Goal: Information Seeking & Learning: Learn about a topic

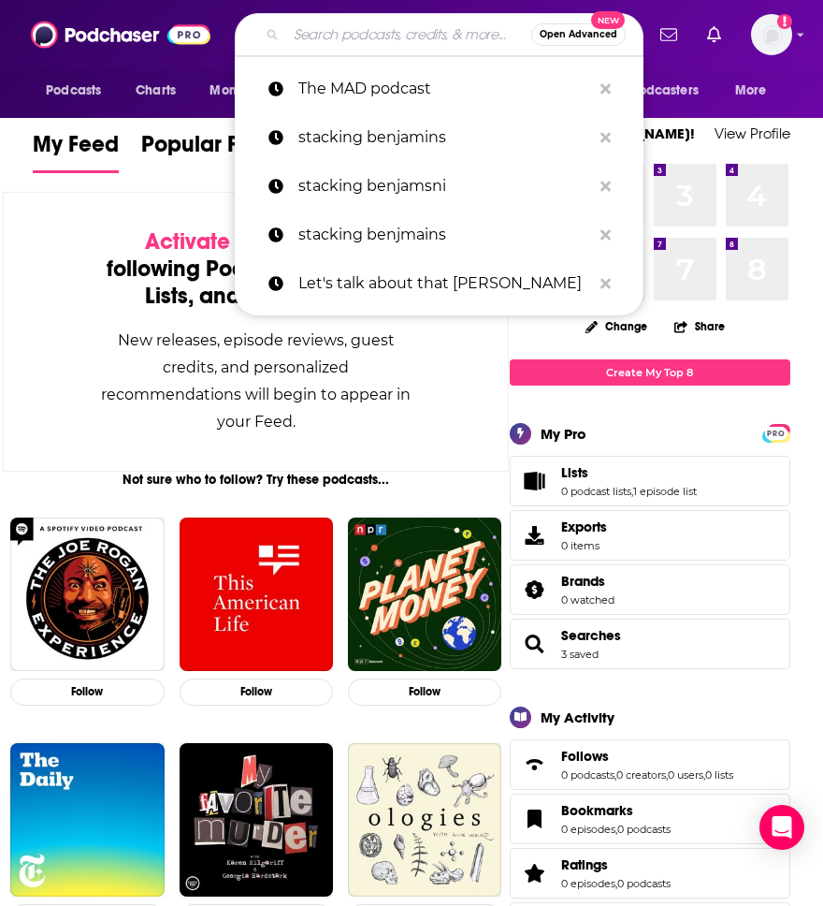
click at [332, 35] on input "Search podcasts, credits, & more..." at bounding box center [408, 35] width 245 height 30
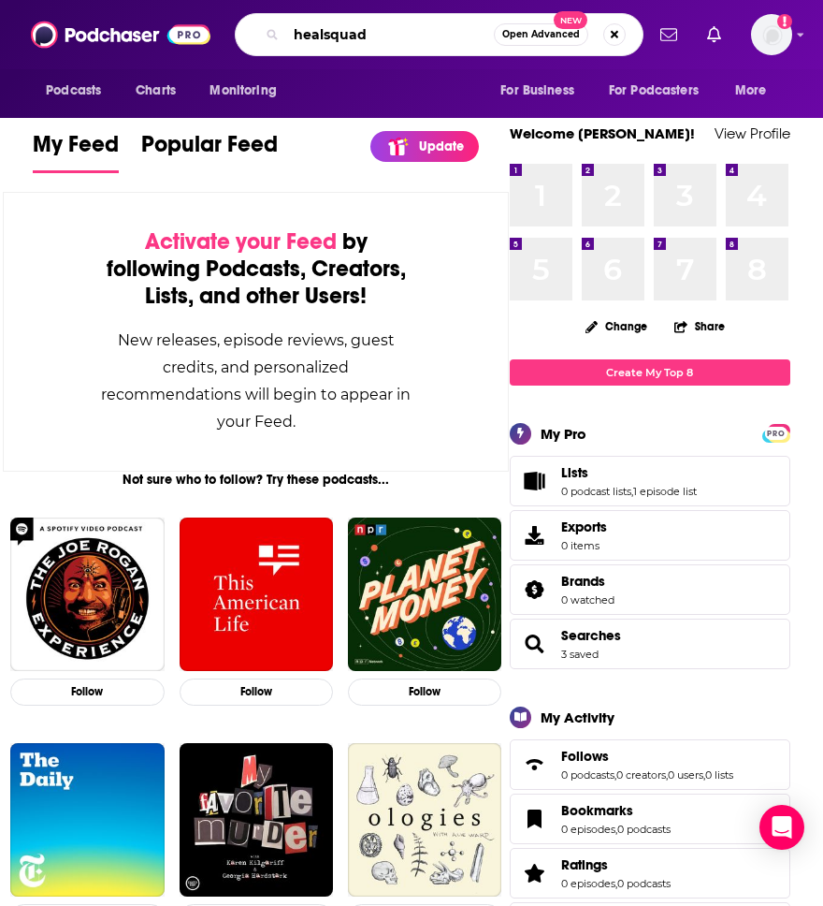
type input "healsquad"
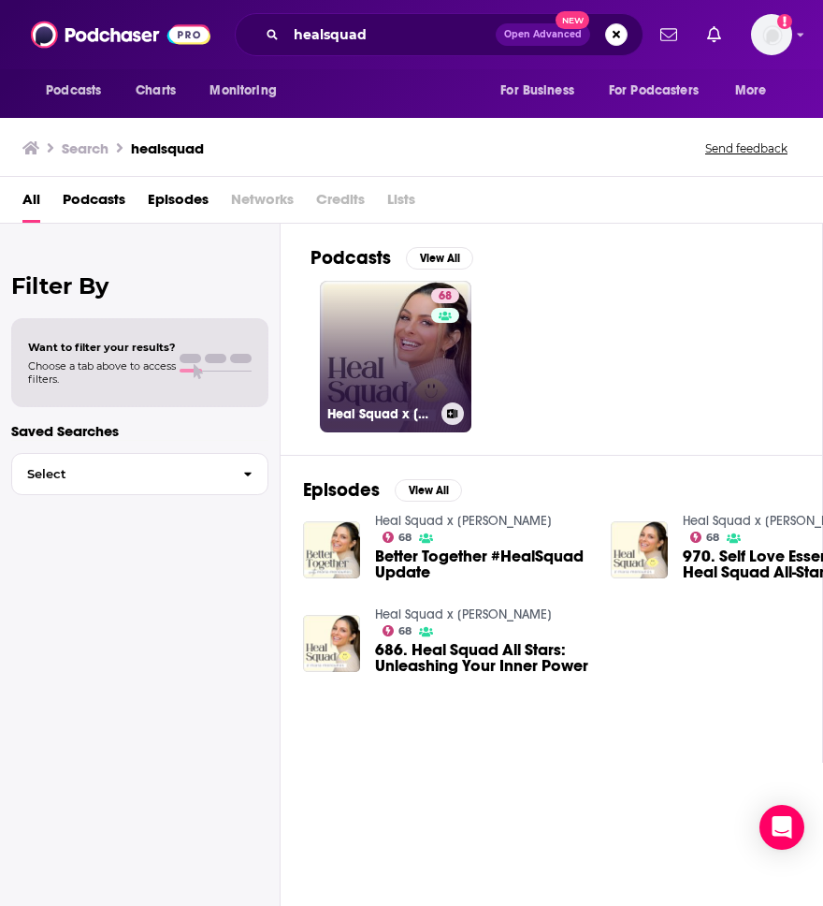
click at [389, 357] on link "68 Heal Squad x Maria Menounos" at bounding box center [396, 357] width 152 height 152
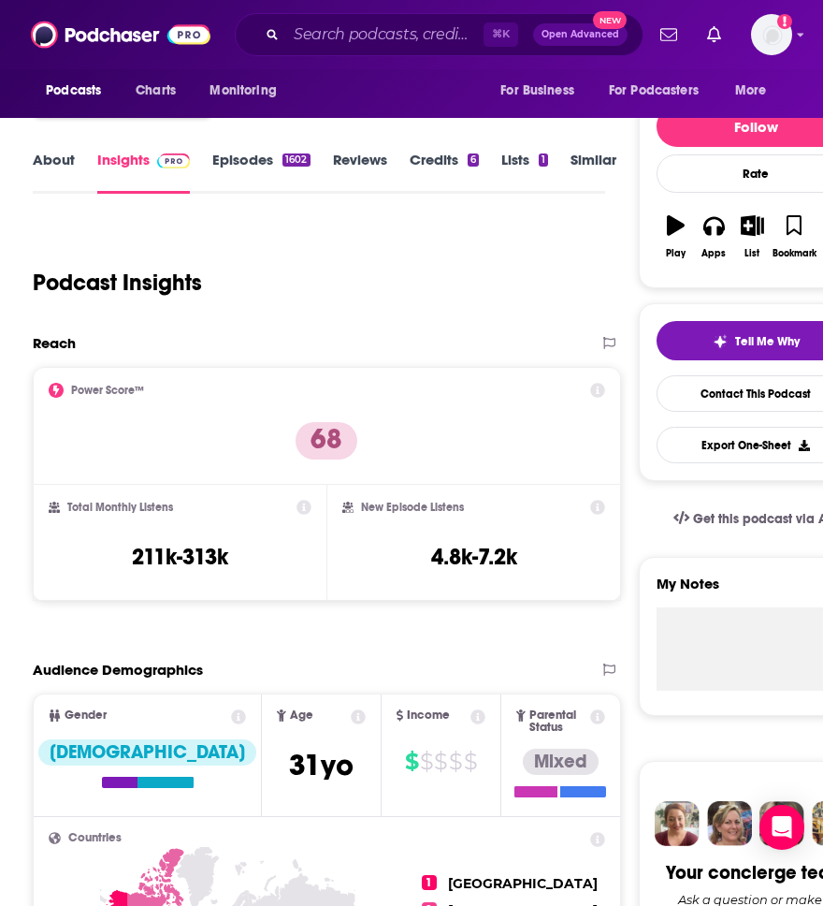
scroll to position [191, 0]
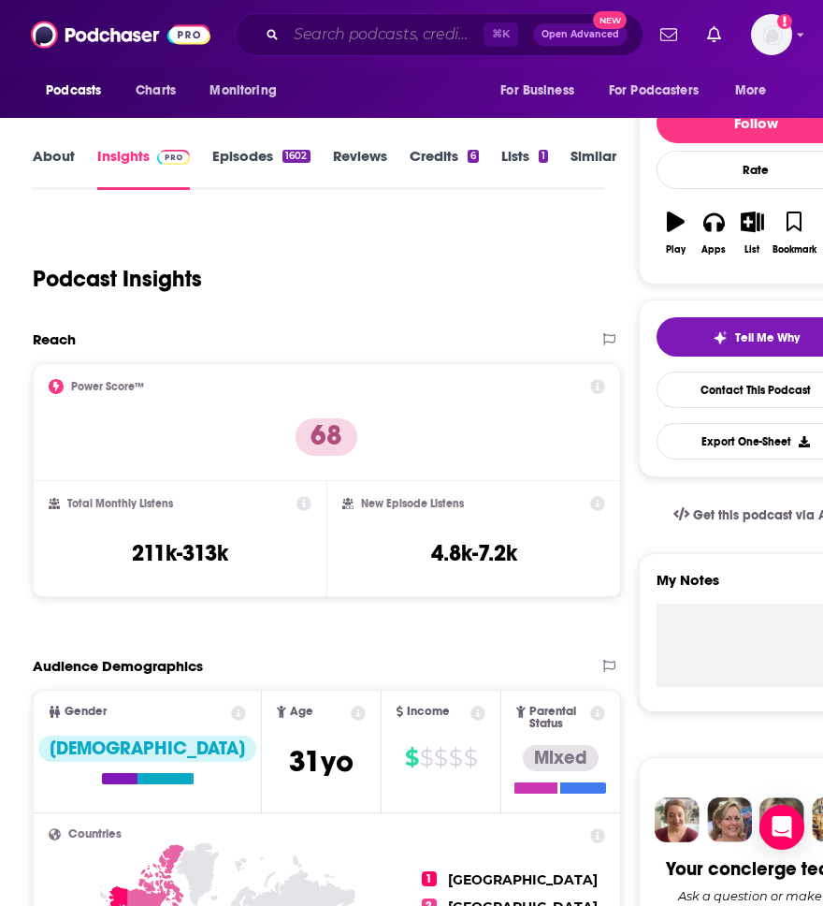
click at [348, 43] on input "Search podcasts, credits, & more..." at bounding box center [384, 35] width 197 height 30
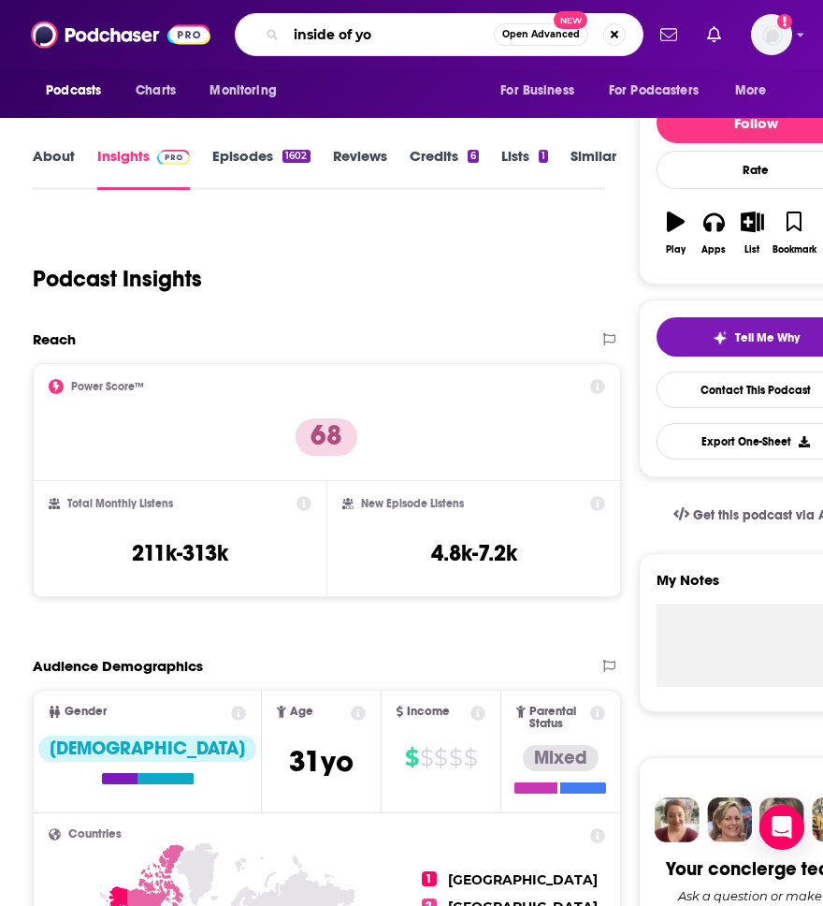
type input "inside of you"
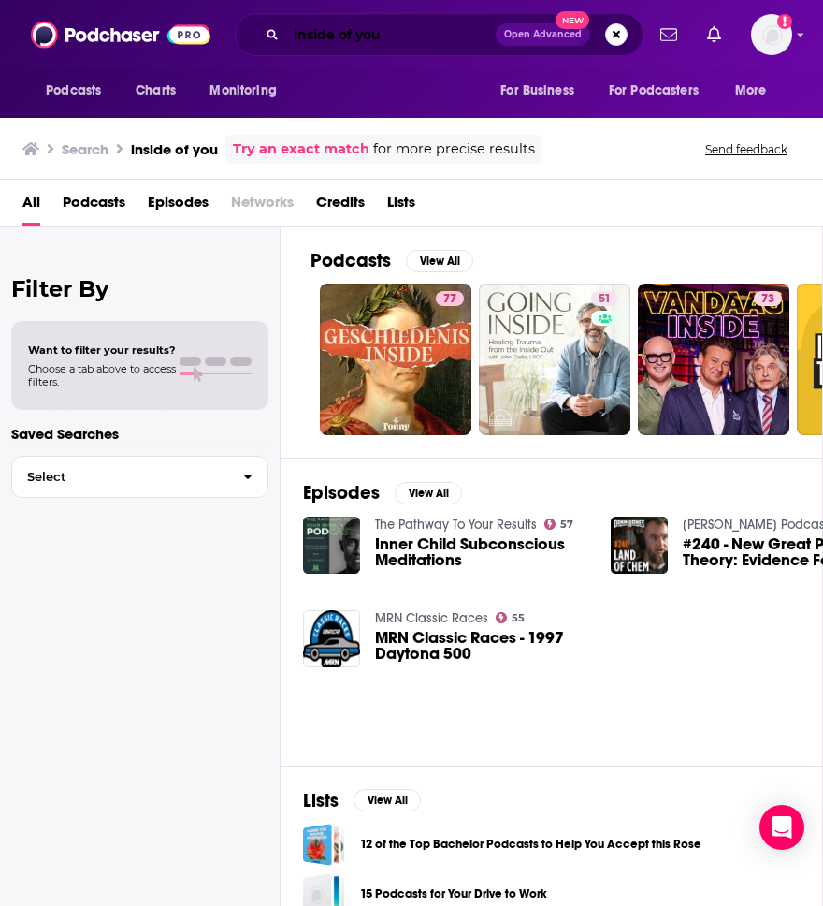
click at [400, 34] on input "inside of you" at bounding box center [391, 35] width 210 height 30
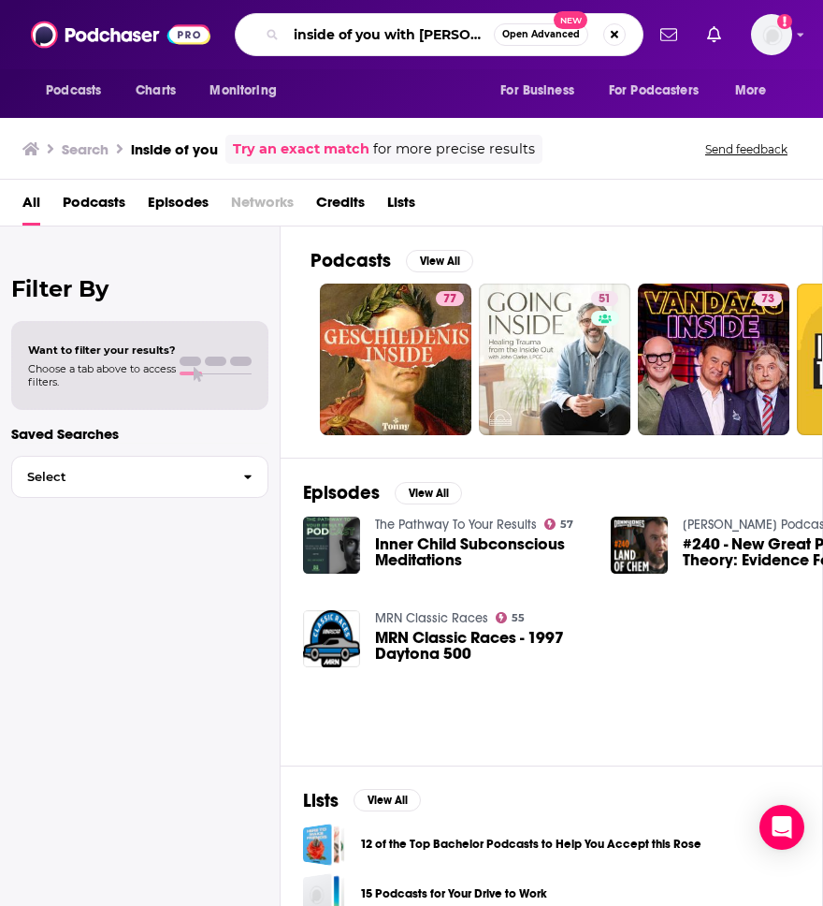
type input "inside of you with michael"
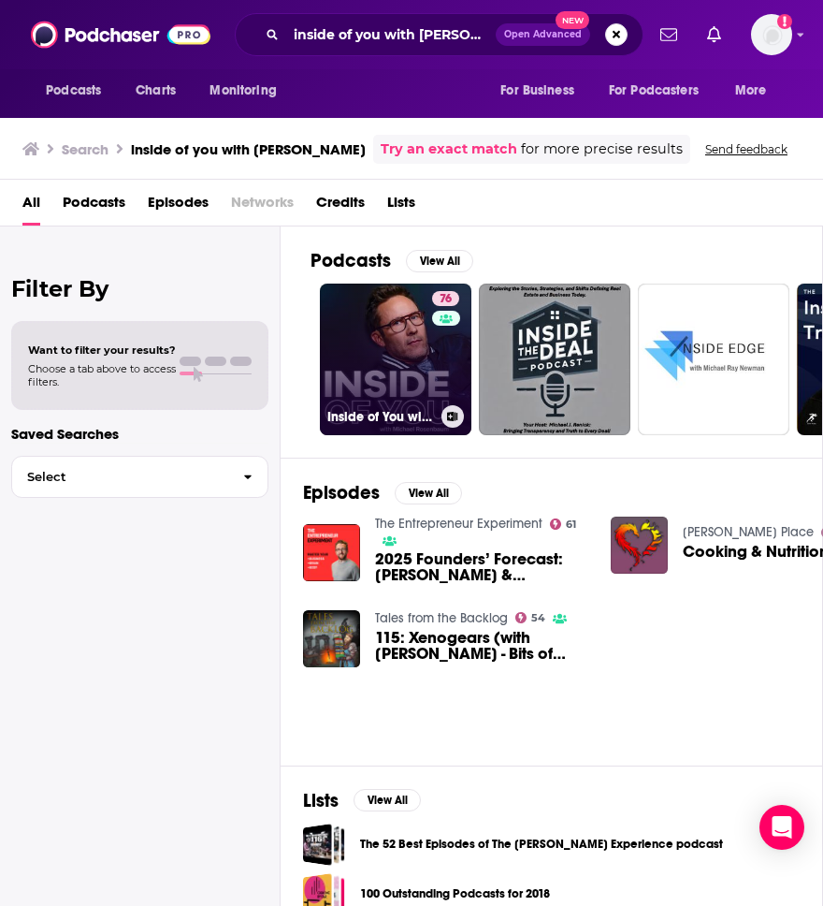
click at [375, 375] on link "76 Inside of You with Michael Rosenbaum" at bounding box center [396, 360] width 152 height 152
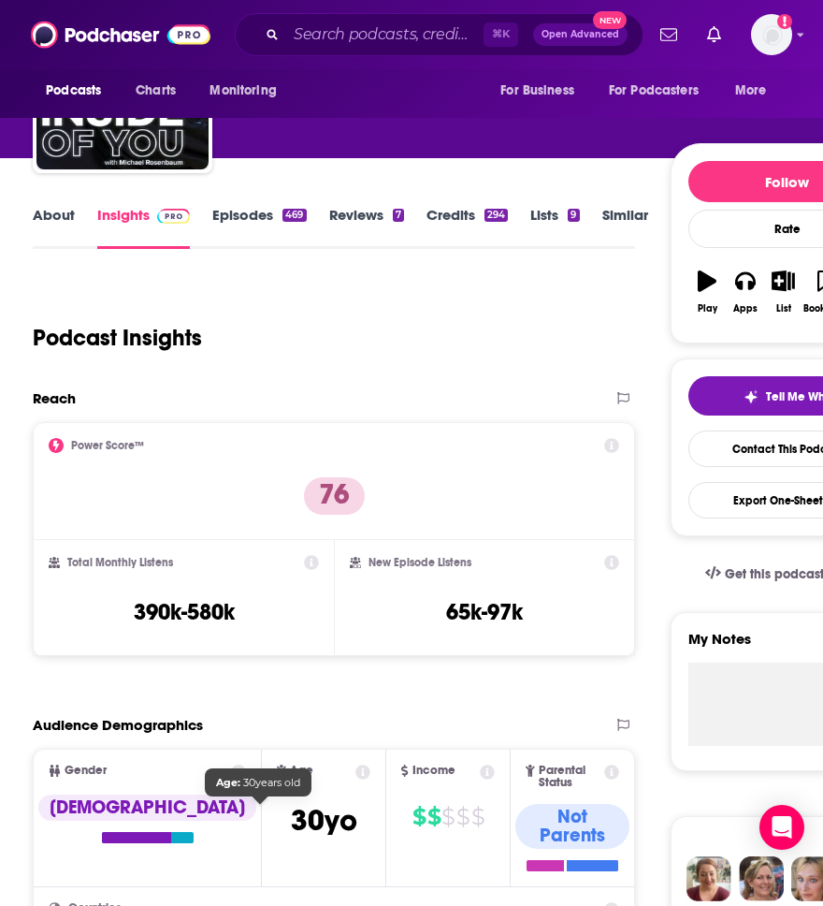
scroll to position [133, 0]
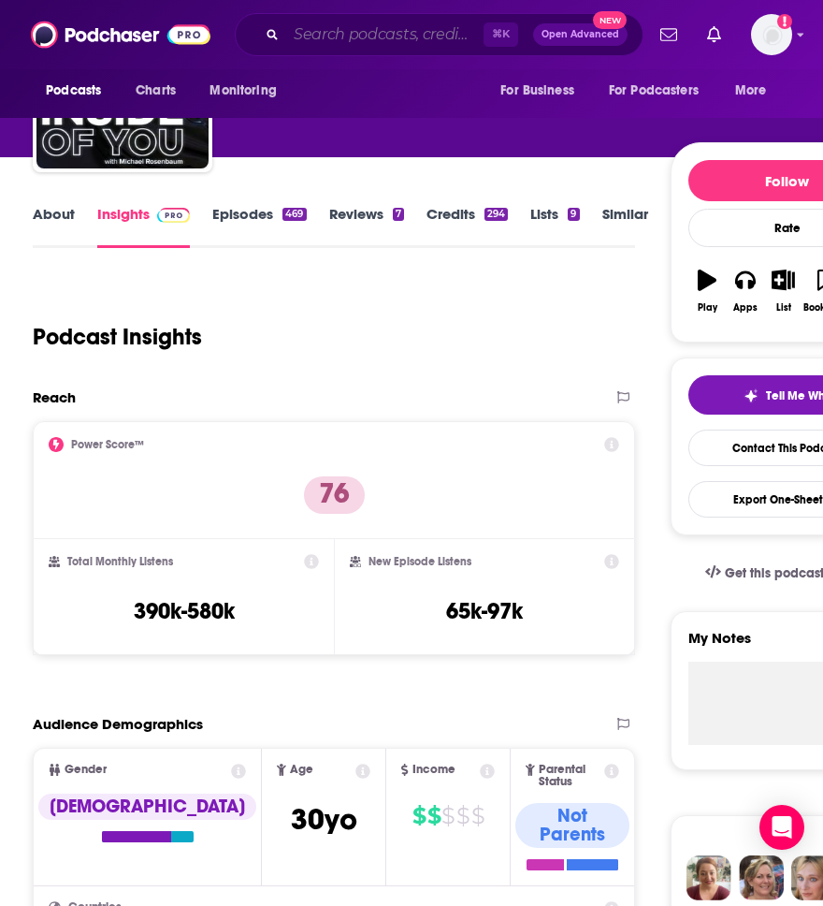
click at [307, 46] on input "Search podcasts, credits, & more..." at bounding box center [384, 35] width 197 height 30
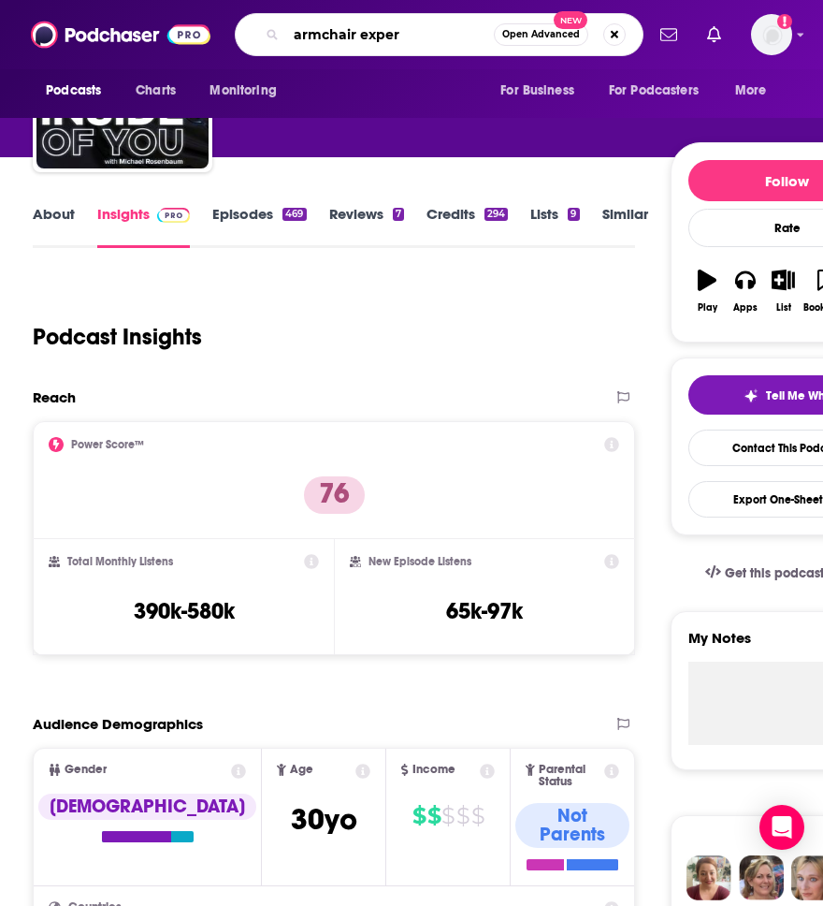
type input "armchair expert"
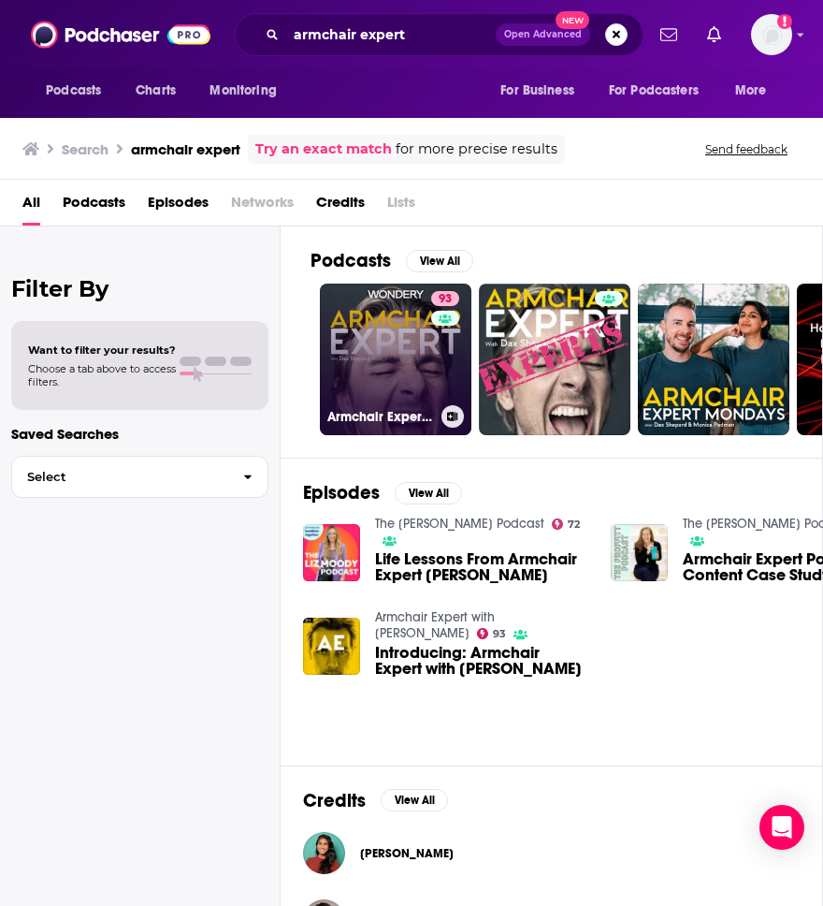
click at [362, 386] on link "93 Armchair Expert with Dax Shepard" at bounding box center [396, 360] width 152 height 152
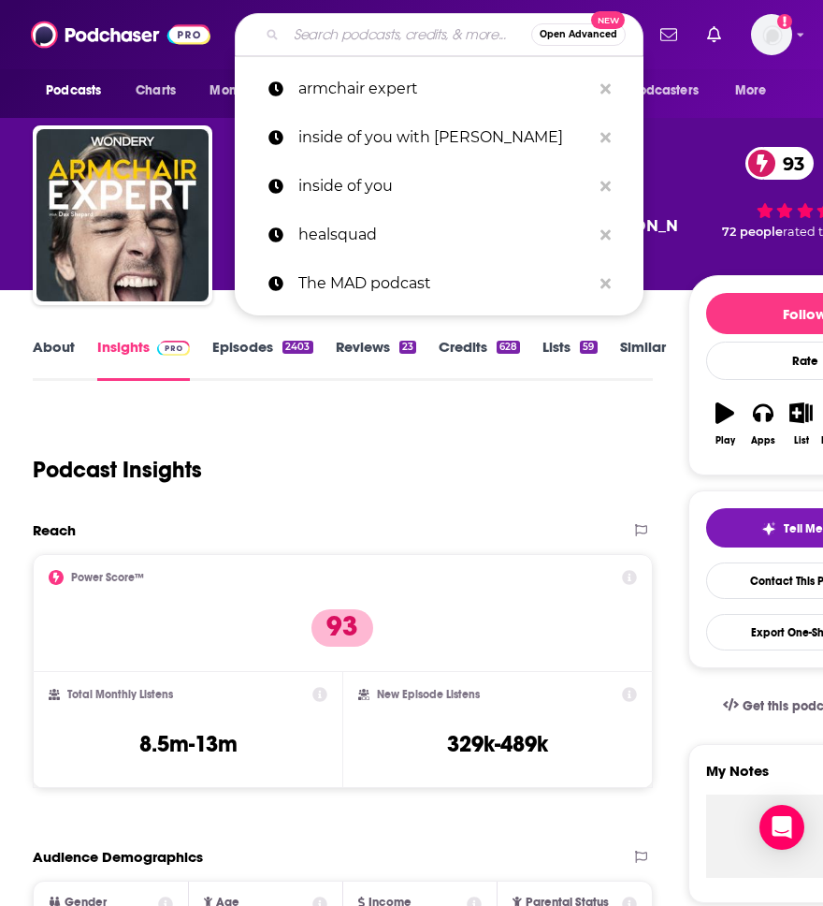
click at [313, 28] on input "Search podcasts, credits, & more..." at bounding box center [408, 35] width 245 height 30
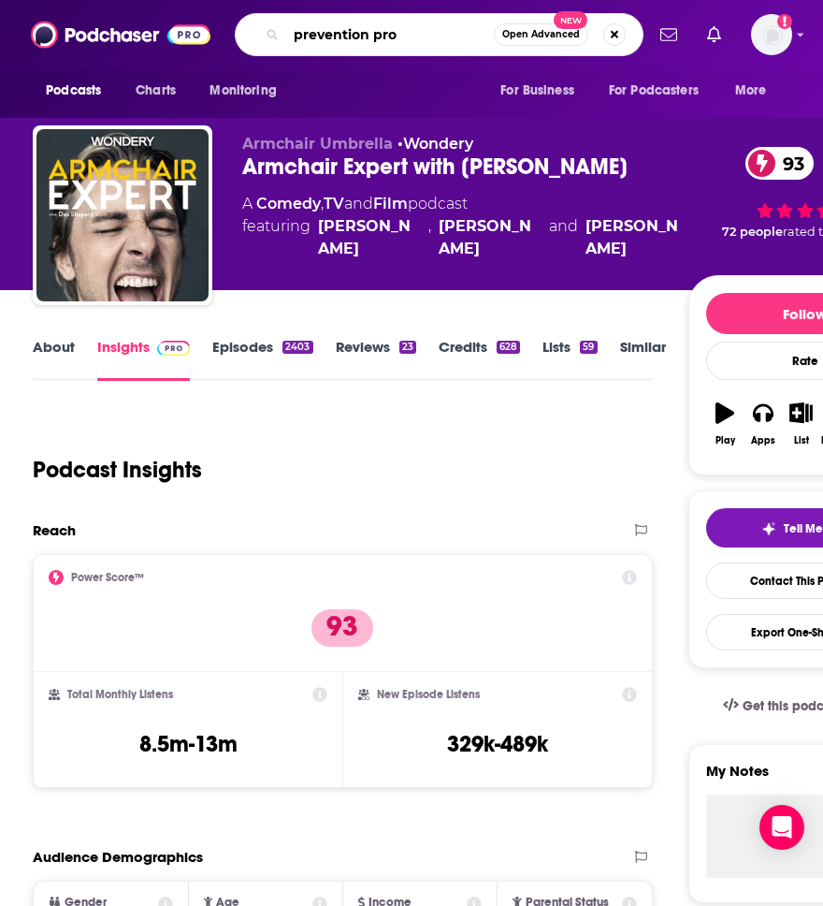
type input "prevention pros"
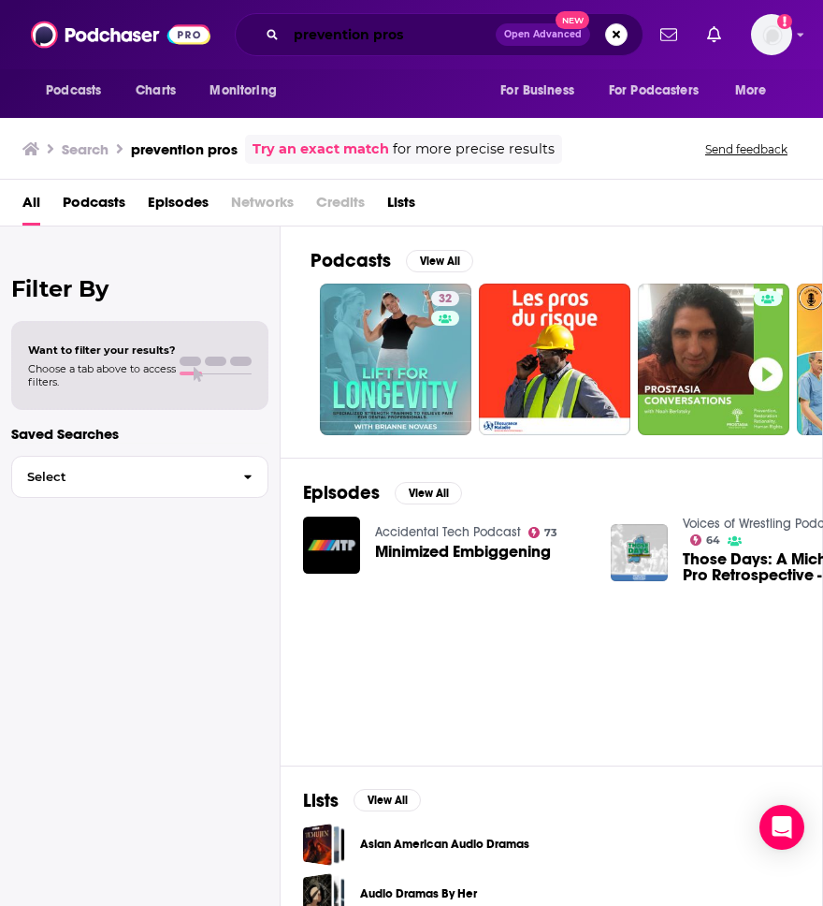
click at [367, 36] on input "prevention pros" at bounding box center [391, 35] width 210 height 30
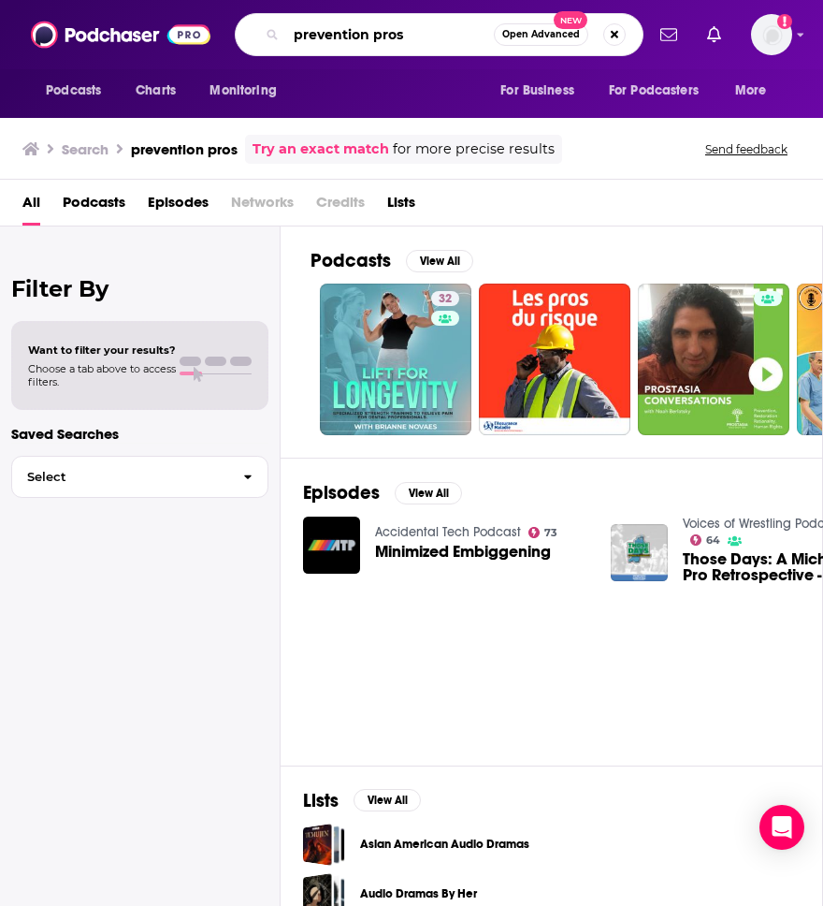
click at [367, 36] on input "prevention pros" at bounding box center [390, 35] width 208 height 30
click at [367, 42] on input "prevention pros" at bounding box center [390, 35] width 208 height 30
type input "preventive pros"
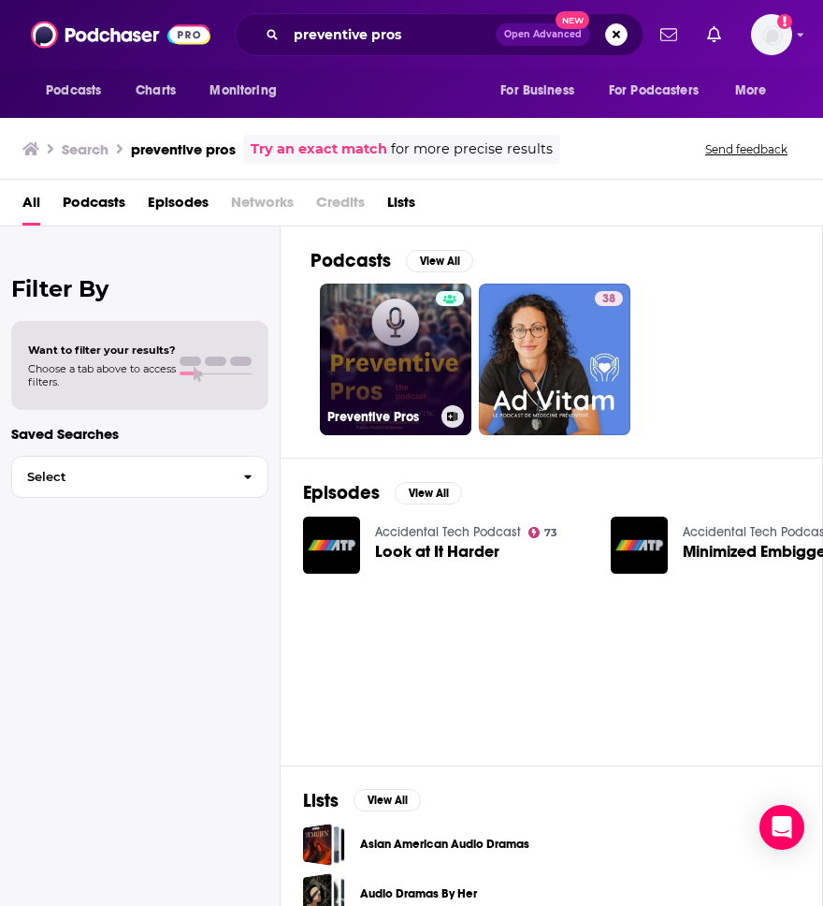
click at [385, 393] on link "Preventive Pros" at bounding box center [396, 360] width 152 height 152
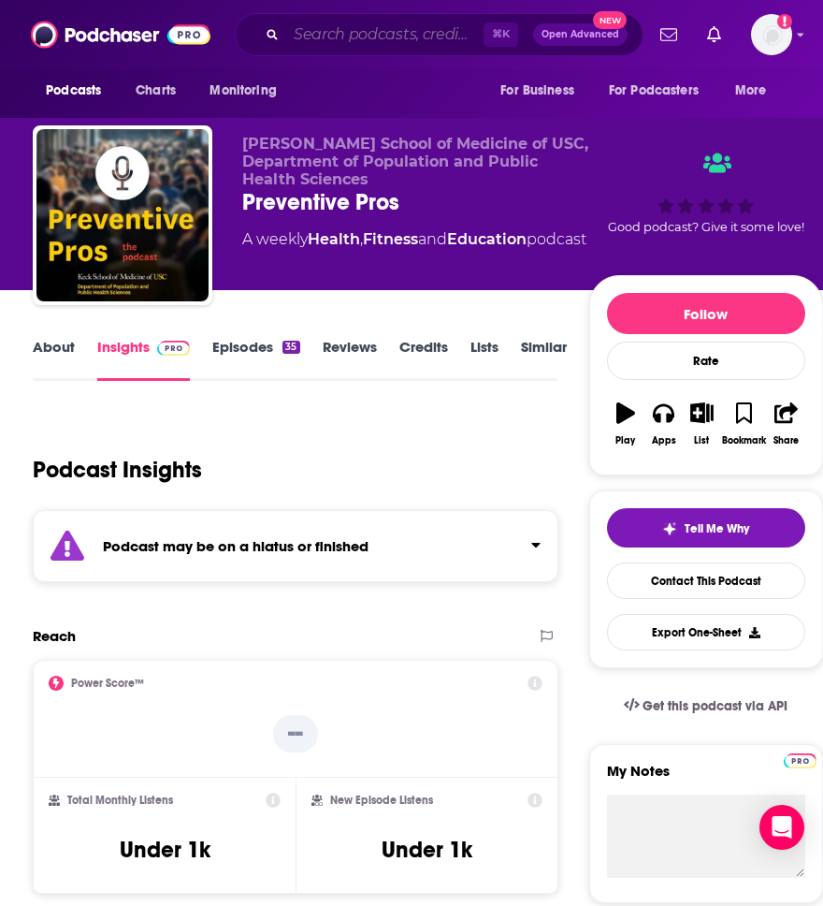
click at [297, 44] on input "Search podcasts, credits, & more..." at bounding box center [384, 35] width 197 height 30
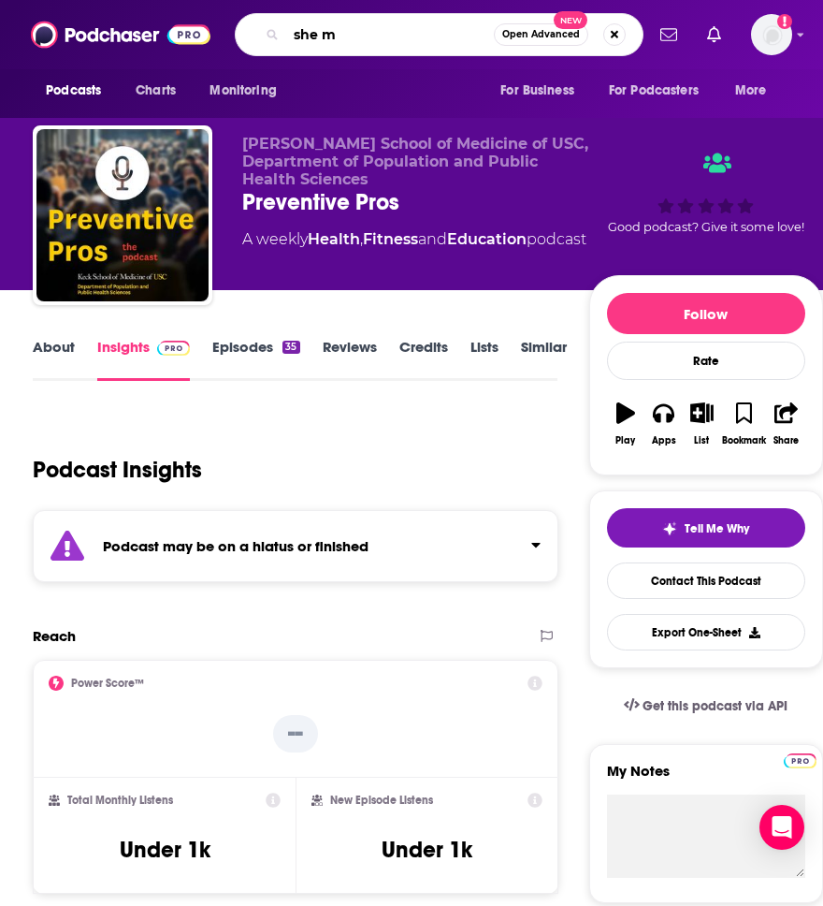
type input "she md"
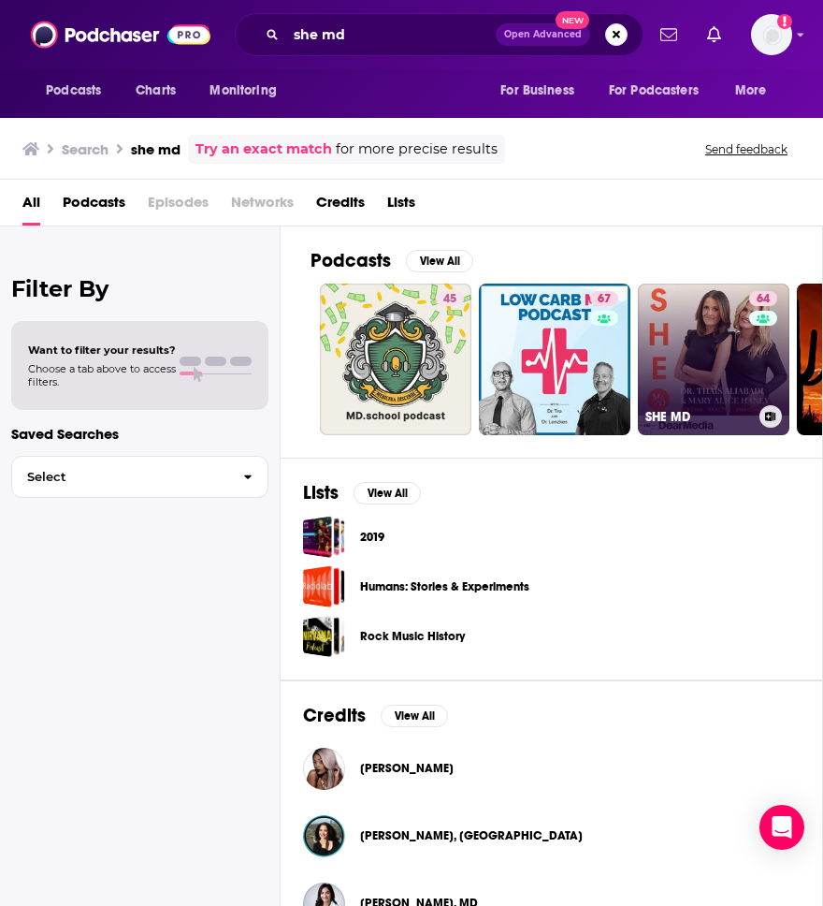
click at [684, 358] on link "64 SHE MD" at bounding box center [714, 360] width 152 height 152
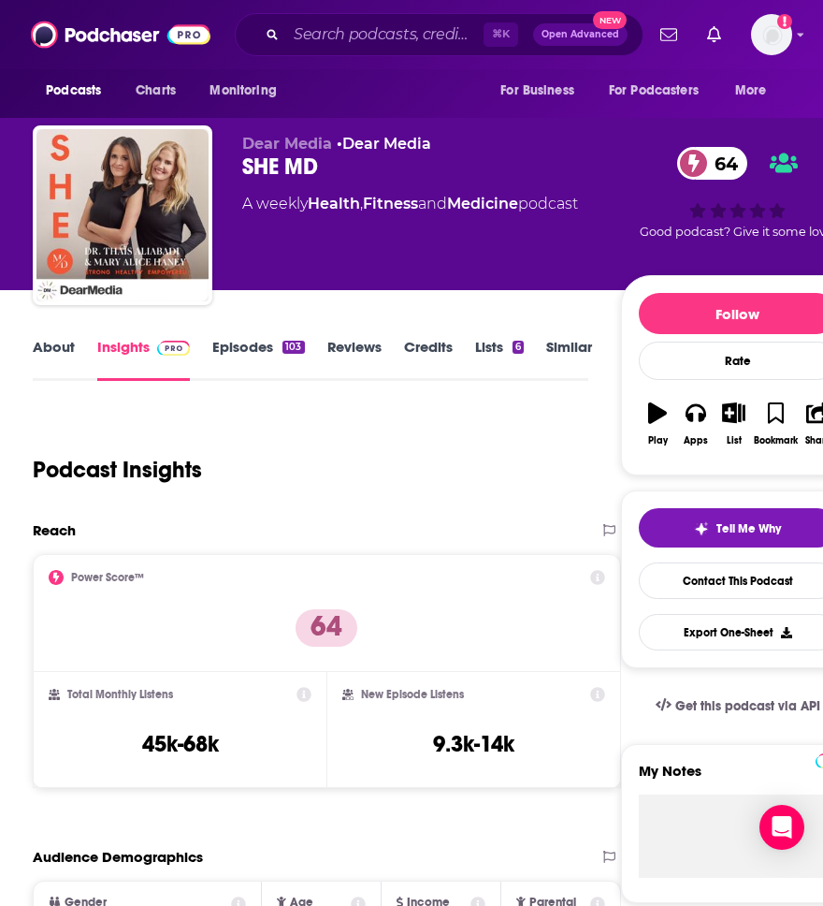
click at [53, 351] on link "About" at bounding box center [54, 359] width 42 height 43
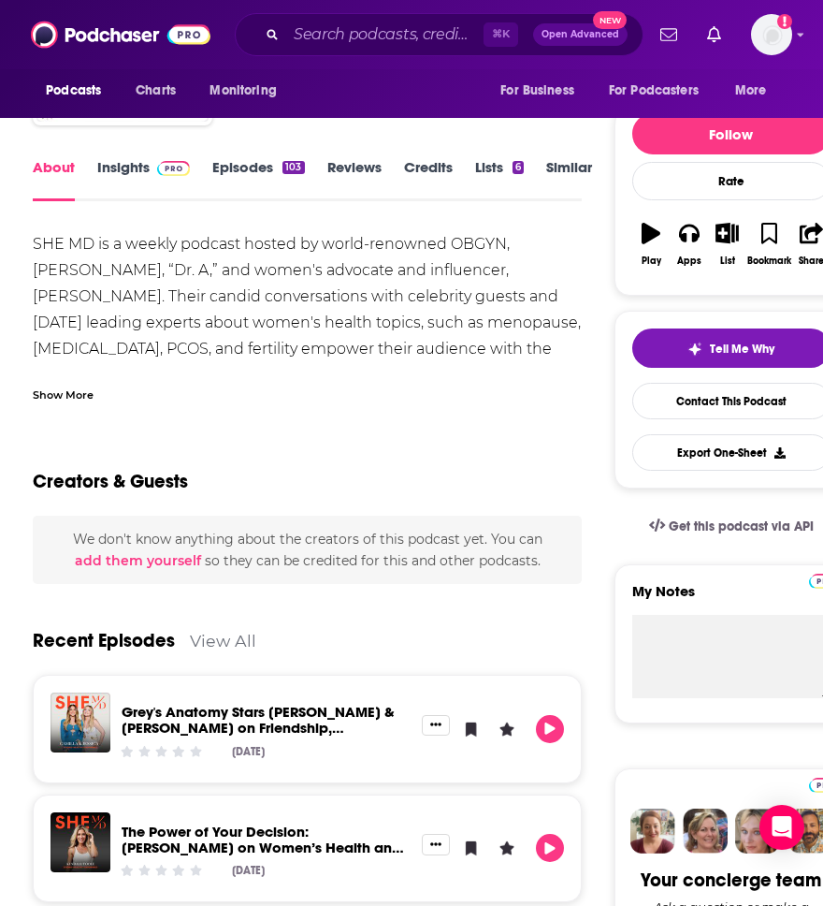
scroll to position [182, 0]
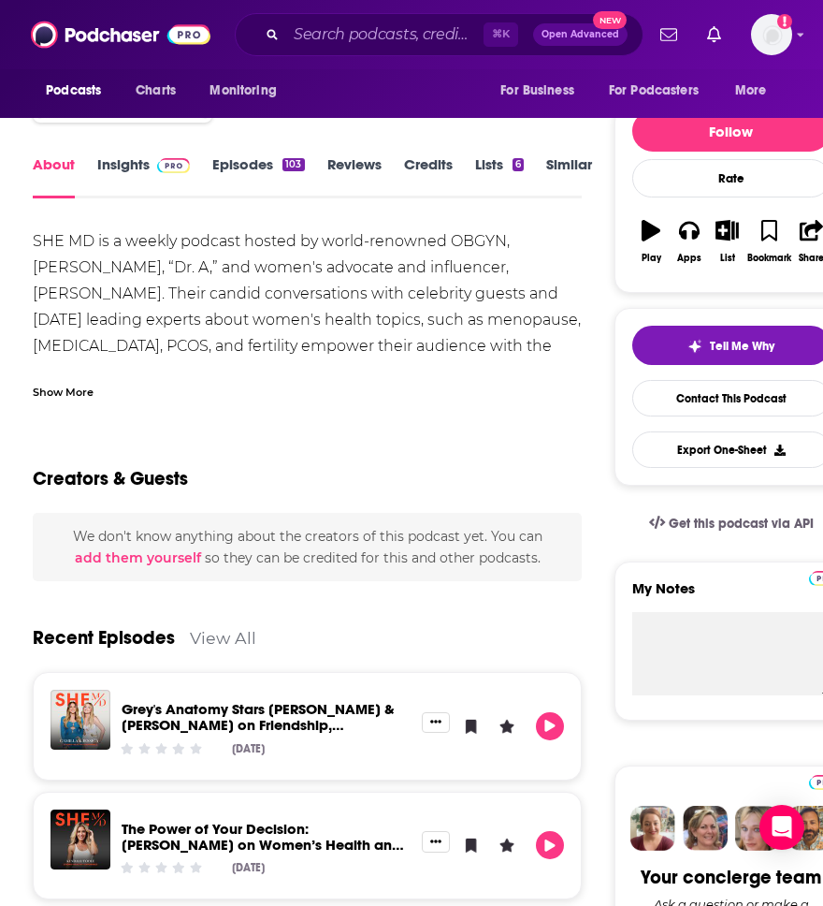
click at [316, 53] on div "⌘ K Open Advanced New" at bounding box center [439, 34] width 409 height 43
click at [316, 46] on input "Search podcasts, credits, & more..." at bounding box center [384, 35] width 197 height 30
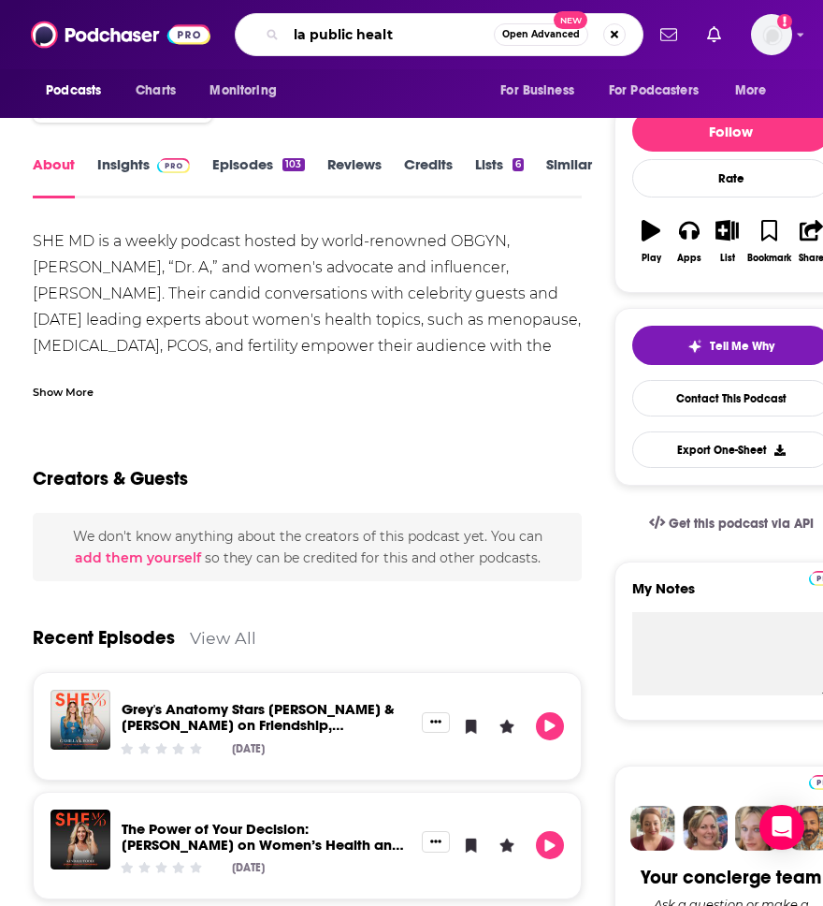
type input "la public health"
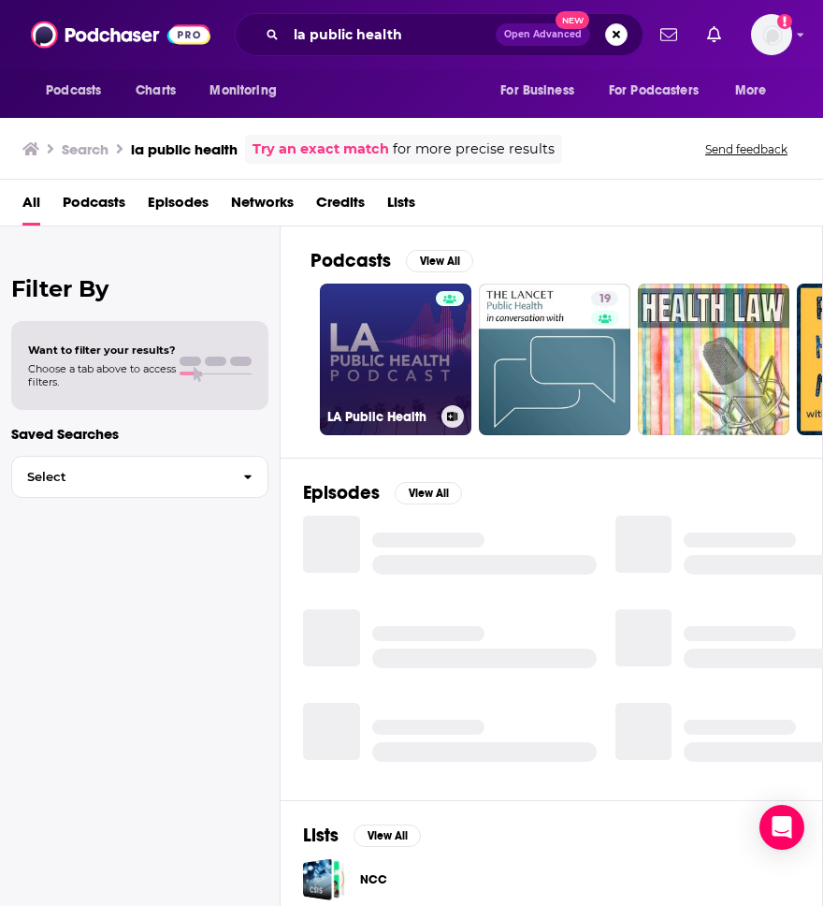
click at [389, 361] on link "LA Public Health" at bounding box center [396, 360] width 152 height 152
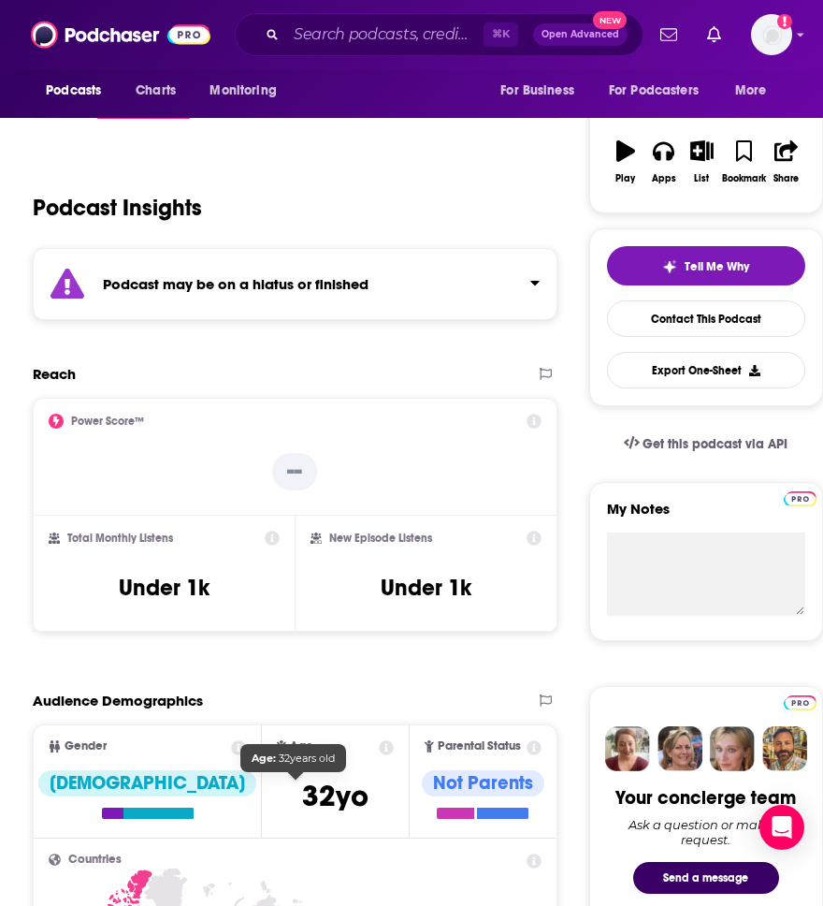
scroll to position [257, 0]
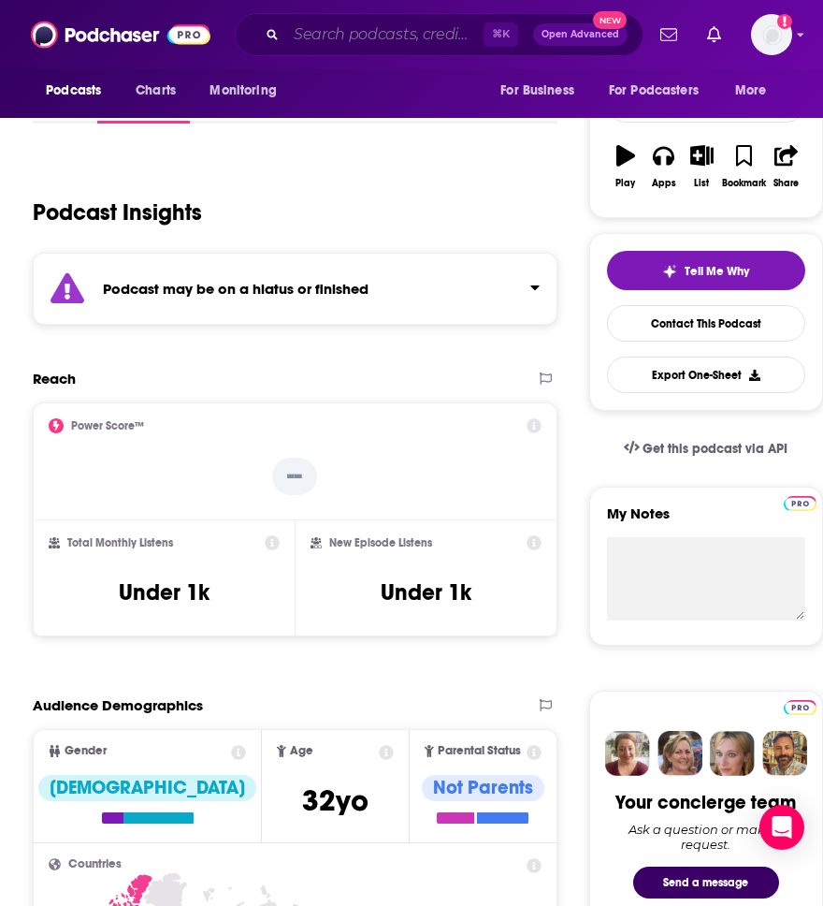
click at [314, 41] on input "Search podcasts, credits, & more..." at bounding box center [384, 35] width 197 height 30
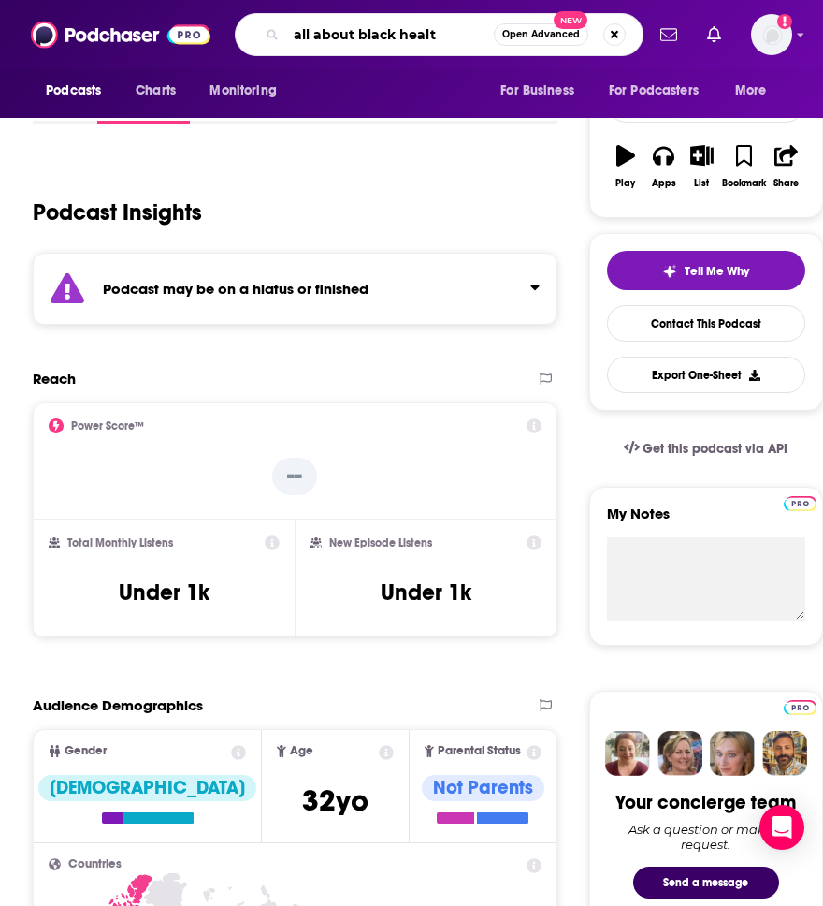
type input "all about black health"
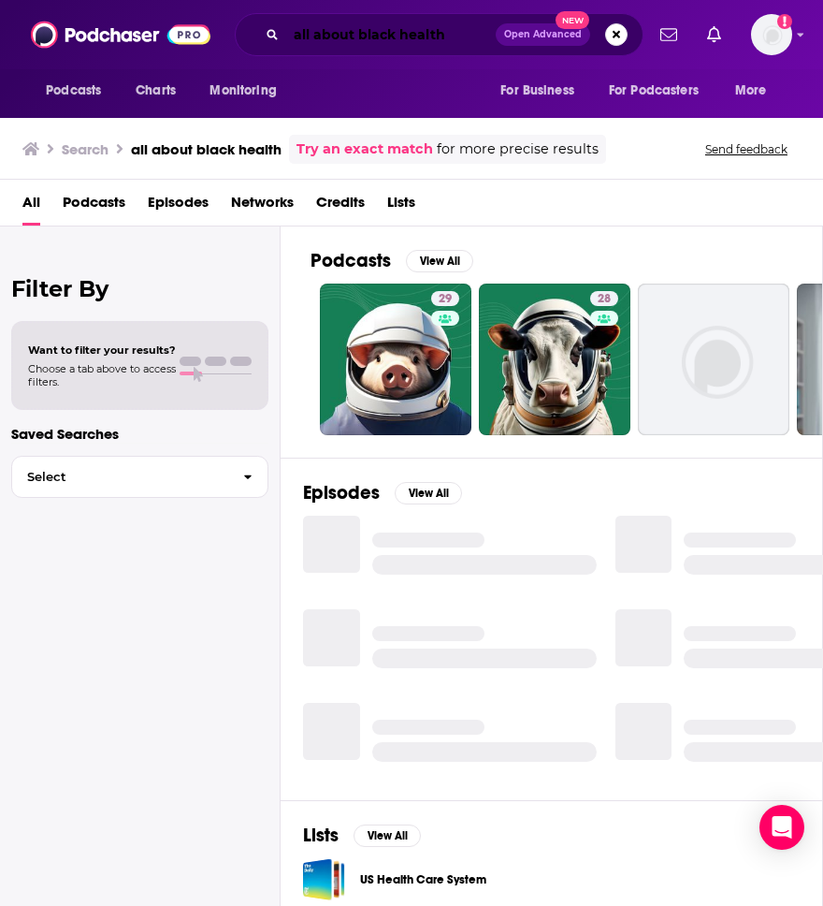
click at [439, 35] on input "all about black health" at bounding box center [391, 35] width 210 height 30
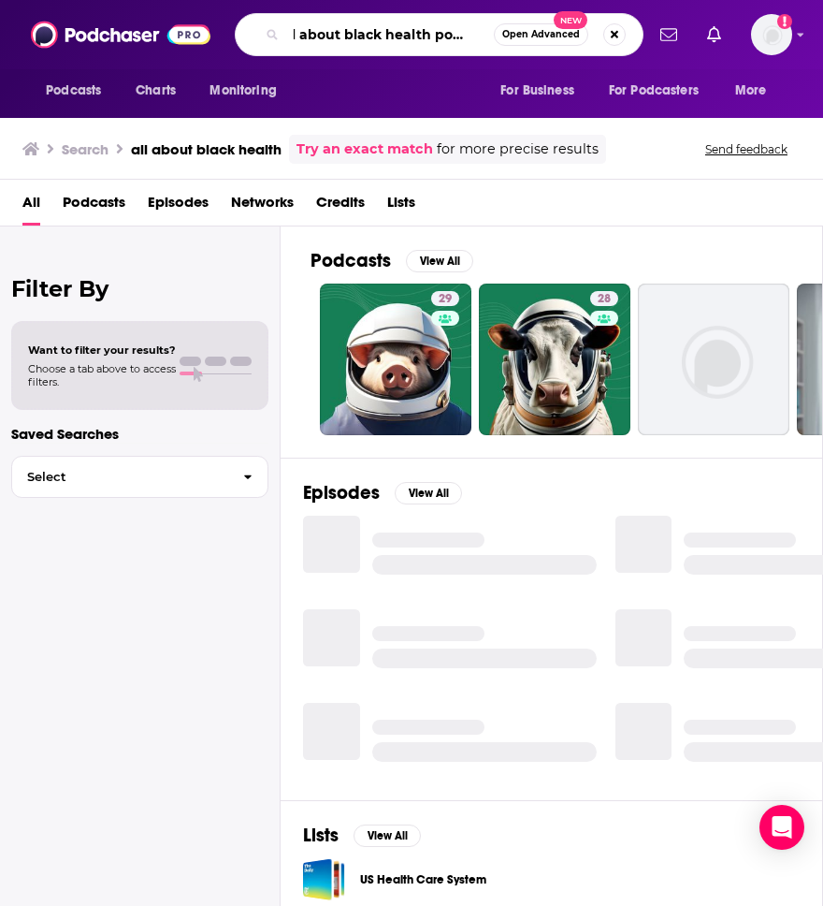
type input "all about black health podcast"
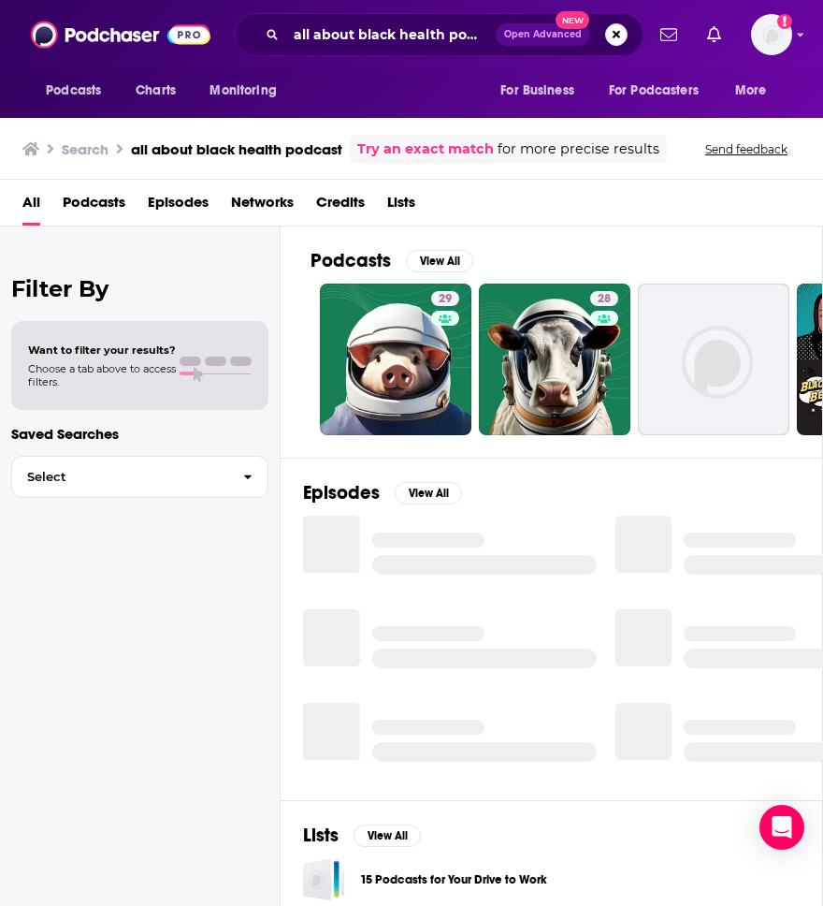
scroll to position [110, 0]
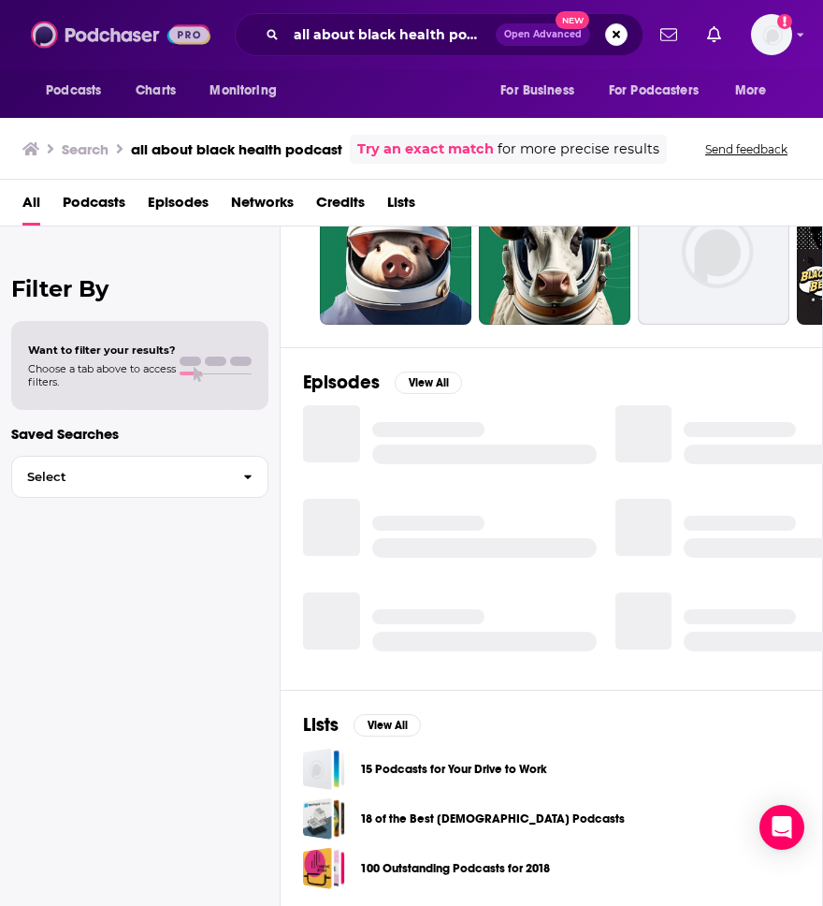
click at [54, 34] on img at bounding box center [121, 35] width 180 height 36
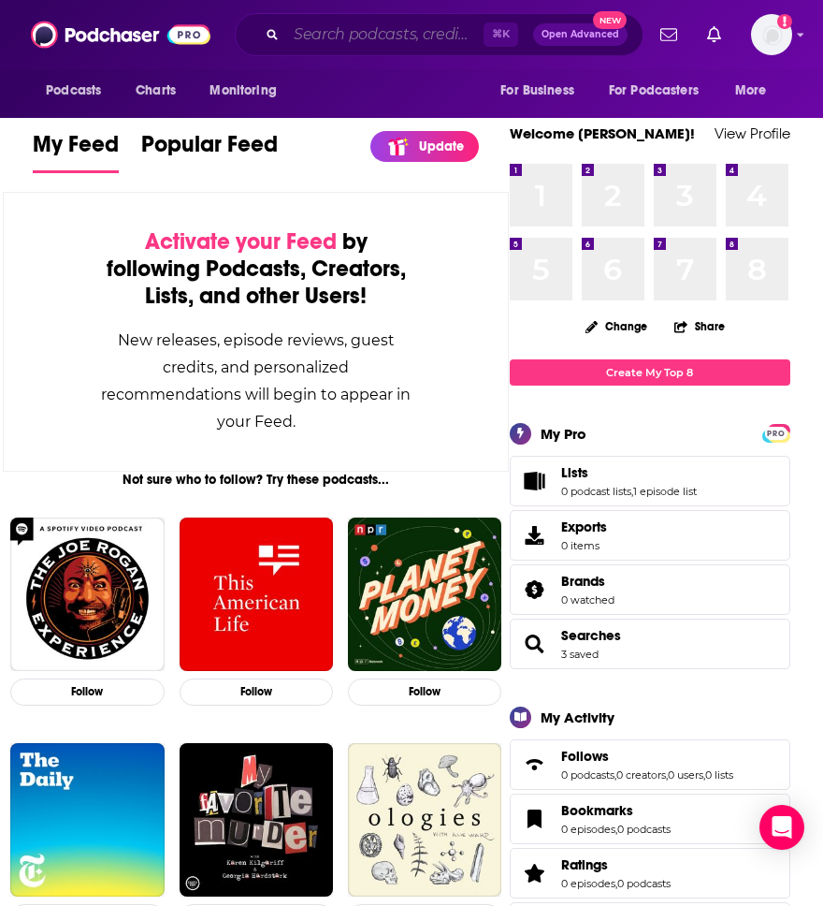
click at [308, 34] on input "Search podcasts, credits, & more..." at bounding box center [384, 35] width 197 height 30
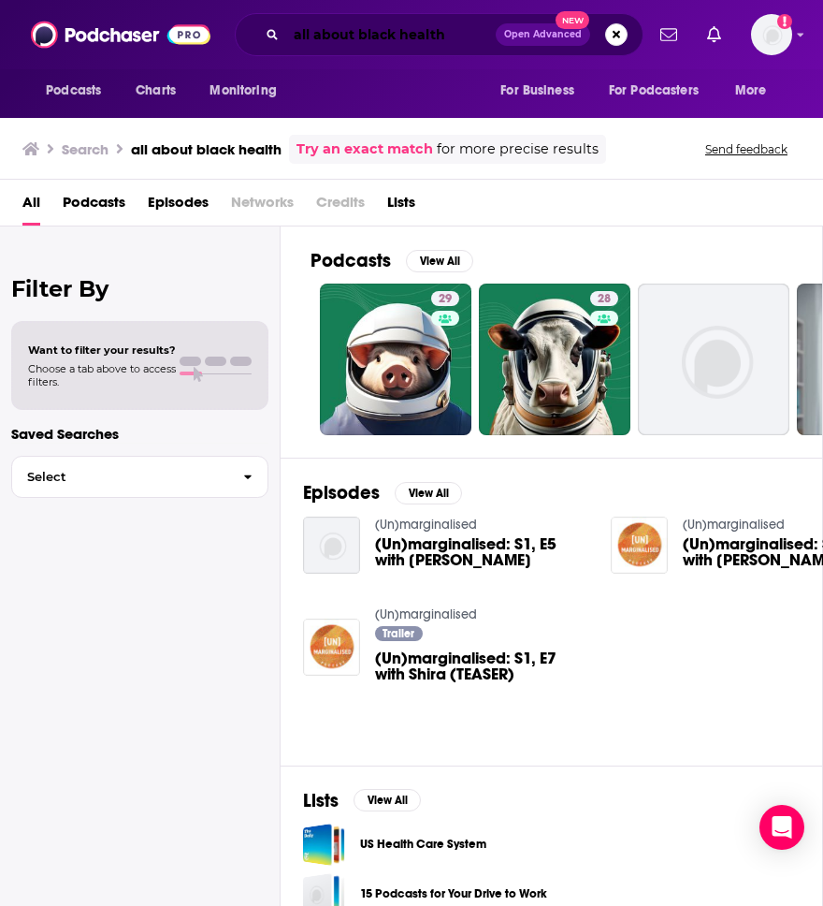
drag, startPoint x: 452, startPoint y: 36, endPoint x: 240, endPoint y: 36, distance: 211.5
click at [240, 36] on div "all about black health Open Advanced New" at bounding box center [439, 34] width 409 height 43
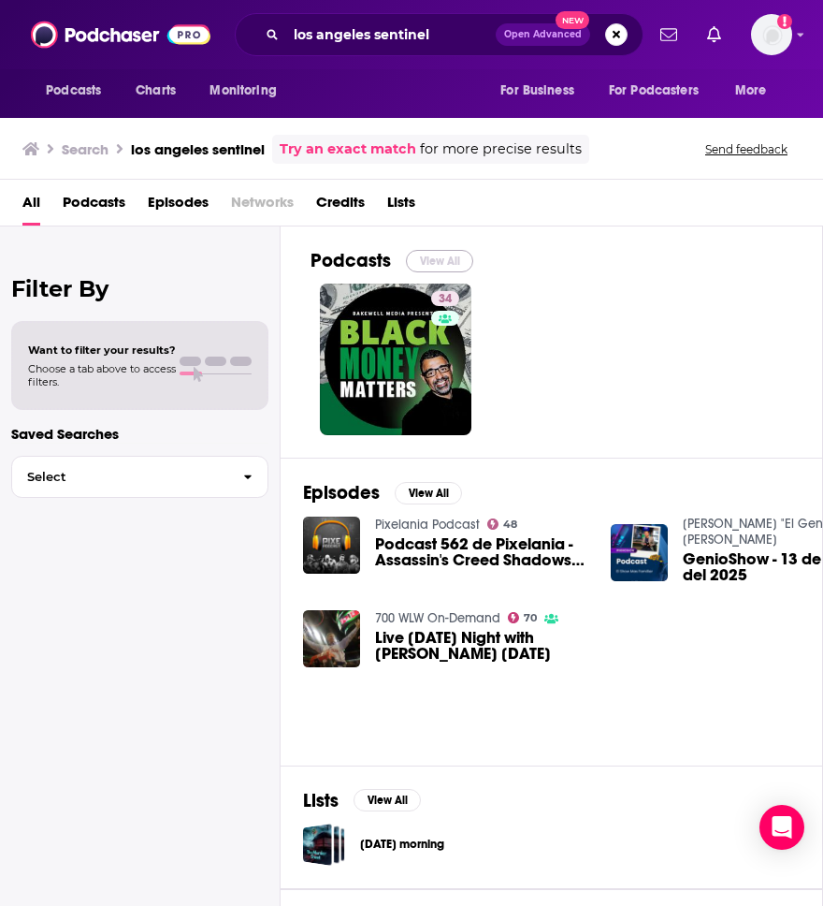
click at [447, 264] on button "View All" at bounding box center [439, 261] width 67 height 22
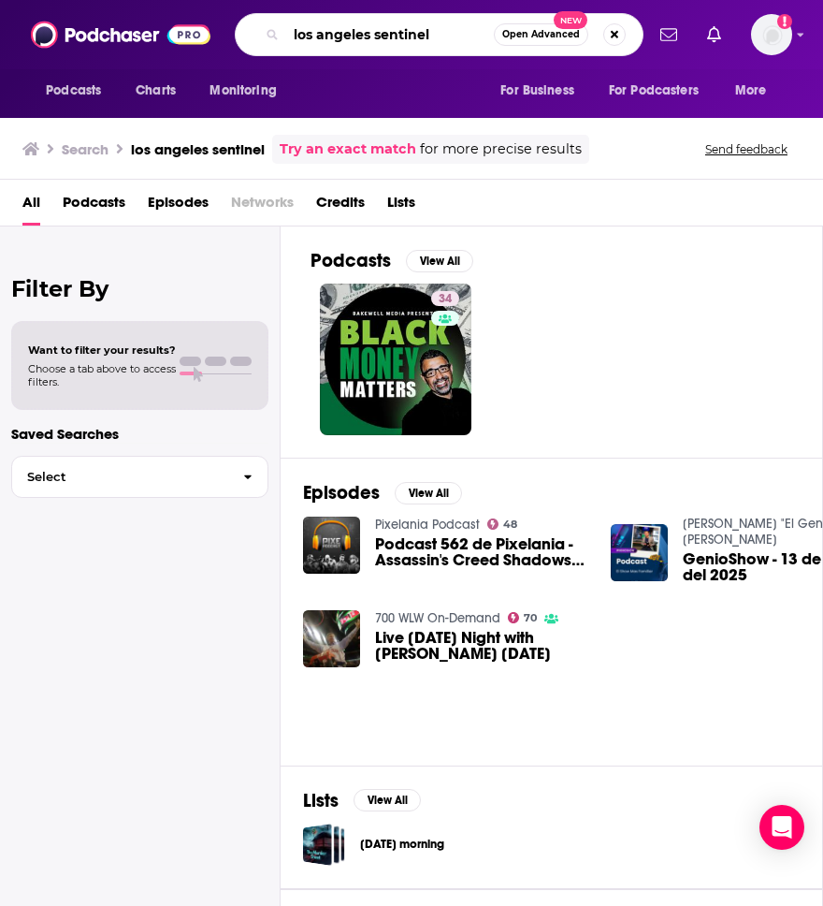
drag, startPoint x: 441, startPoint y: 36, endPoint x: 279, endPoint y: 36, distance: 161.9
click at [279, 36] on div "los angeles sentinel Open Advanced New" at bounding box center [439, 34] width 409 height 43
type input "forever 35"
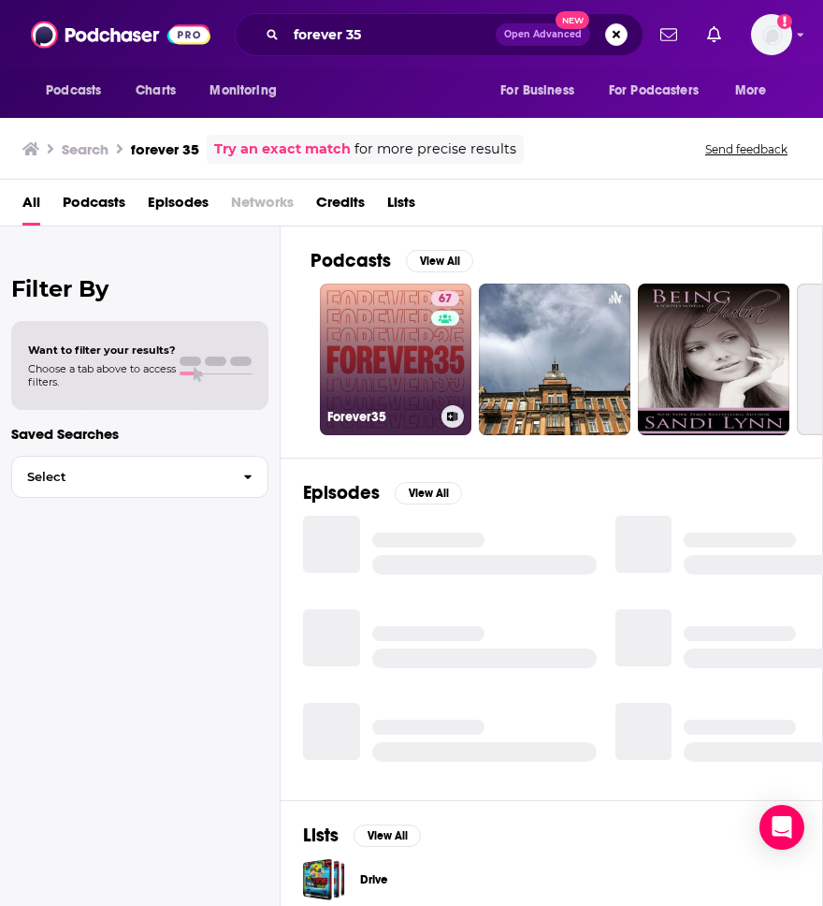
click at [360, 412] on h3 "Forever35" at bounding box center [381, 417] width 107 height 16
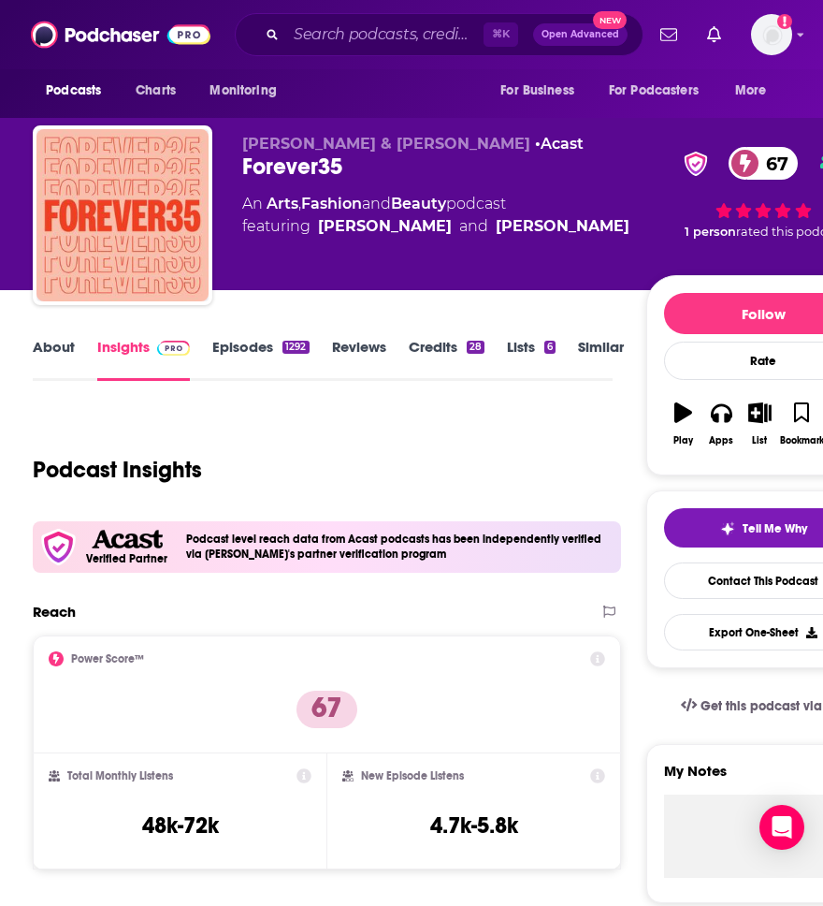
click at [235, 349] on link "Episodes 1292" at bounding box center [260, 359] width 96 height 43
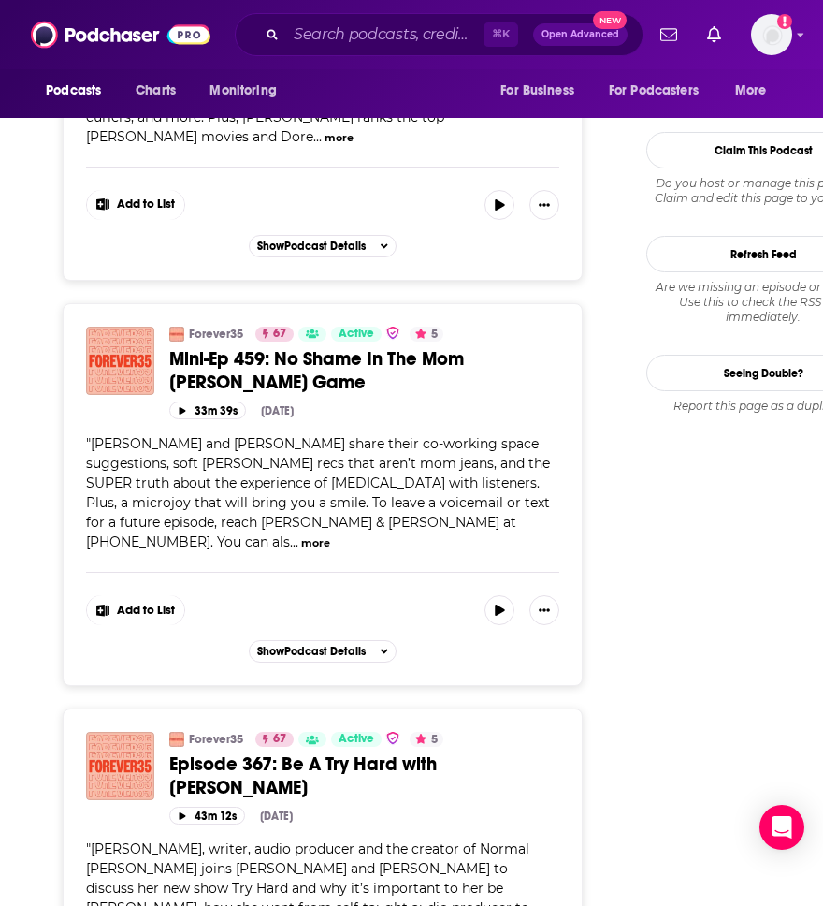
scroll to position [2628, 0]
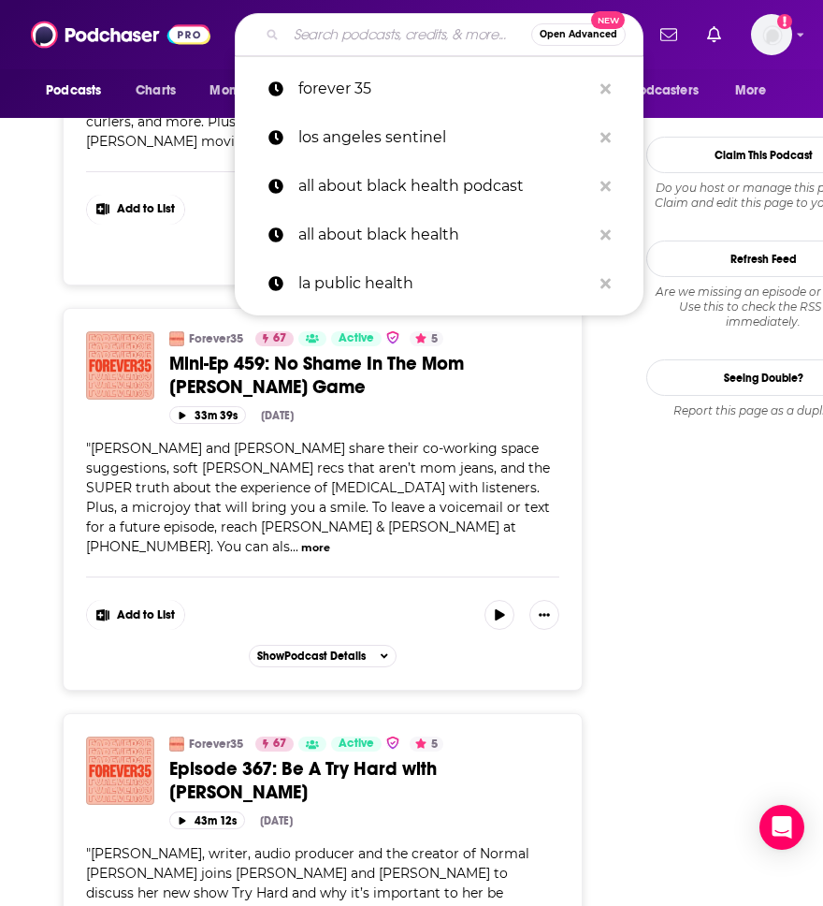
click at [365, 34] on input "Search podcasts, credits, & more..." at bounding box center [408, 35] width 245 height 30
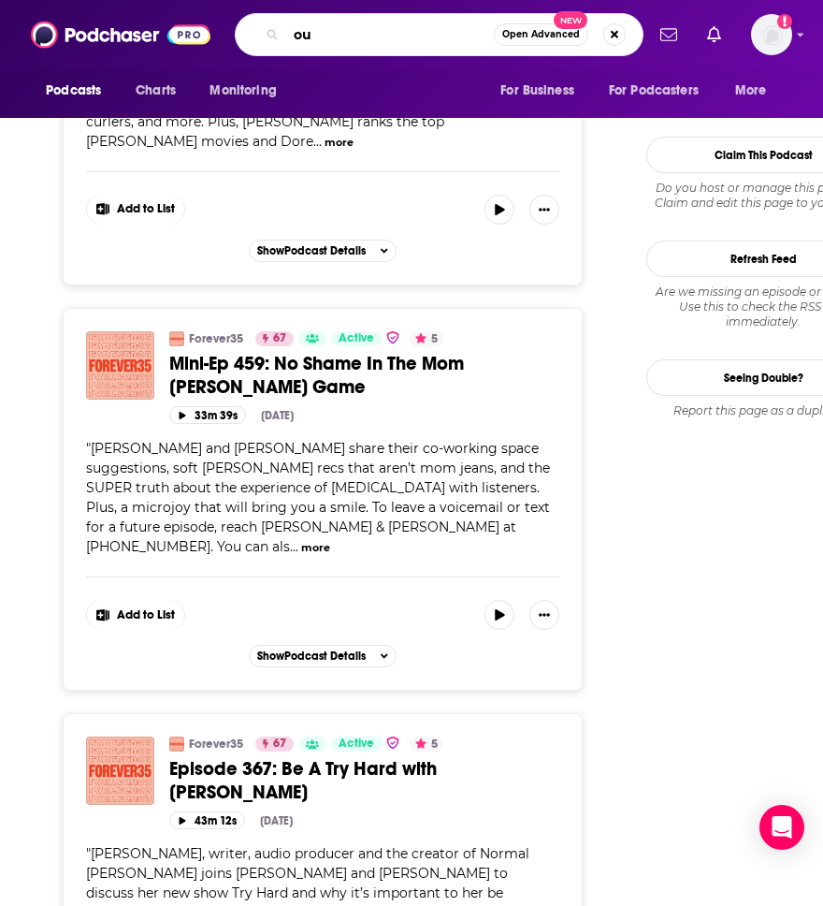
type input "o"
type input "you made it weird"
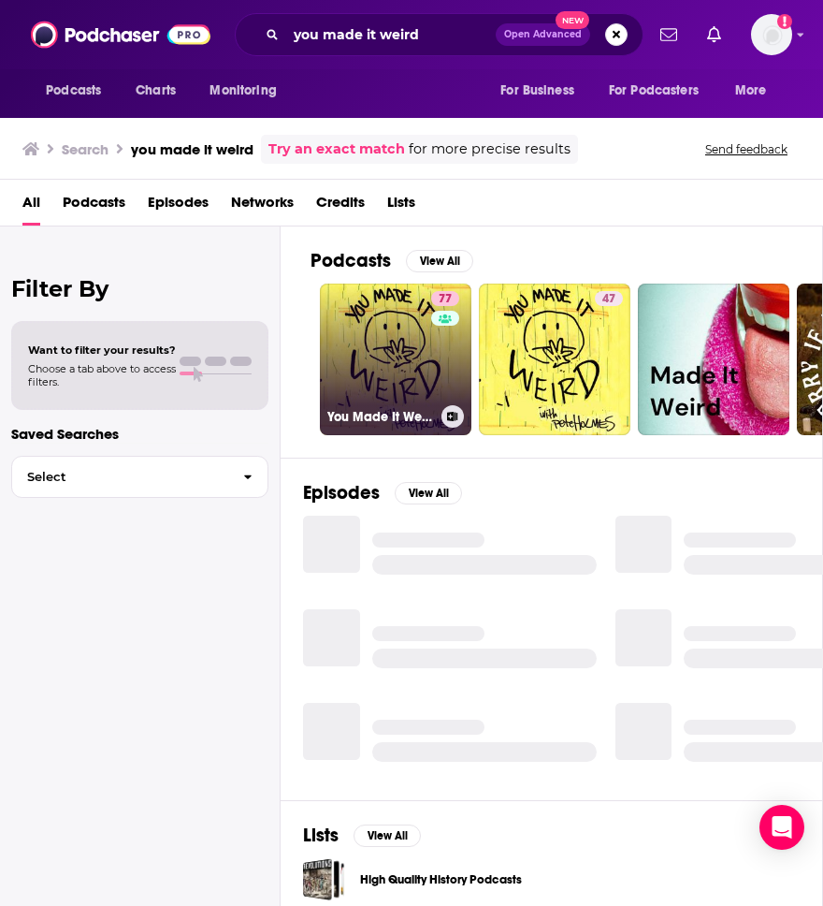
click at [404, 323] on link "77 You Made It Weird with Pete Holmes" at bounding box center [396, 360] width 152 height 152
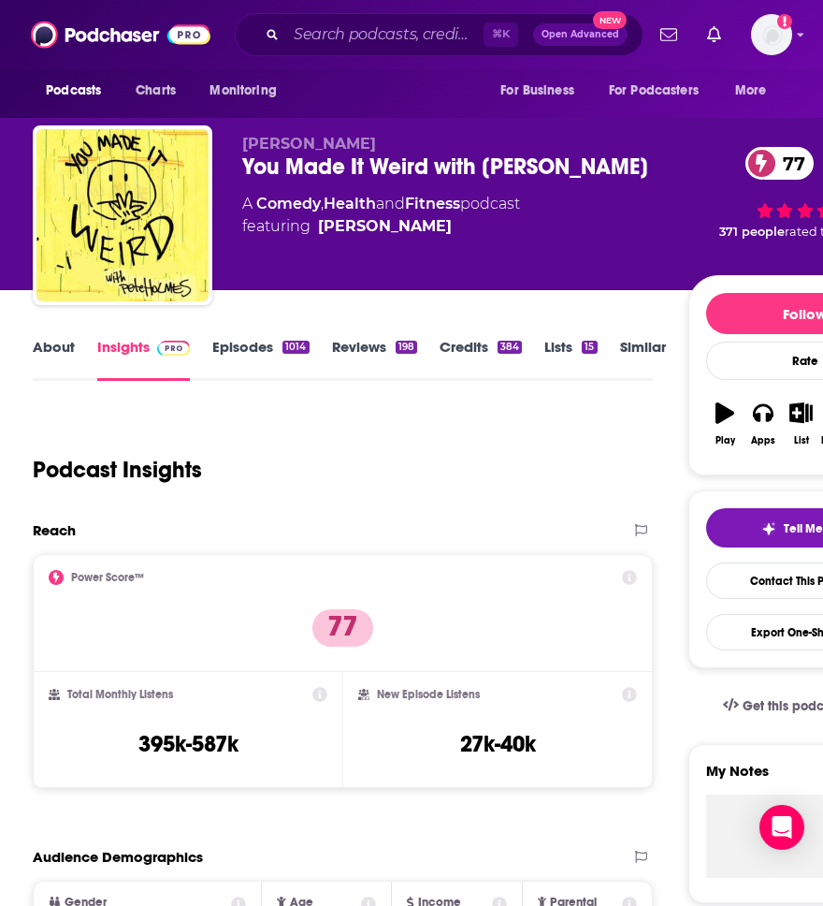
click at [232, 348] on link "Episodes 1014" at bounding box center [260, 359] width 96 height 43
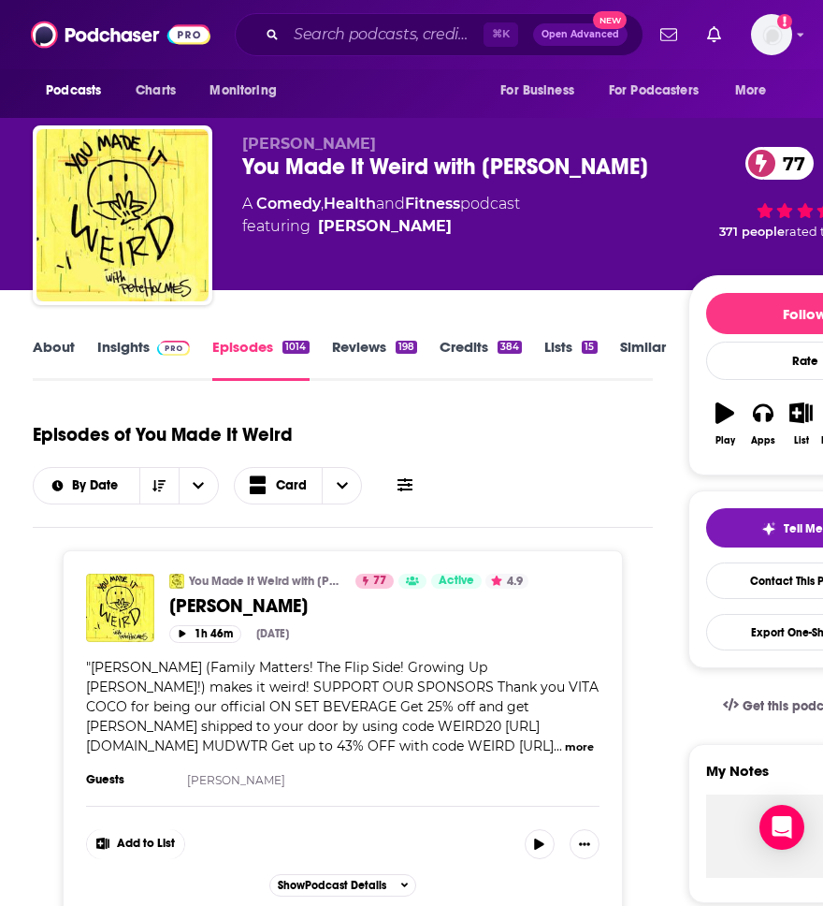
click at [113, 361] on link "Insights" at bounding box center [143, 359] width 93 height 43
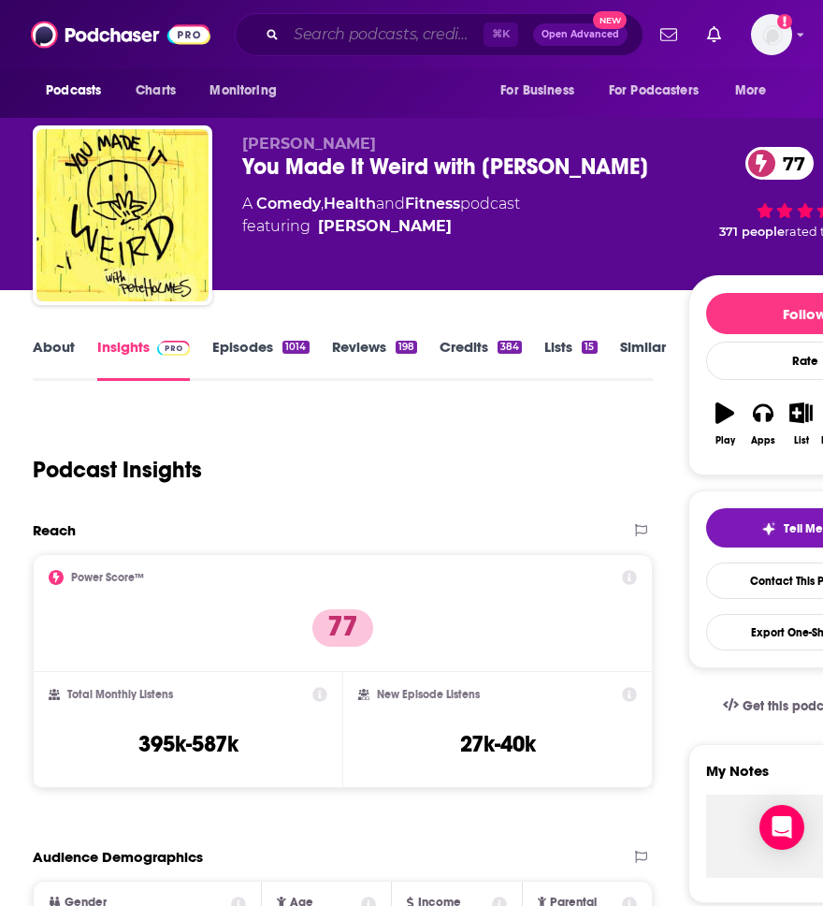
click at [323, 31] on input "Search podcasts, credits, & more..." at bounding box center [384, 35] width 197 height 30
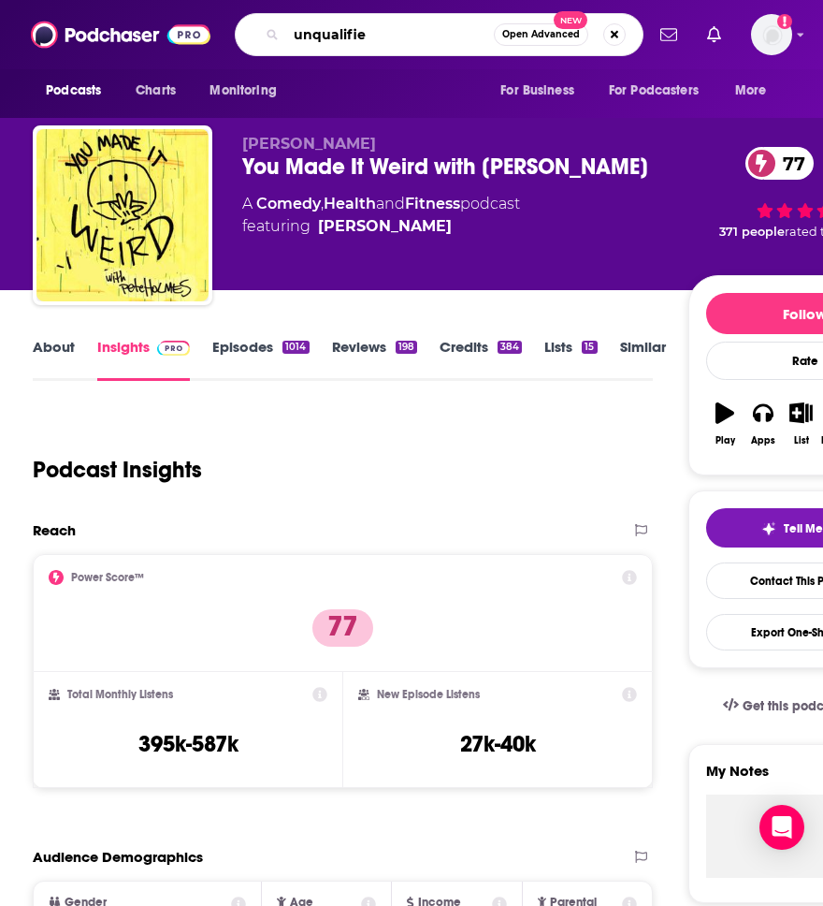
type input "unqualified"
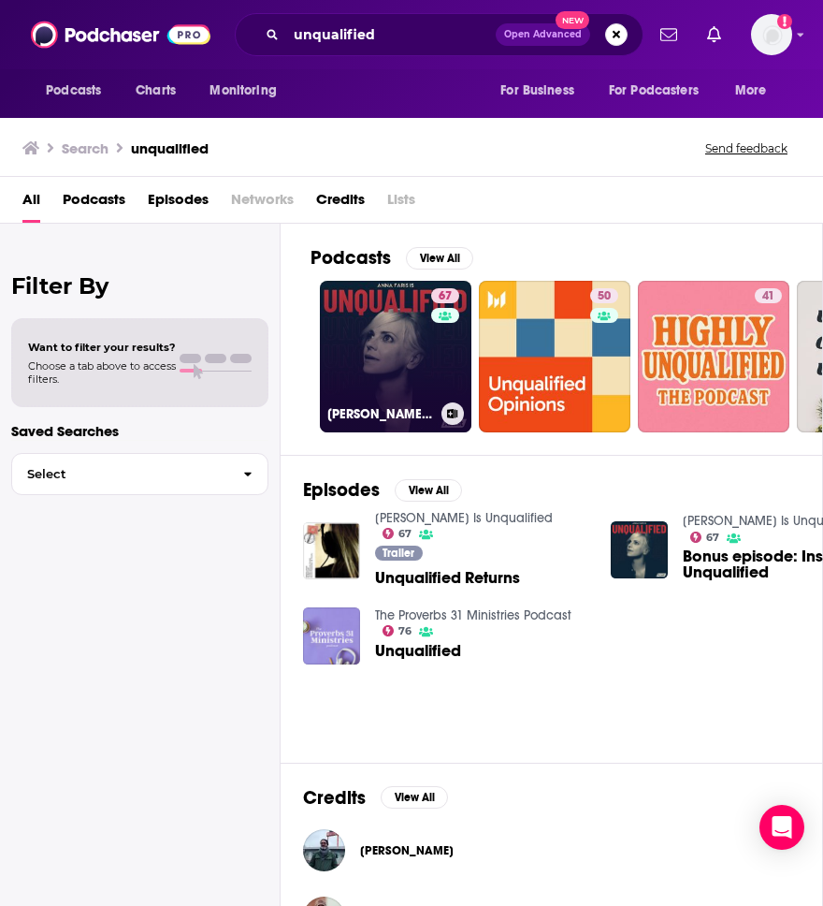
click at [375, 363] on link "67 Anna Faris Is Unqualified" at bounding box center [396, 357] width 152 height 152
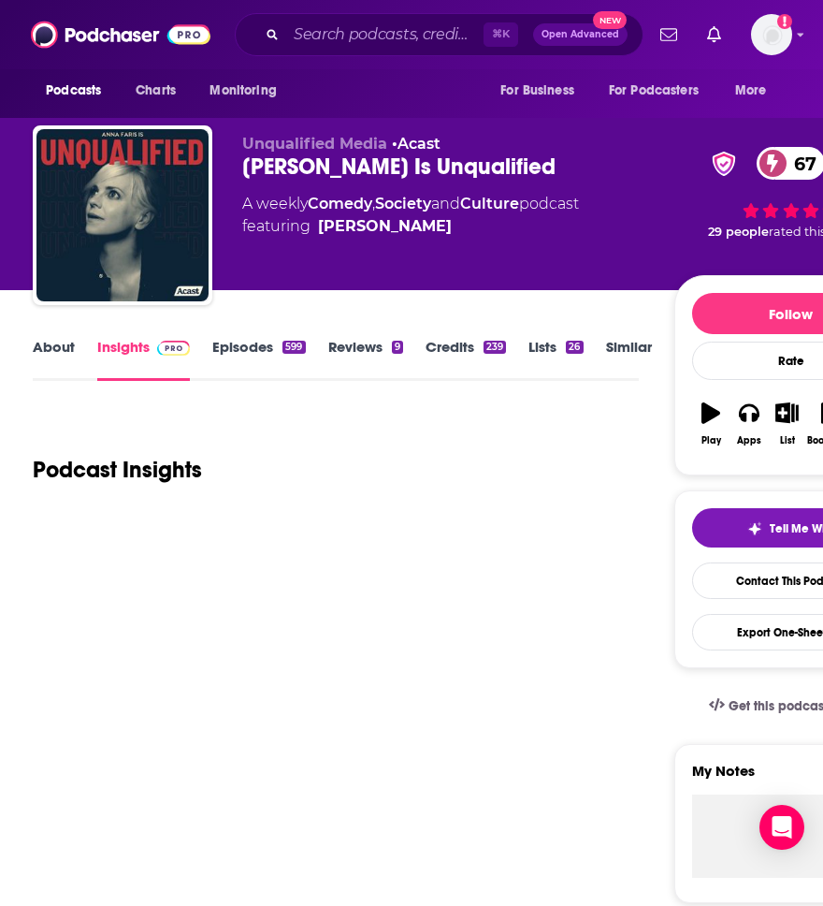
click at [247, 351] on link "Episodes 599" at bounding box center [258, 359] width 93 height 43
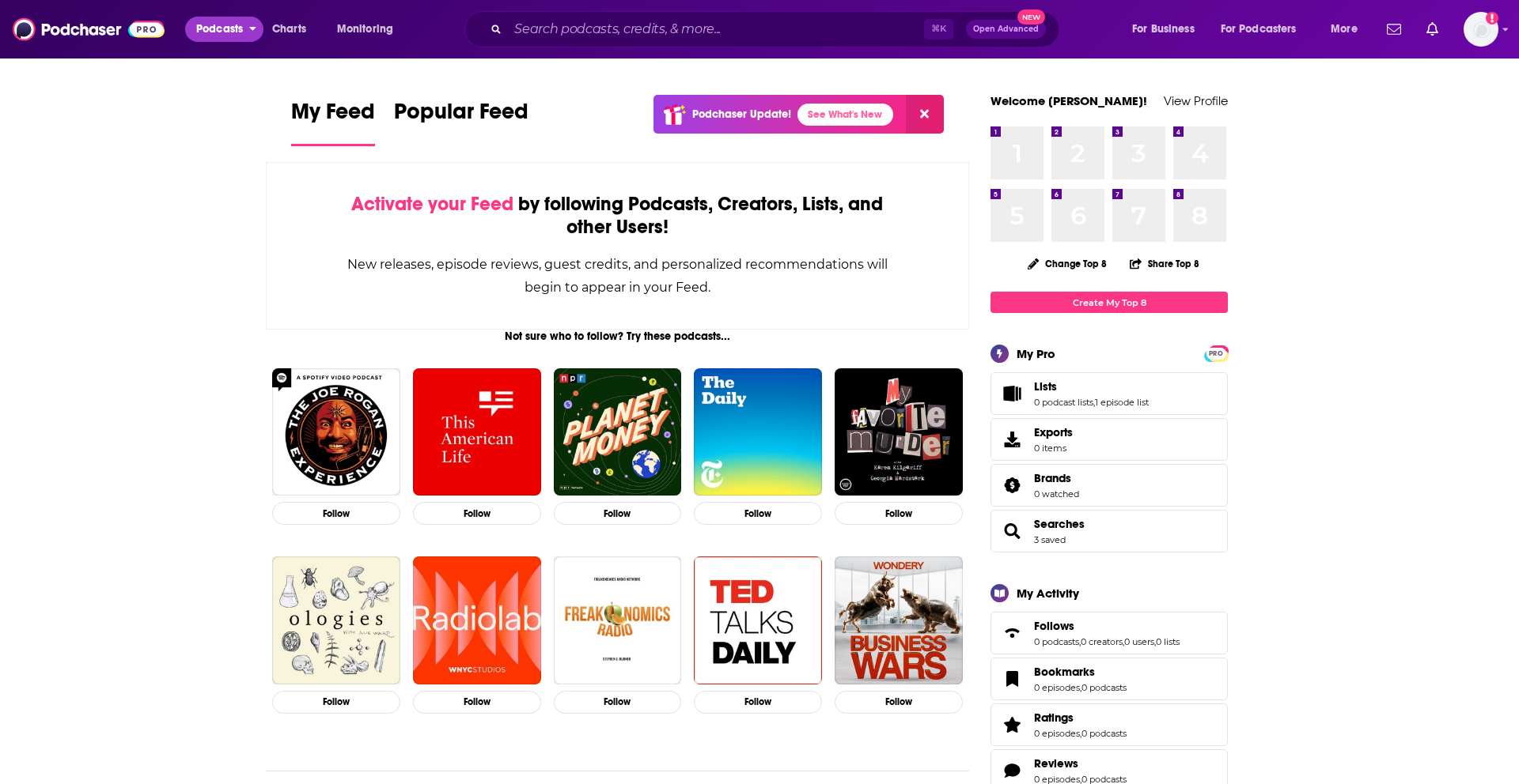
click at [234, 30] on span "Podcasts" at bounding box center [219, 30] width 46 height 22
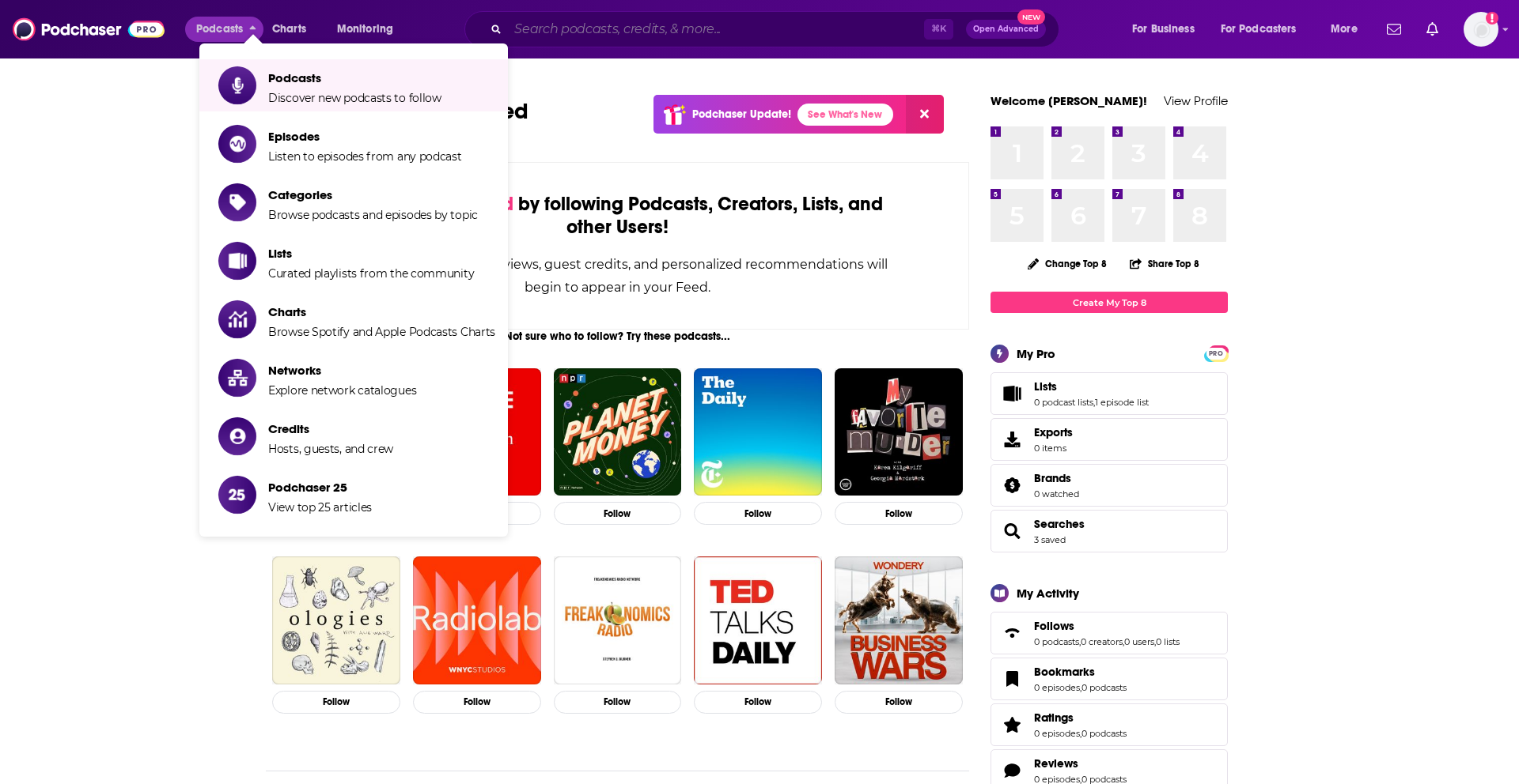
click at [599, 39] on input "Search podcasts, credits, & more..." at bounding box center [716, 30] width 416 height 25
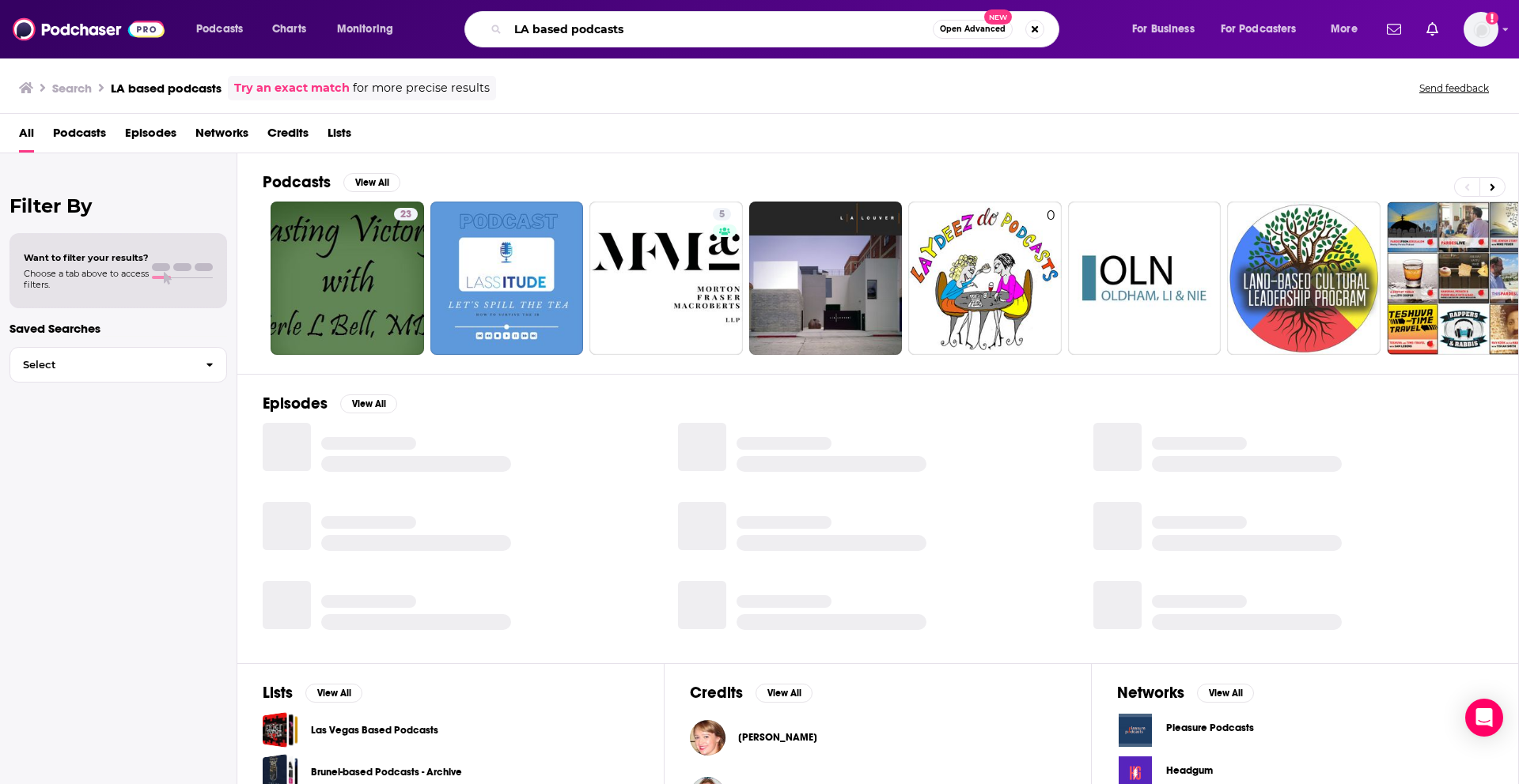
click at [685, 38] on input "LA based podcasts" at bounding box center [720, 30] width 424 height 25
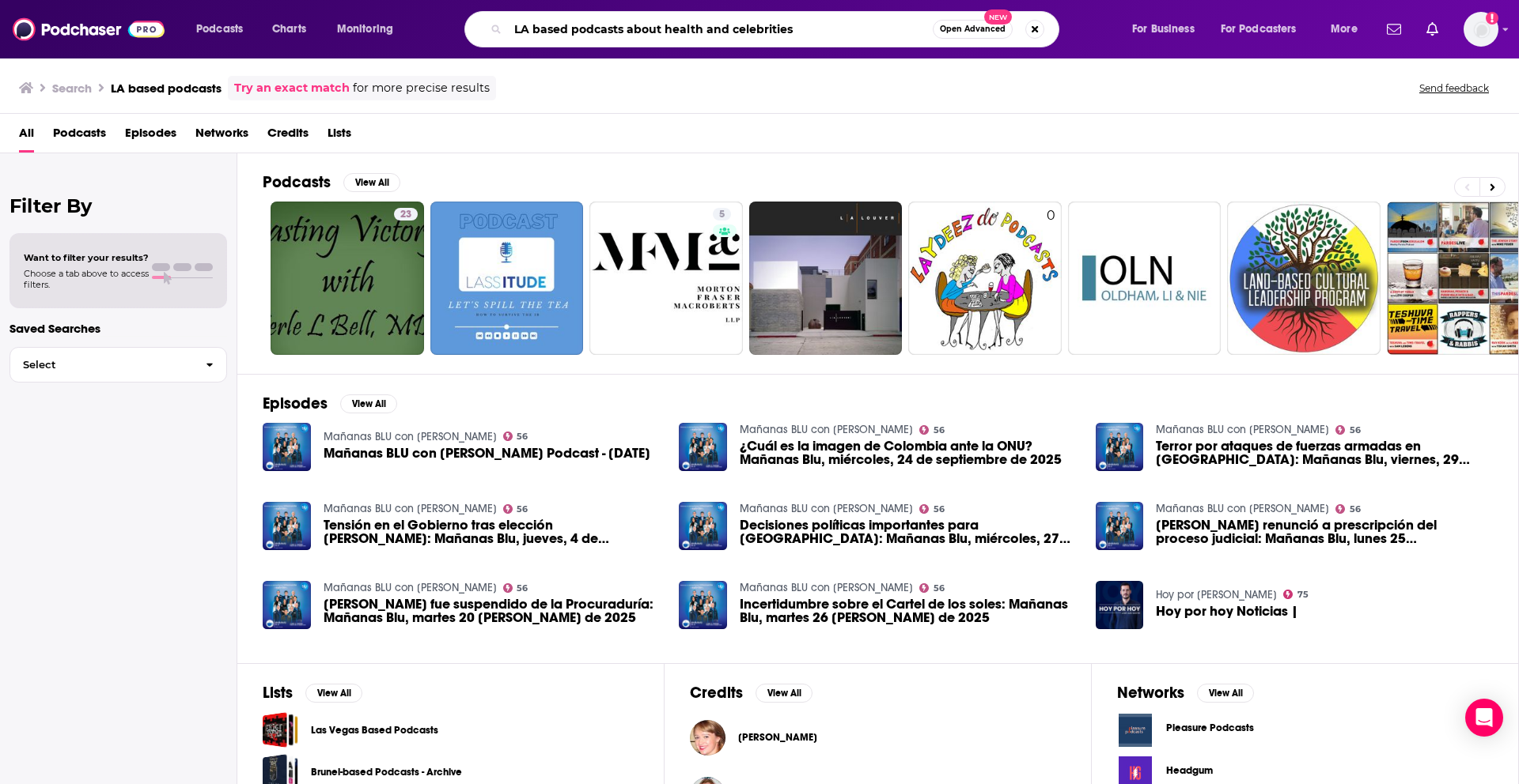
type input "LA based podcasts about health and celebrities"
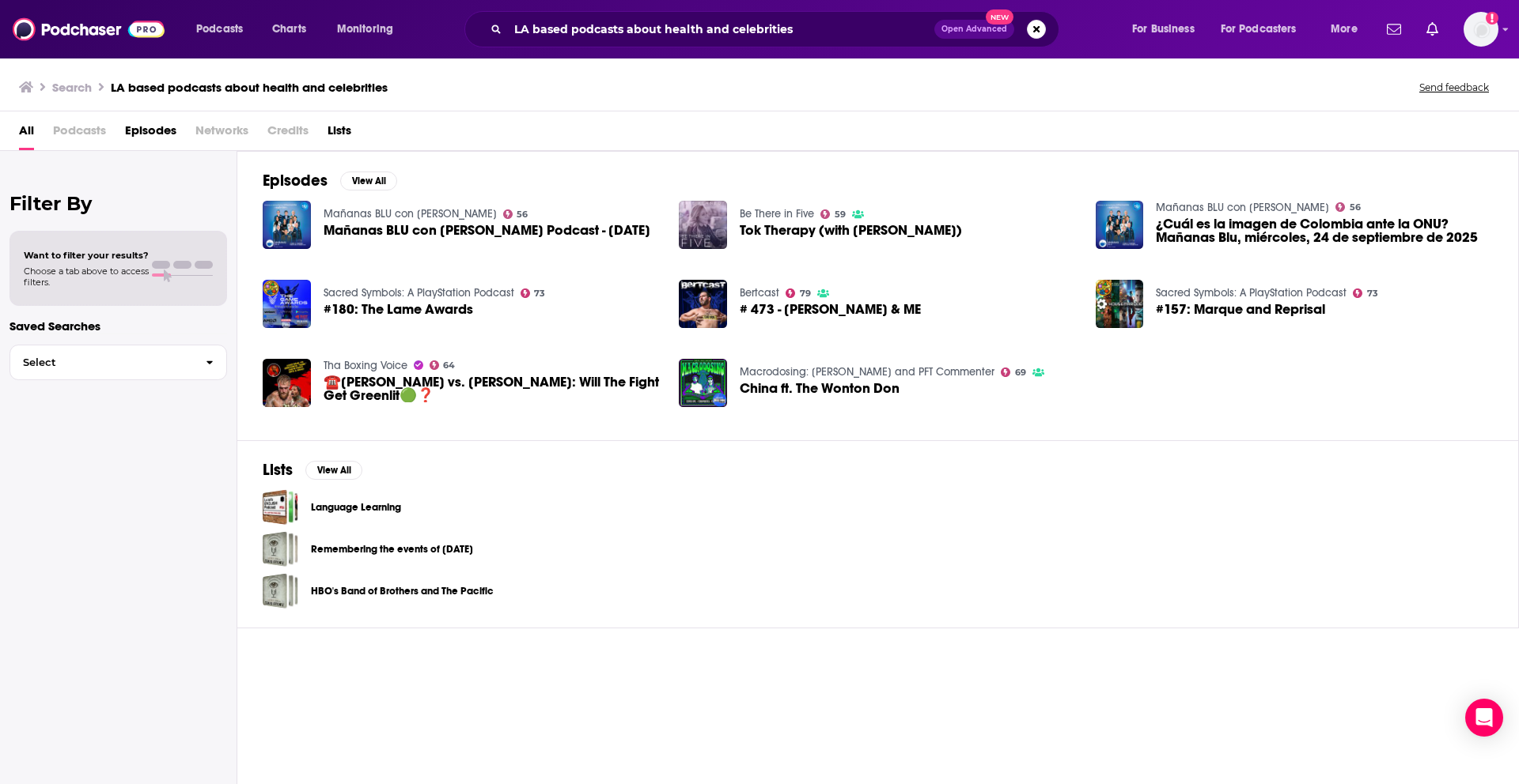
click at [79, 133] on span "Podcasts" at bounding box center [79, 133] width 53 height 32
click at [66, 131] on span "Podcasts" at bounding box center [79, 133] width 53 height 32
click at [216, 35] on span "Podcasts" at bounding box center [219, 30] width 46 height 22
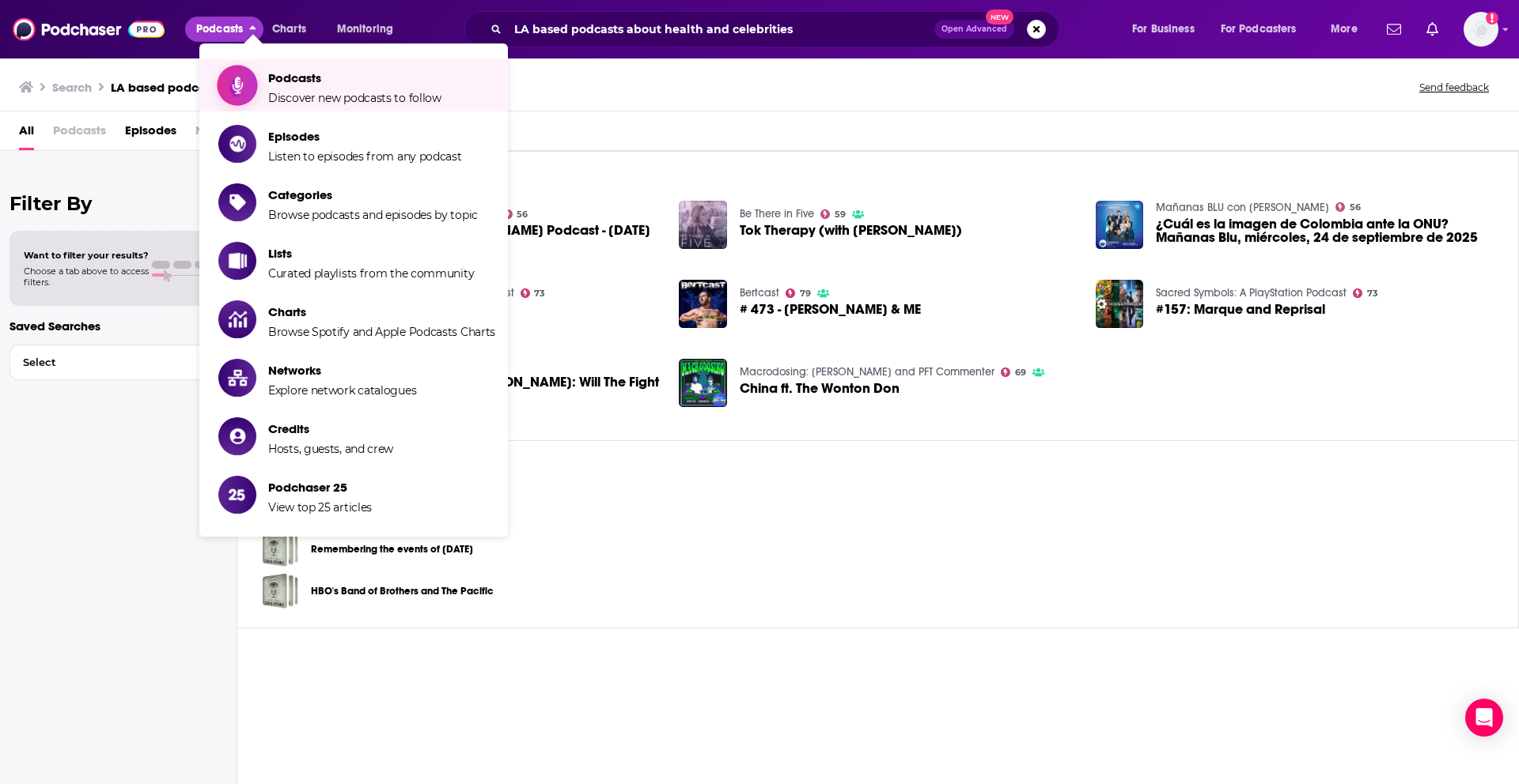
click at [259, 69] on link "Podcasts Discover new podcasts to follow" at bounding box center [357, 85] width 277 height 40
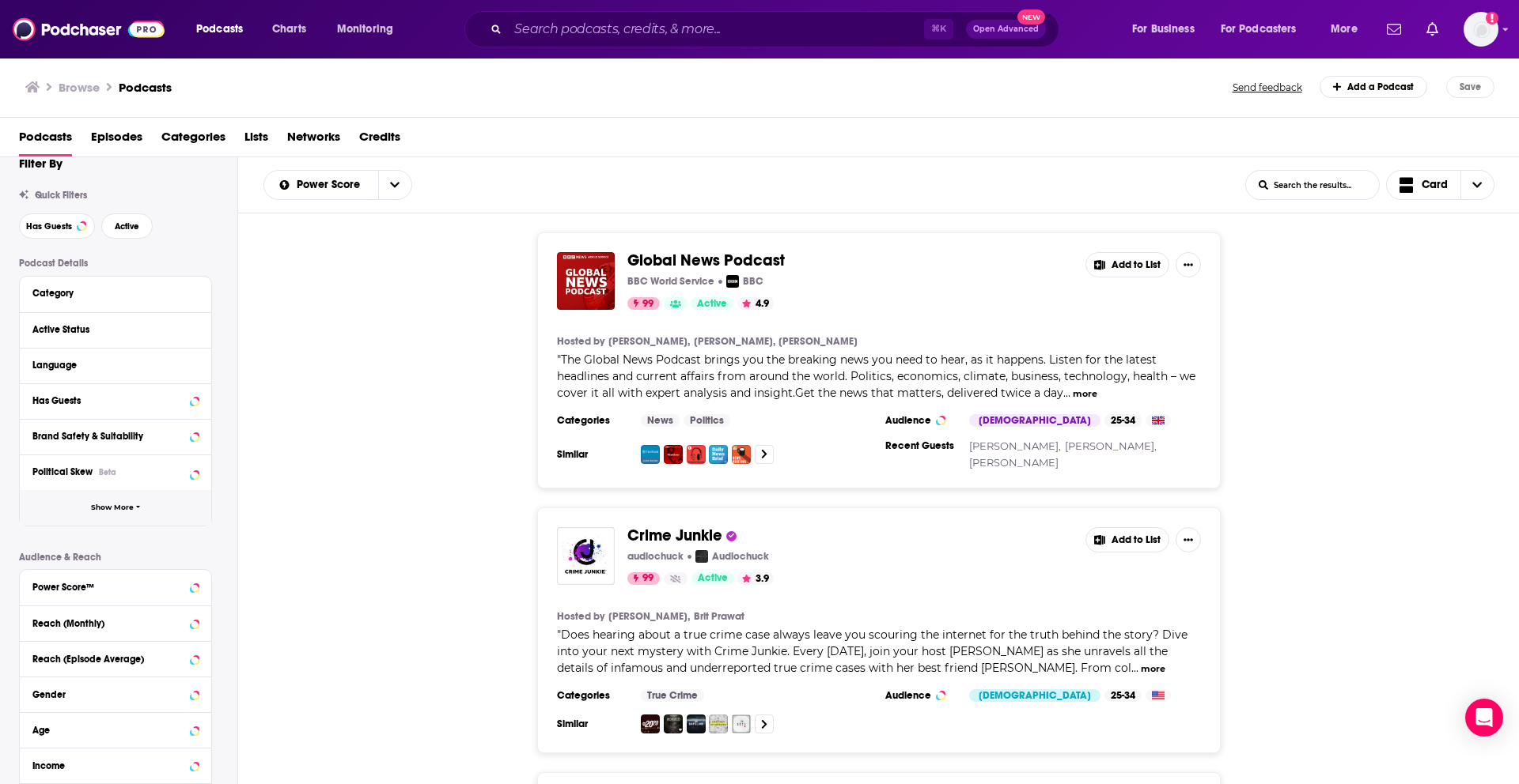
scroll to position [172, 0]
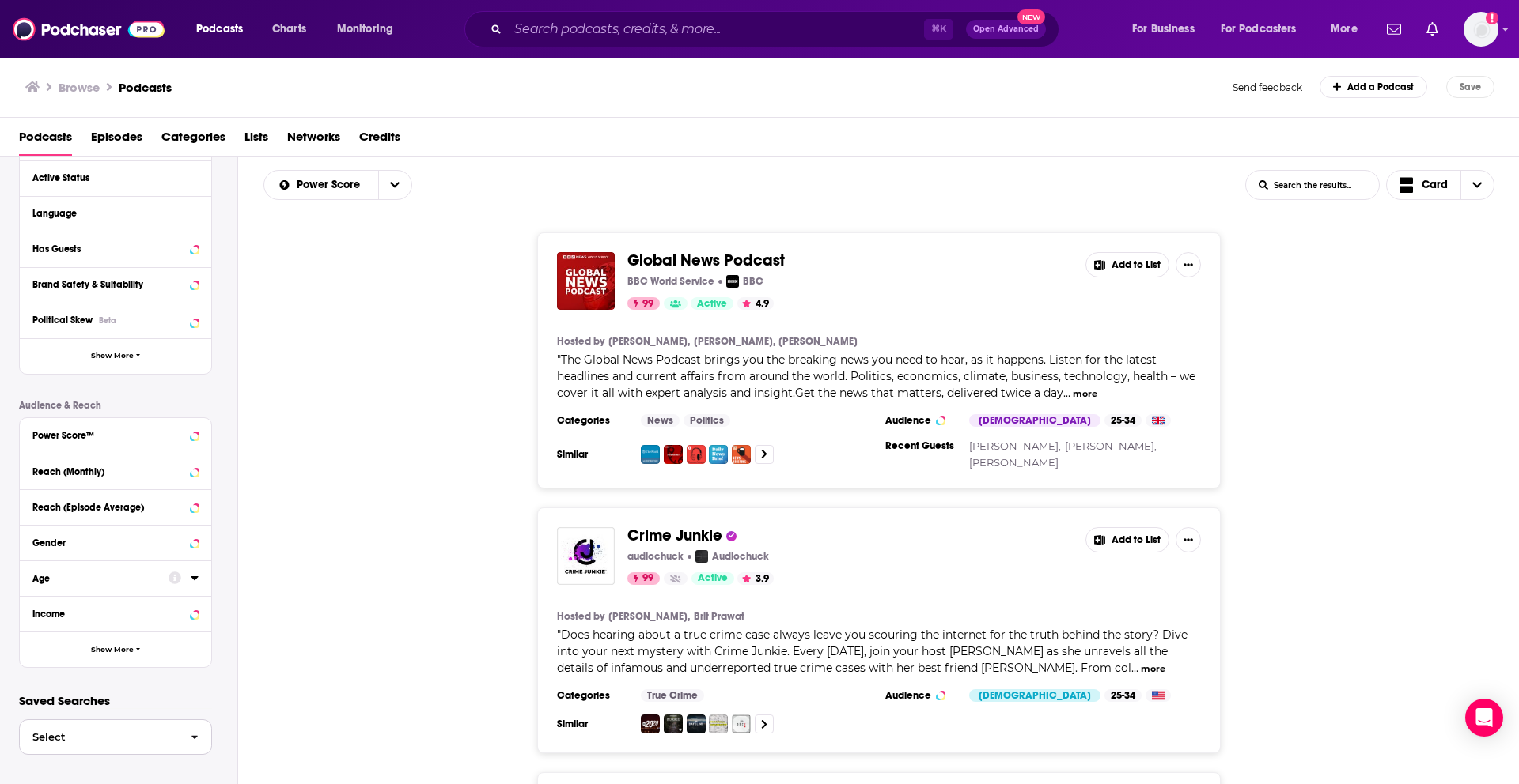
click at [191, 736] on icon "button" at bounding box center [194, 738] width 7 height 11
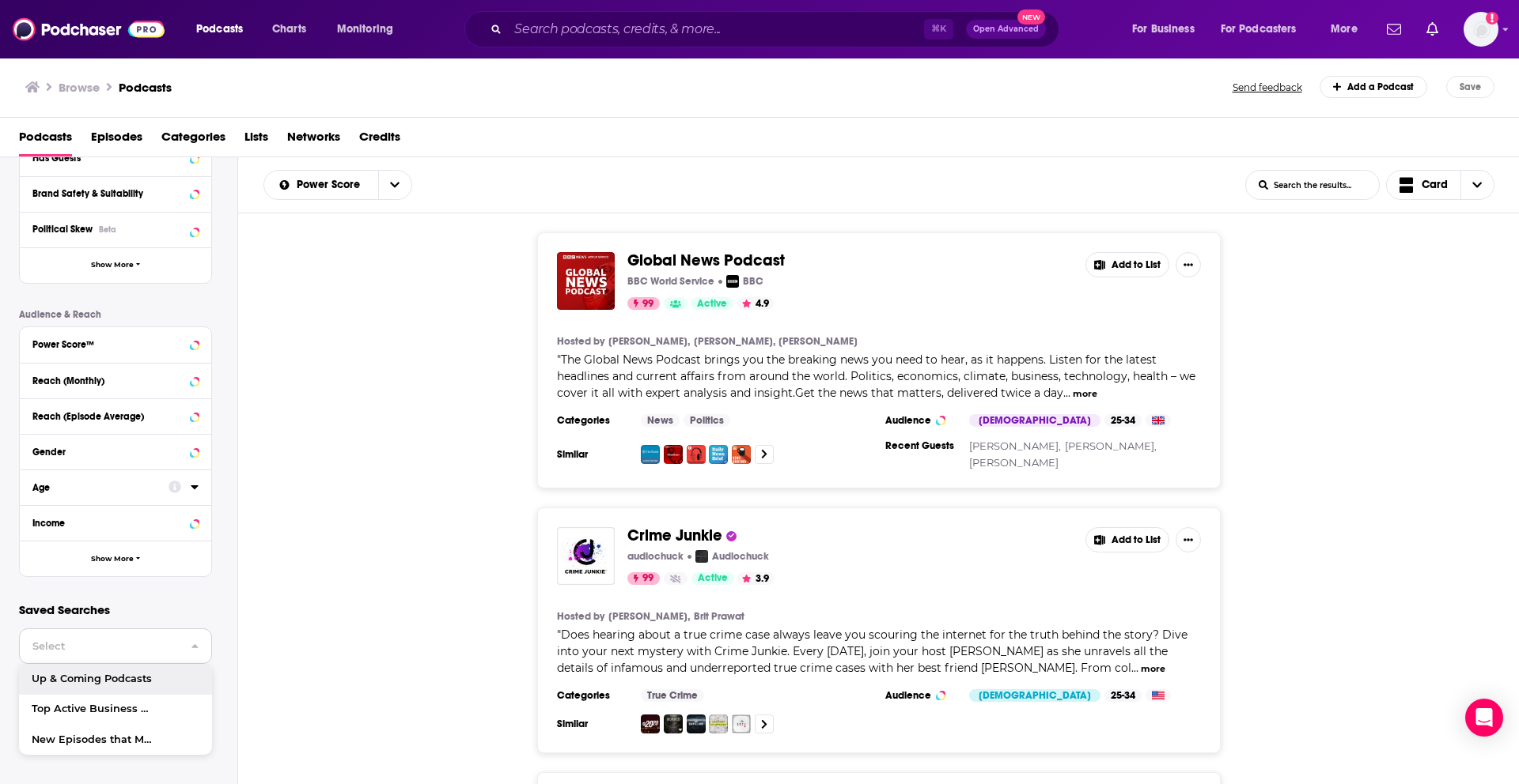
click at [197, 641] on icon "button" at bounding box center [194, 646] width 7 height 11
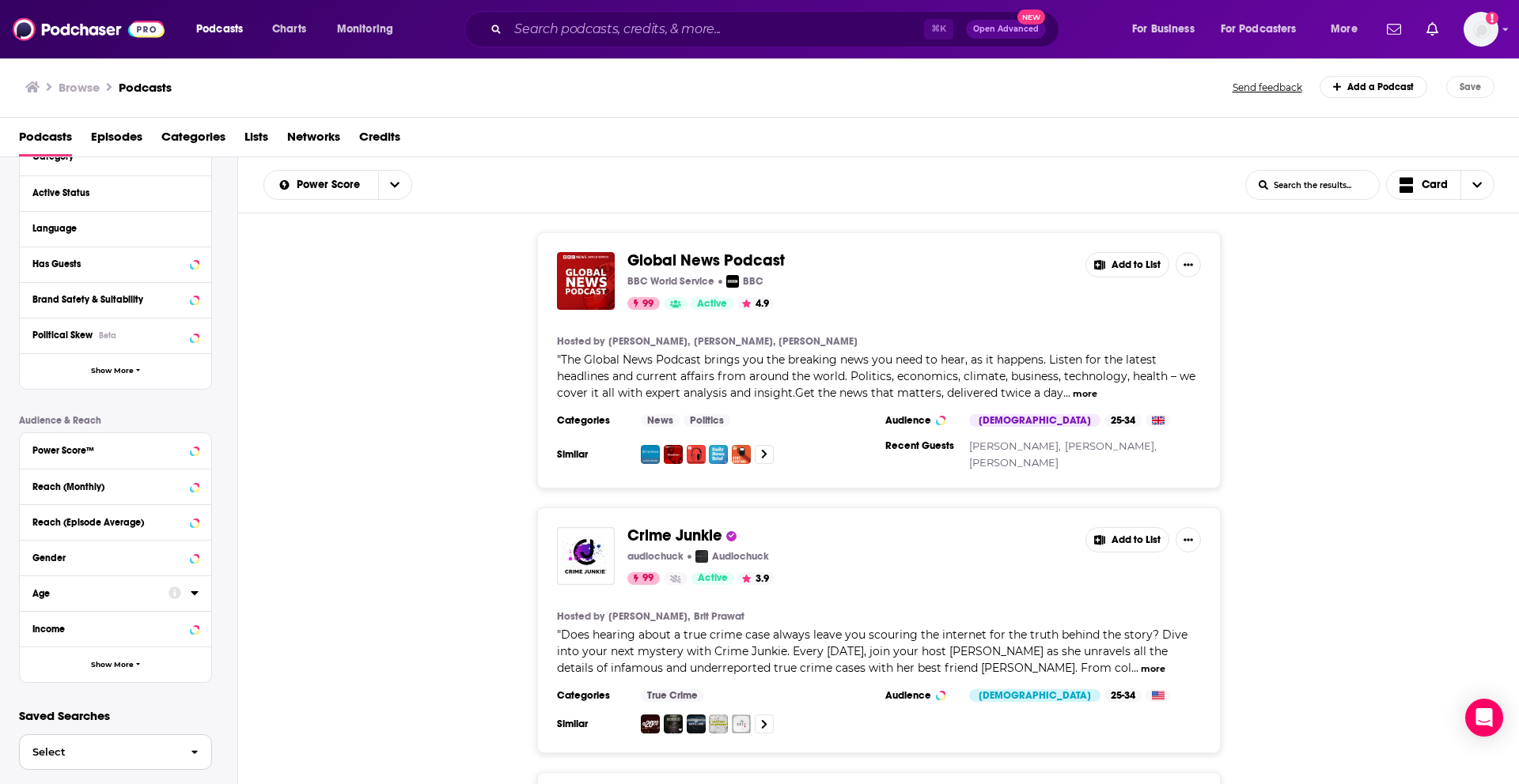
scroll to position [156, 0]
click at [105, 673] on button "Show More" at bounding box center [115, 665] width 191 height 35
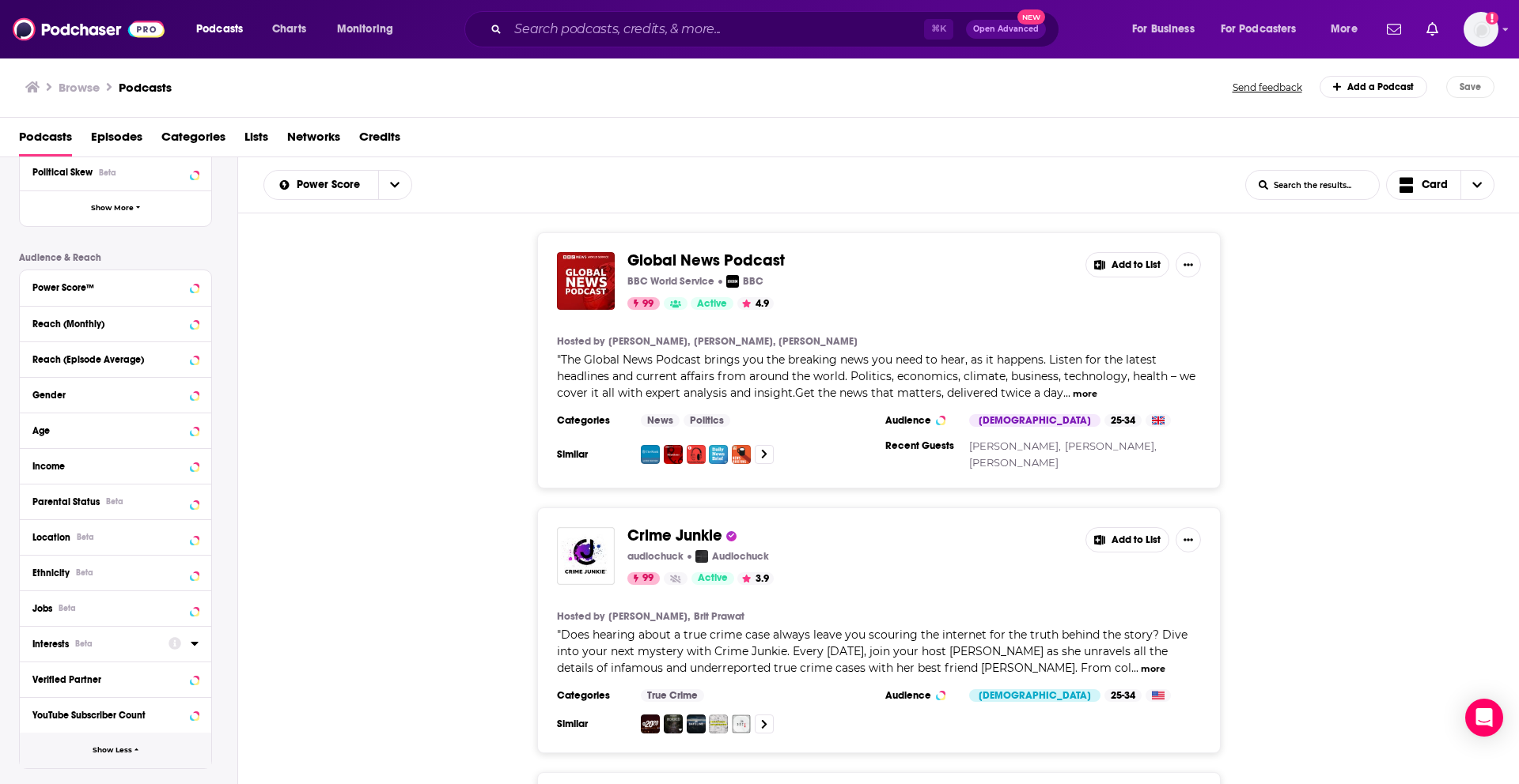
scroll to position [324, 0]
click at [72, 539] on button "Location Beta" at bounding box center [115, 532] width 167 height 19
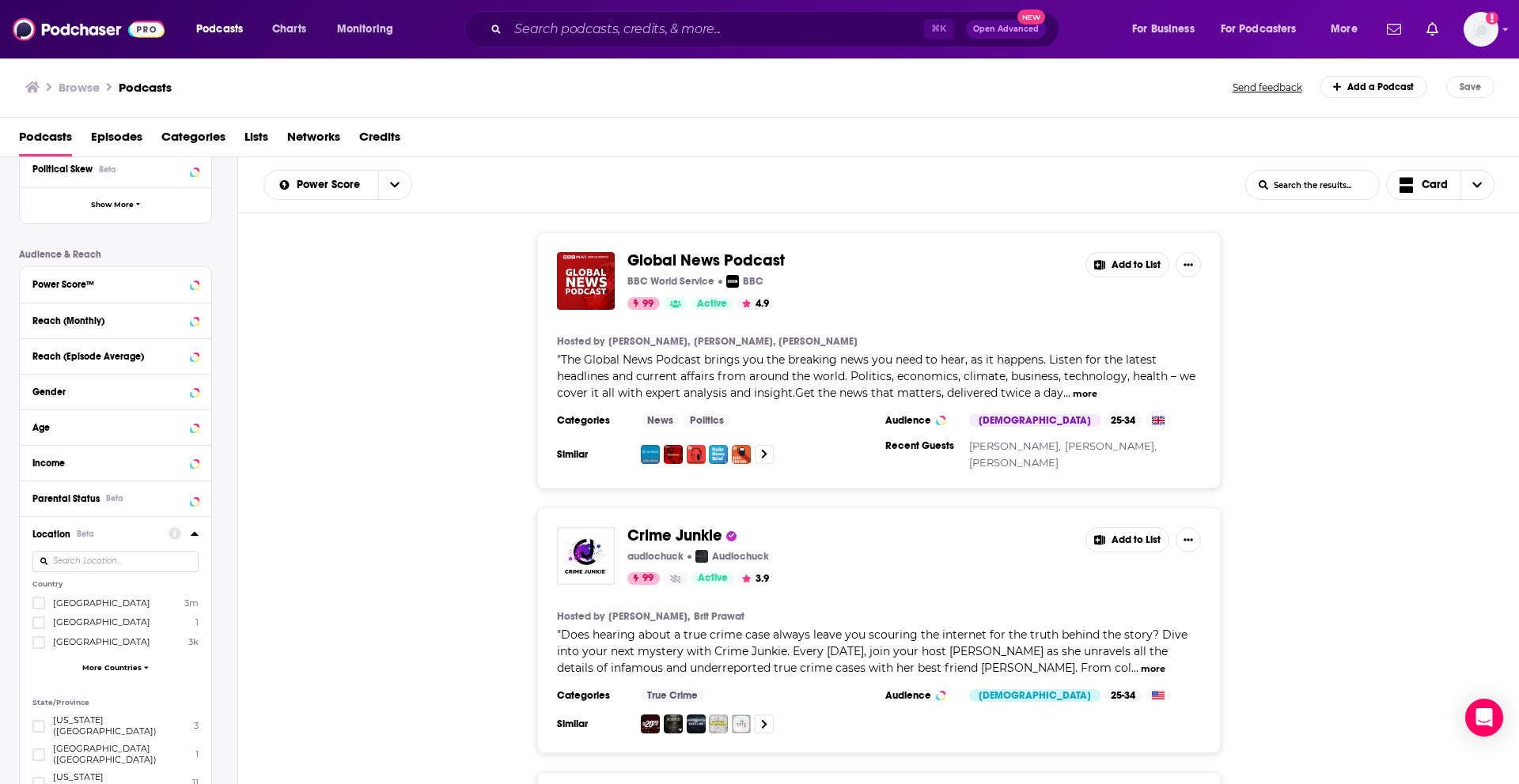
click at [82, 571] on input at bounding box center [115, 561] width 167 height 21
type input "los"
click at [38, 603] on icon at bounding box center [38, 603] width 9 height 7
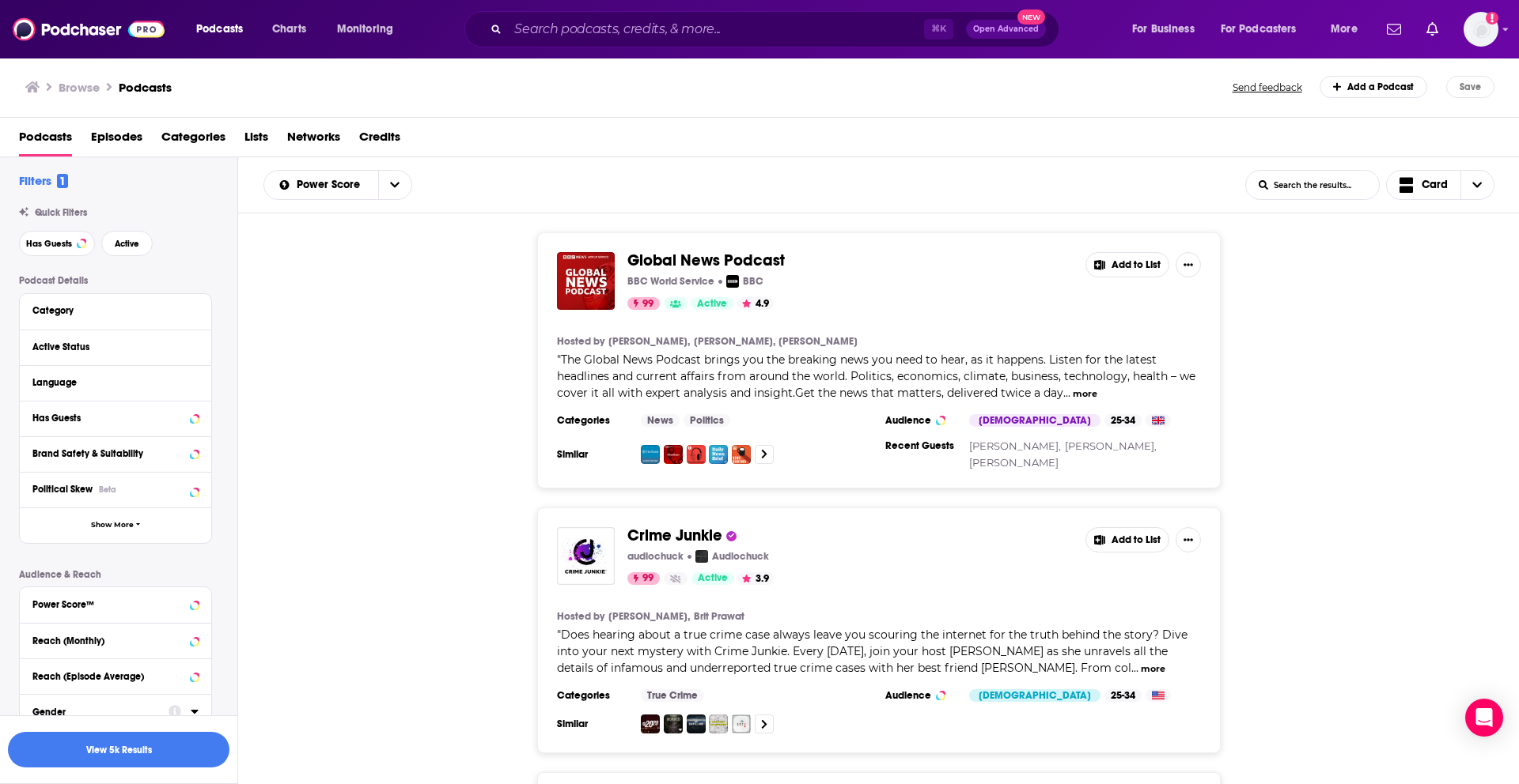
scroll to position [0, 0]
click at [74, 315] on div "Category" at bounding box center [106, 313] width 148 height 11
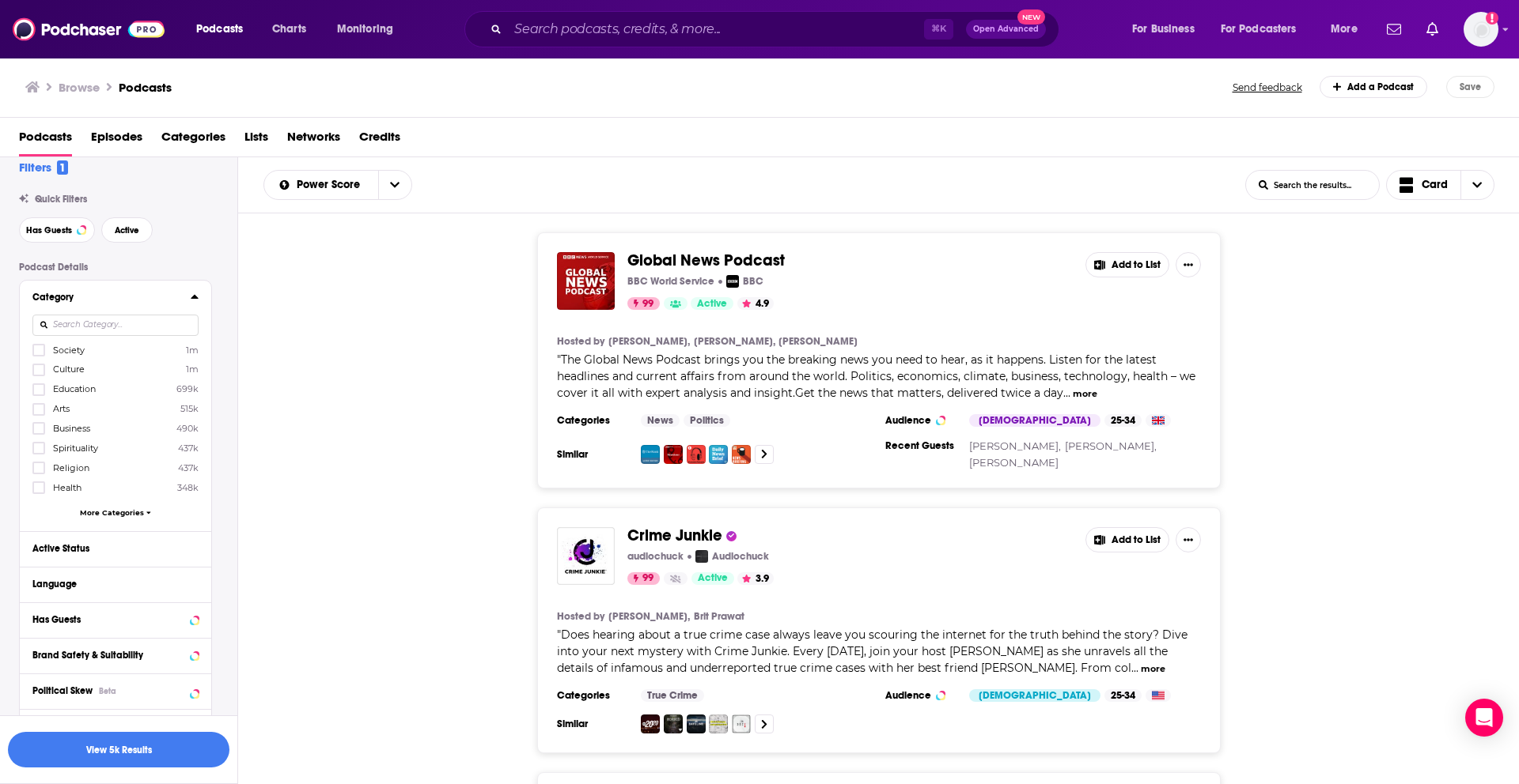
scroll to position [19, 0]
click at [41, 365] on icon at bounding box center [38, 367] width 9 height 7
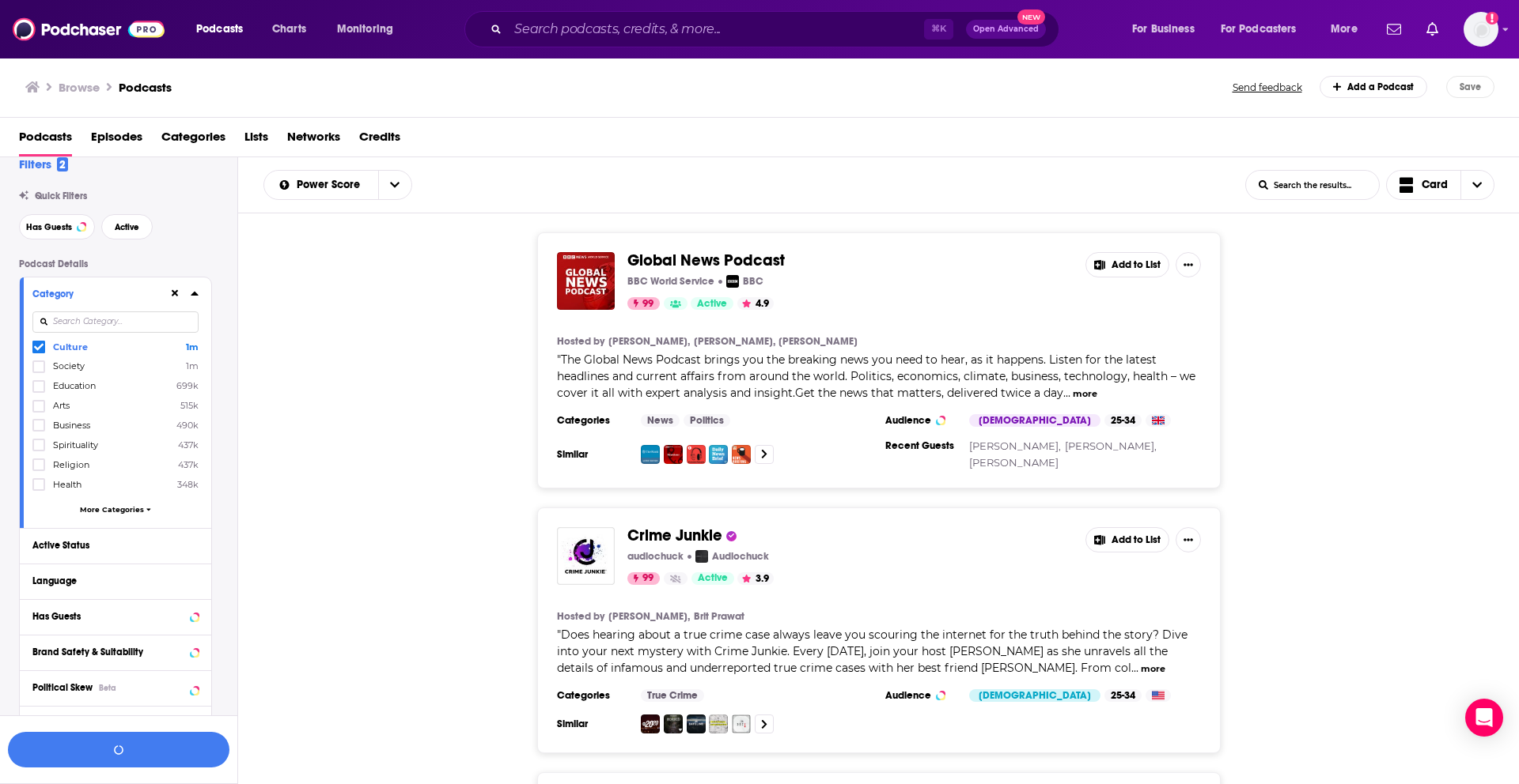
click at [97, 508] on span "More Categories" at bounding box center [112, 509] width 64 height 8
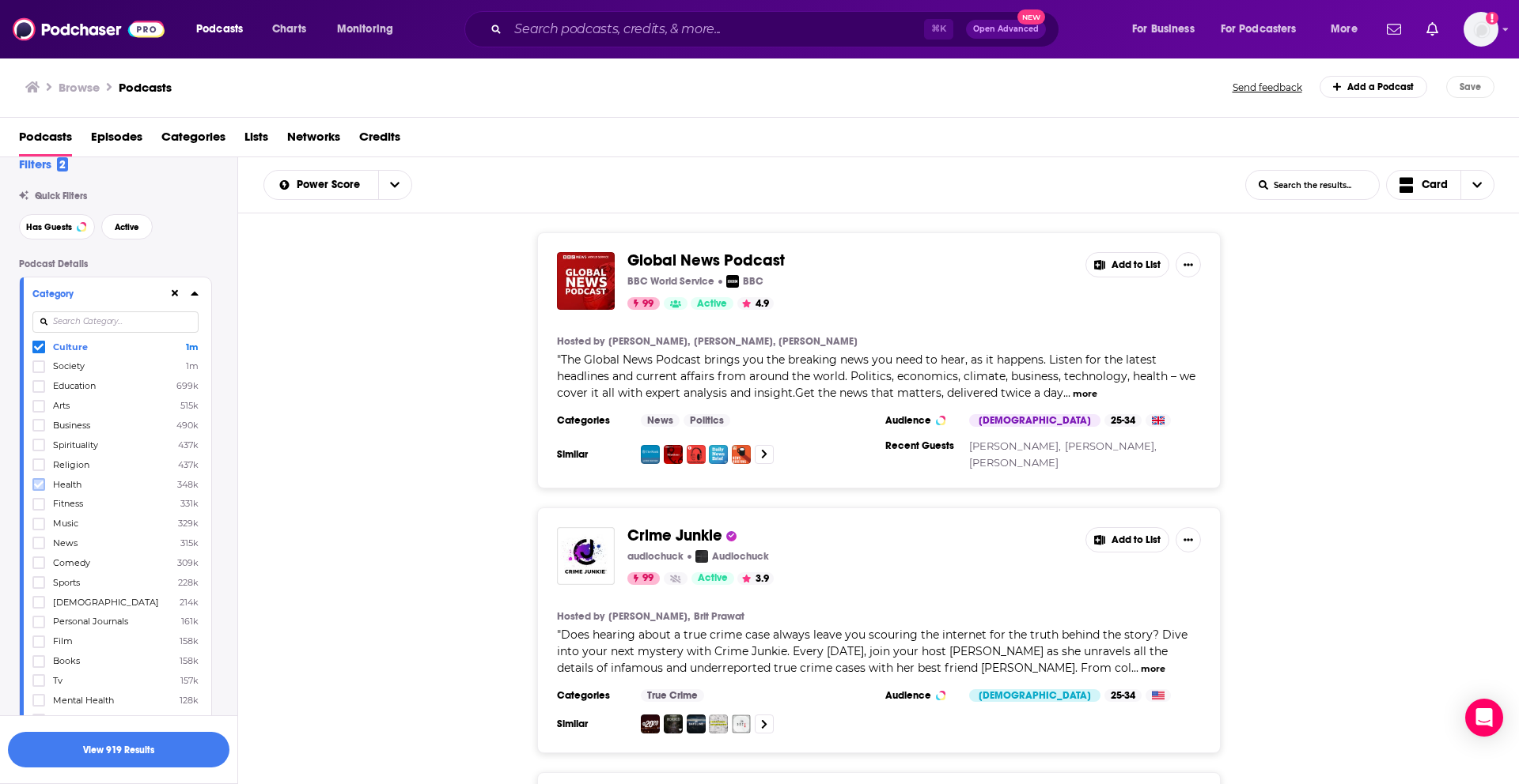
drag, startPoint x: 43, startPoint y: 486, endPoint x: 36, endPoint y: 482, distance: 8.1
click at [36, 482] on icon at bounding box center [38, 484] width 9 height 9
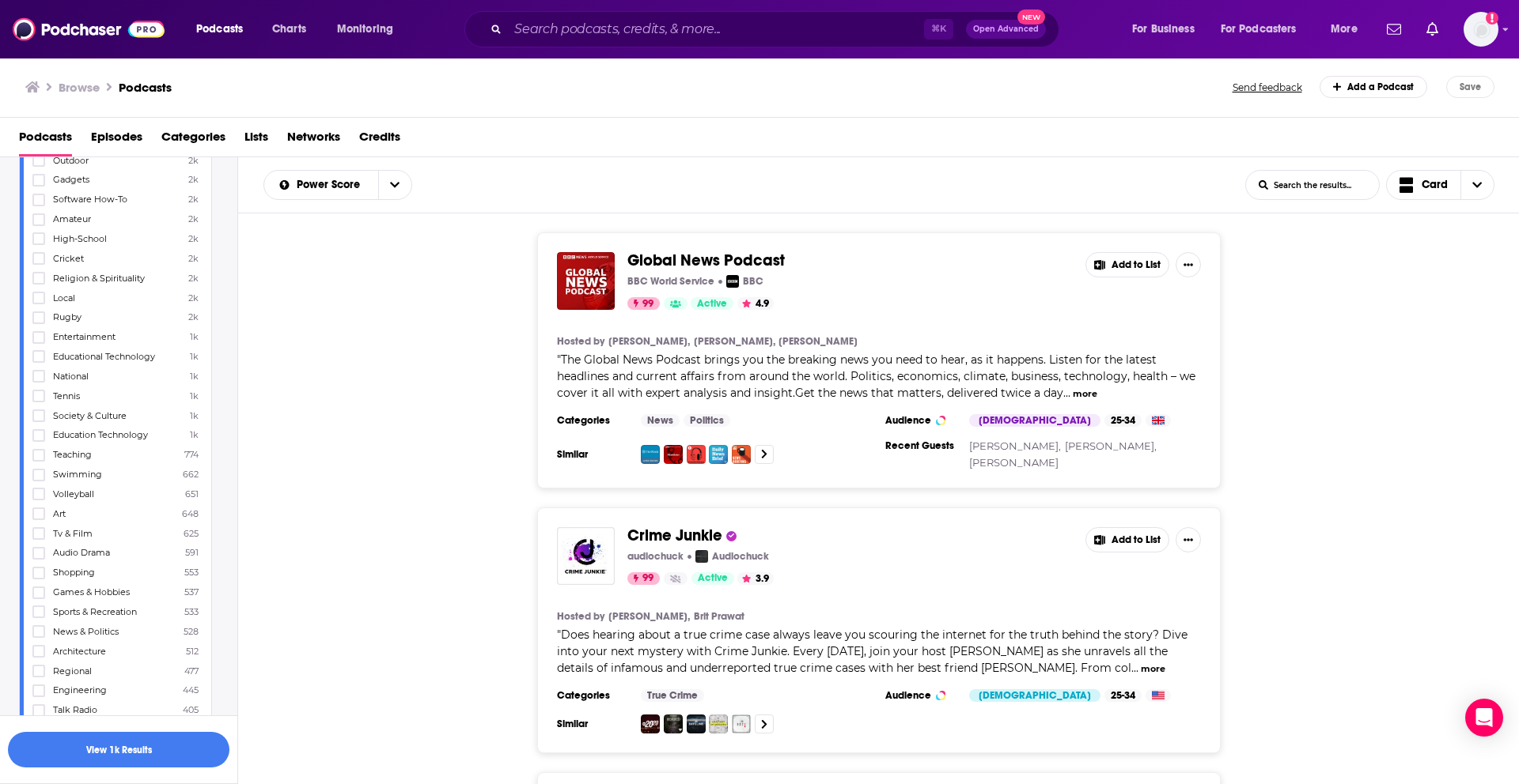
scroll to position [2101, 0]
click at [93, 744] on button "View 1k Results" at bounding box center [118, 750] width 221 height 35
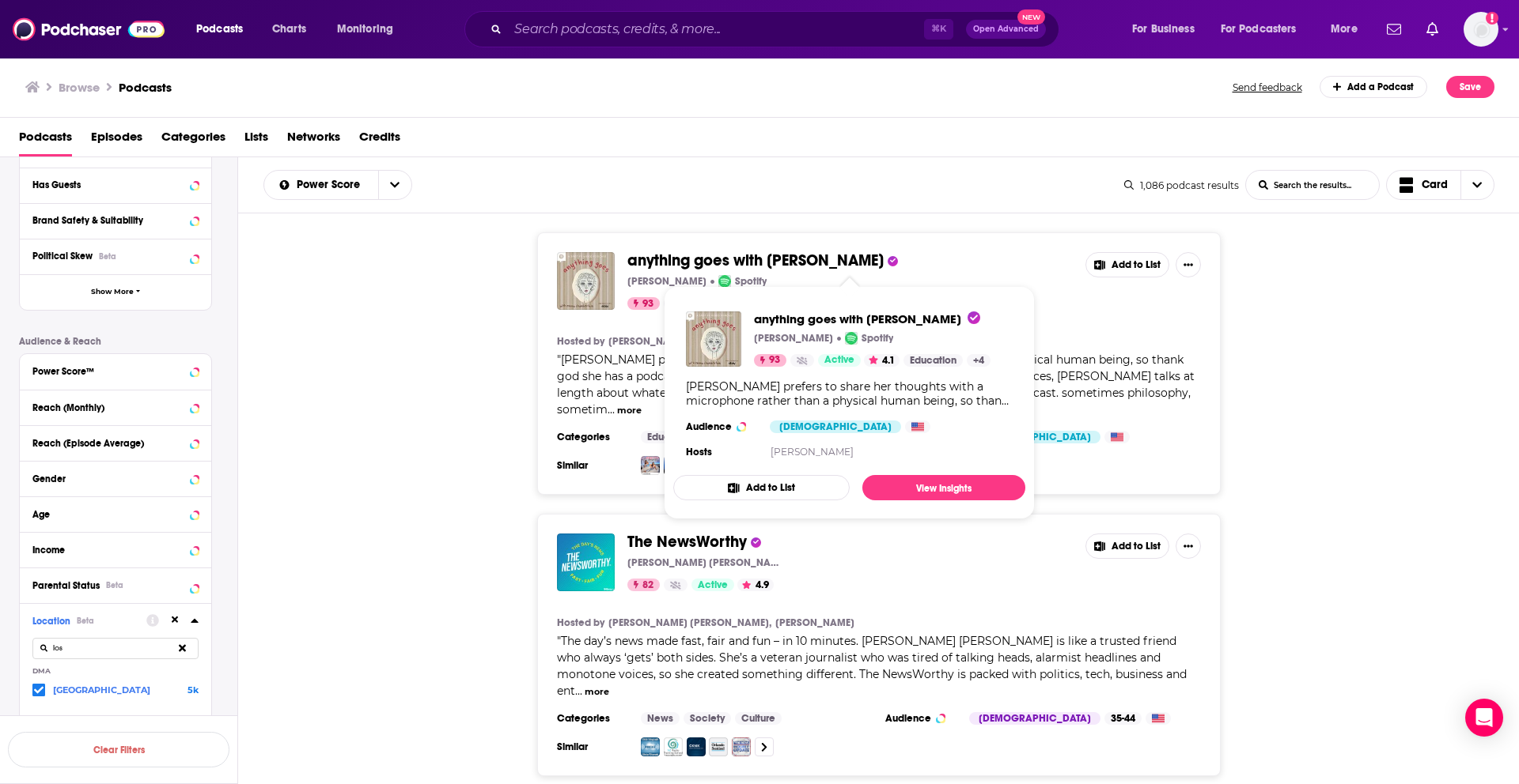
click at [465, 516] on div "The NewsWorthy Erica Mandy 82 Active 4.9 Add to List Hosted by Erica Mandy, Chr…" at bounding box center [879, 645] width 1281 height 263
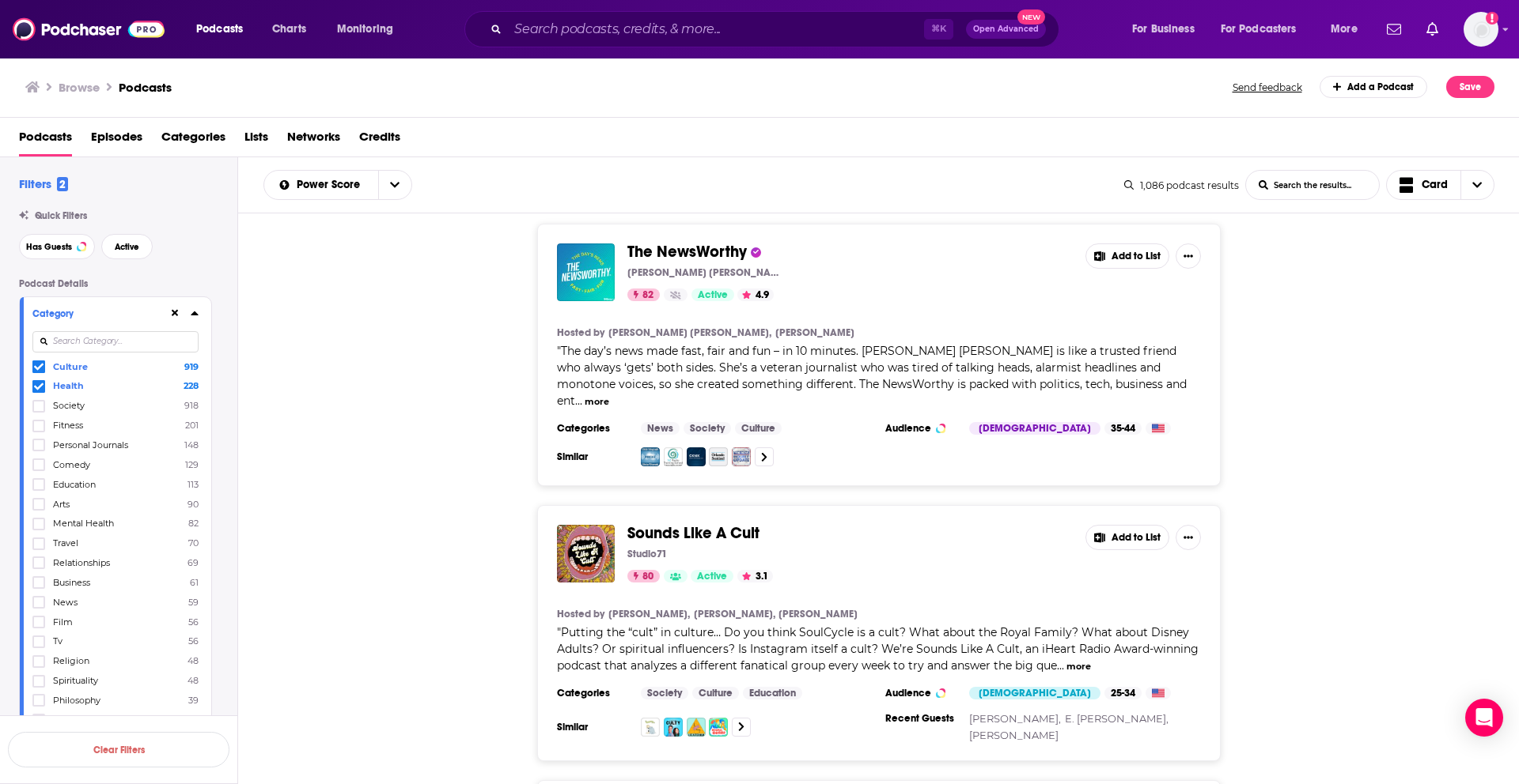
click at [98, 340] on input at bounding box center [115, 341] width 167 height 21
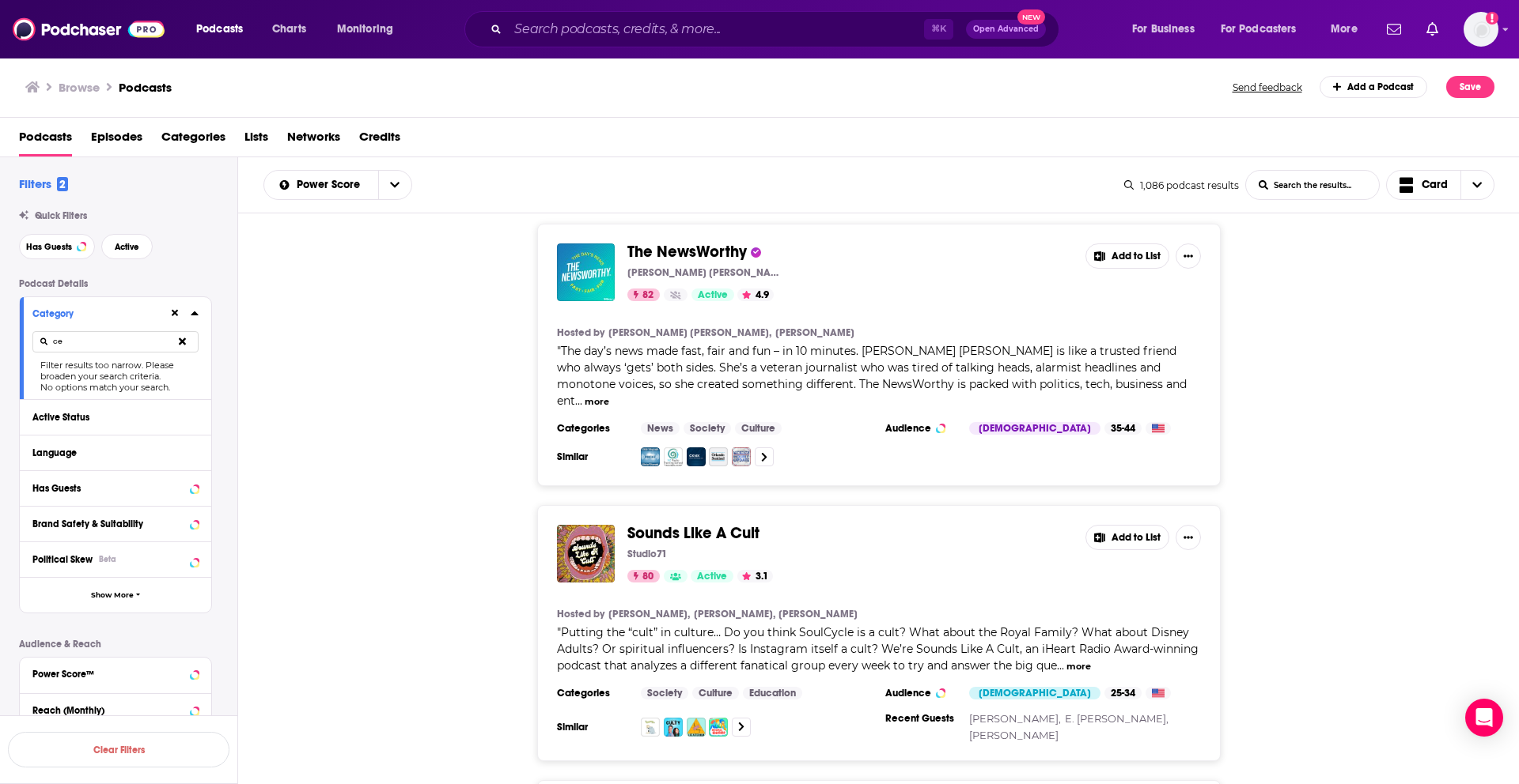
type input "c"
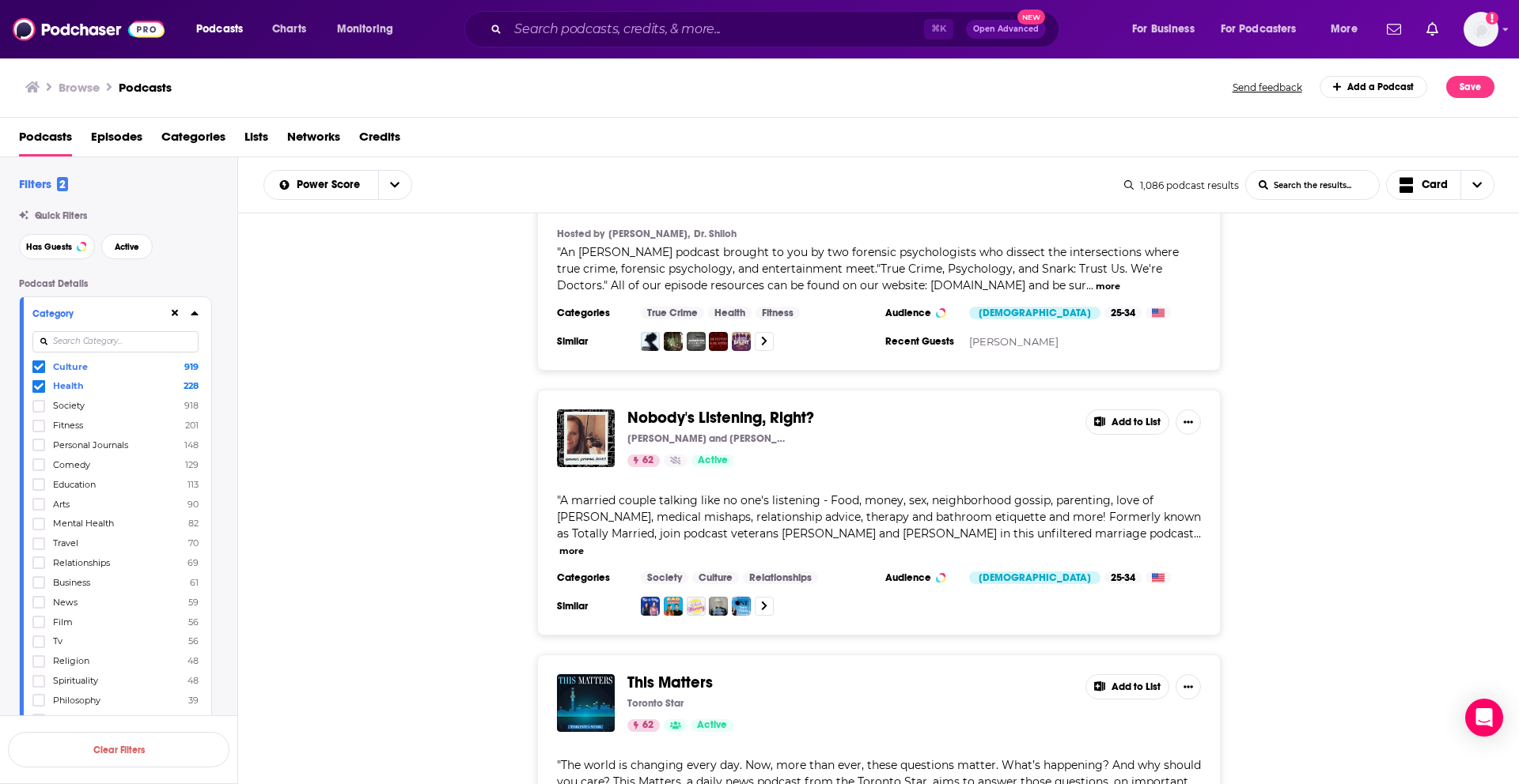
scroll to position [6144, 0]
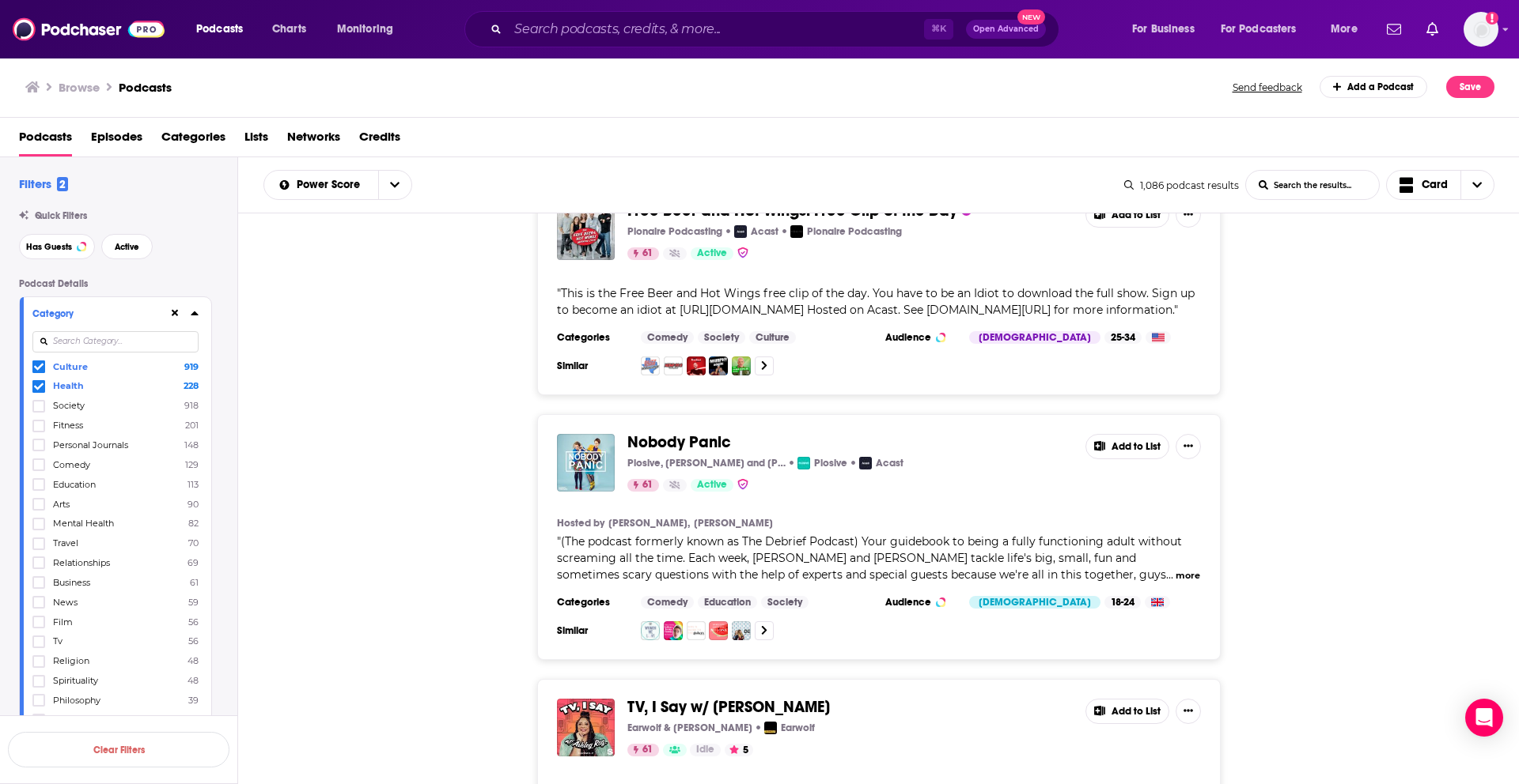
scroll to position [6832, 0]
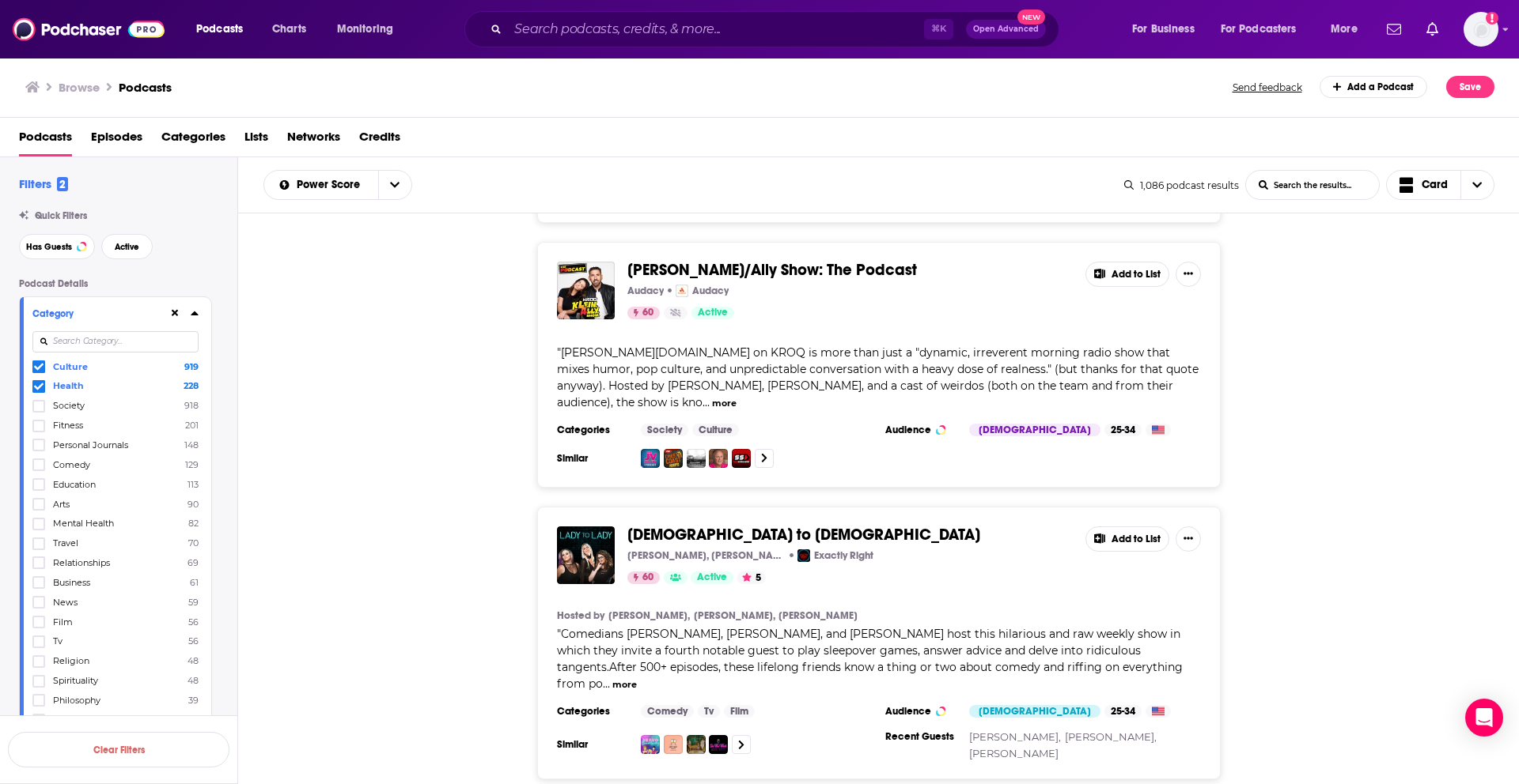
scroll to position [7571, 0]
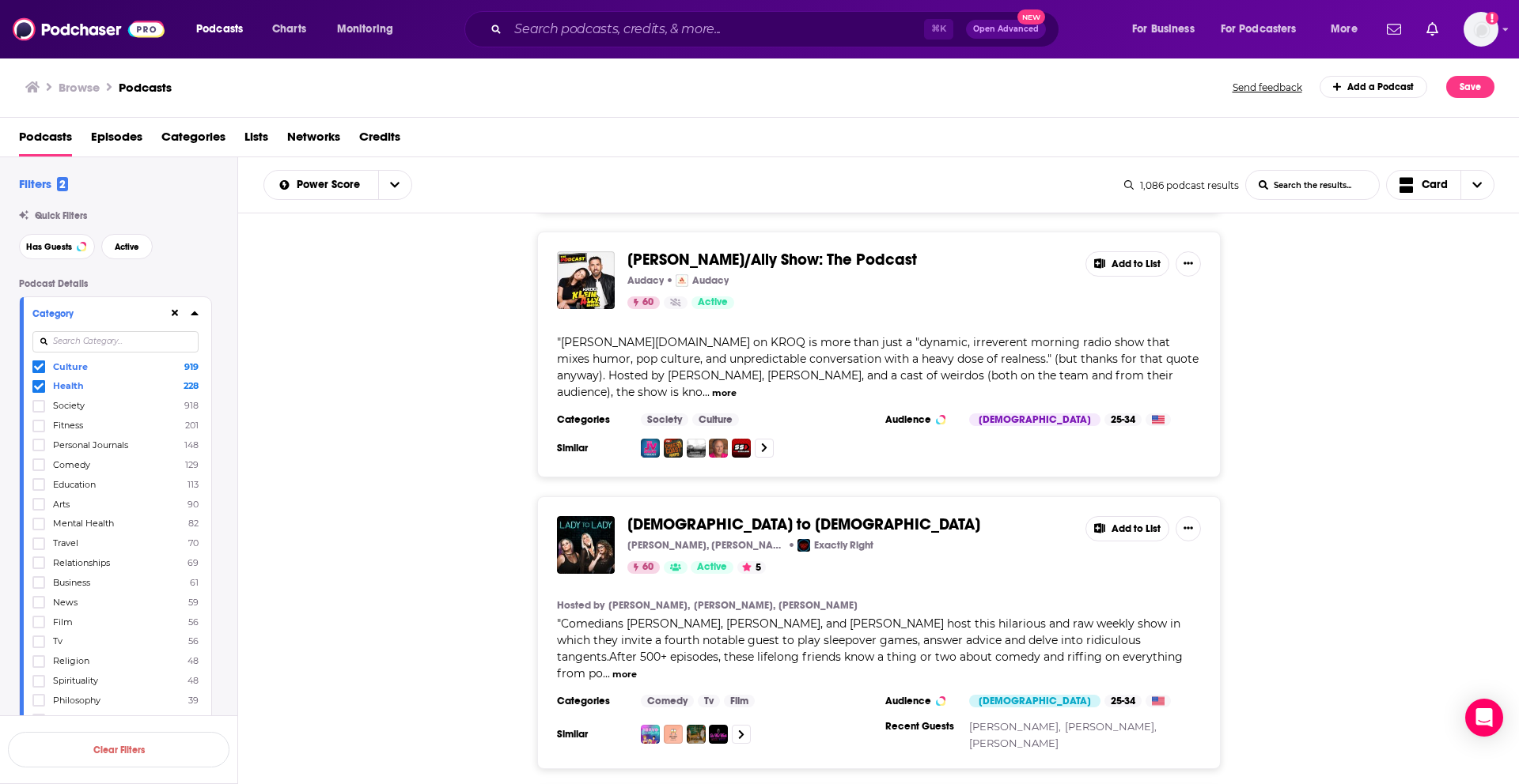
click at [440, 497] on div "Lady to Lady Babs Gray, Brandie Posey, Tess Barker Exactly Right 60 Active 5 Ad…" at bounding box center [879, 633] width 1281 height 273
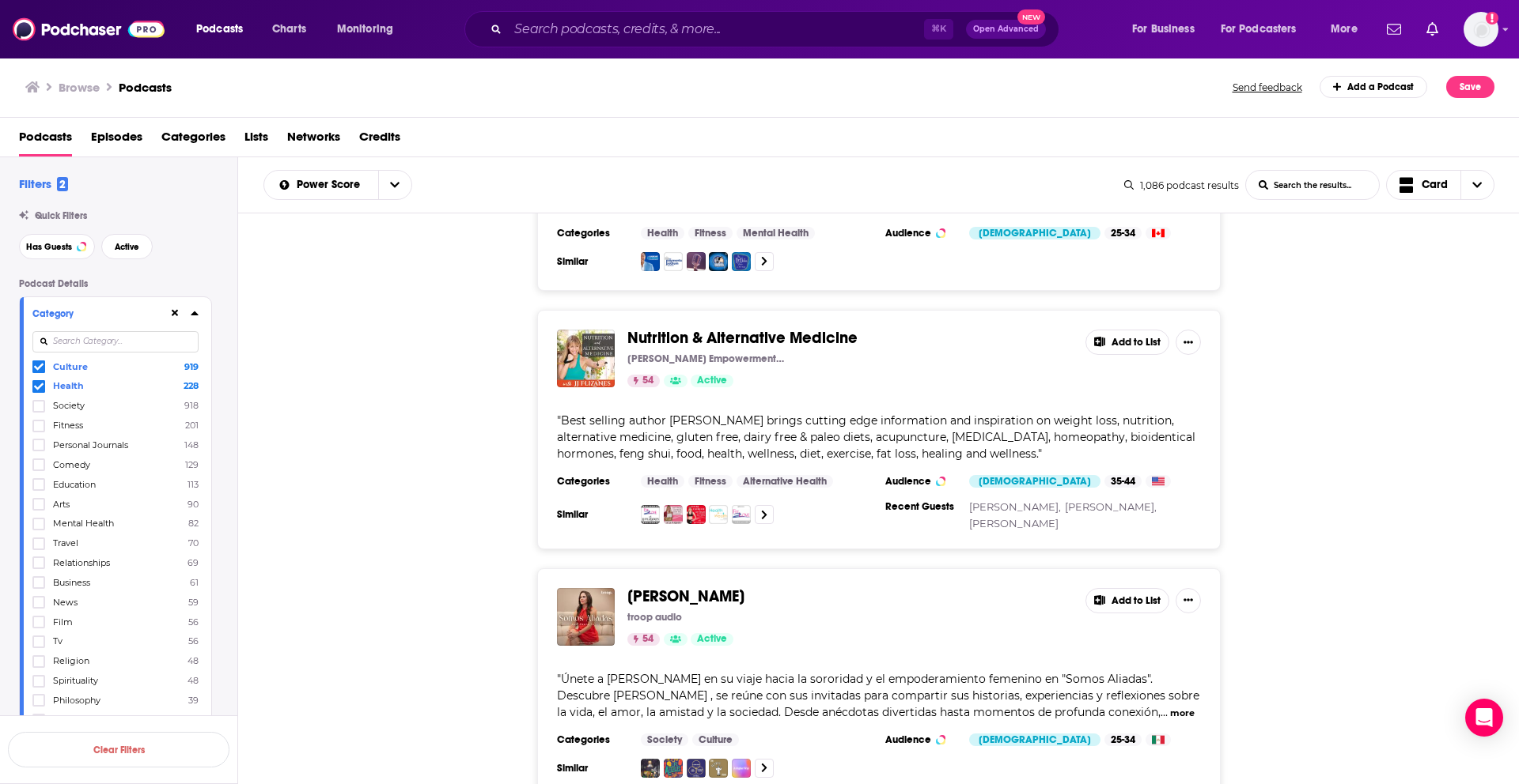
scroll to position [12535, 0]
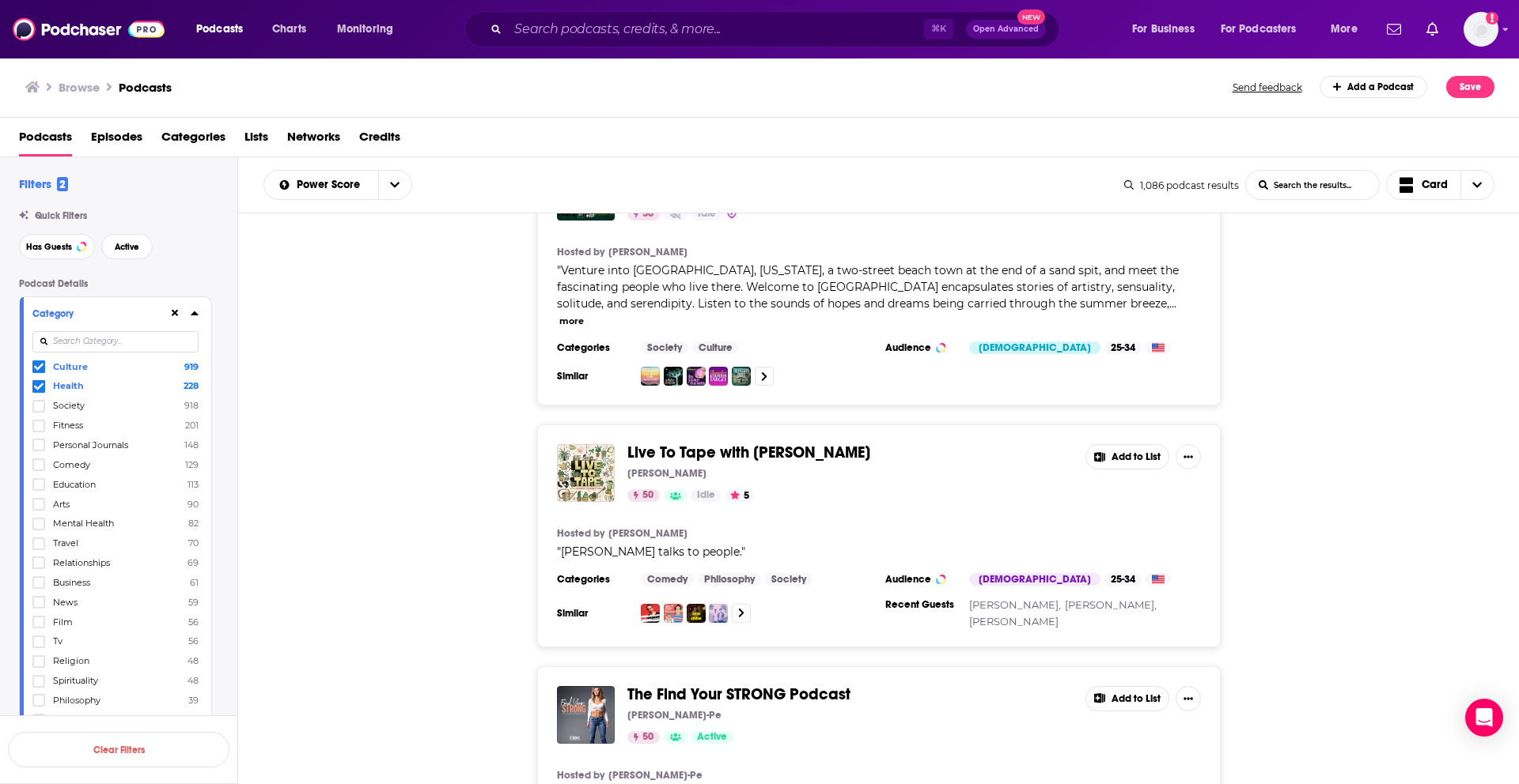
scroll to position [18764, 0]
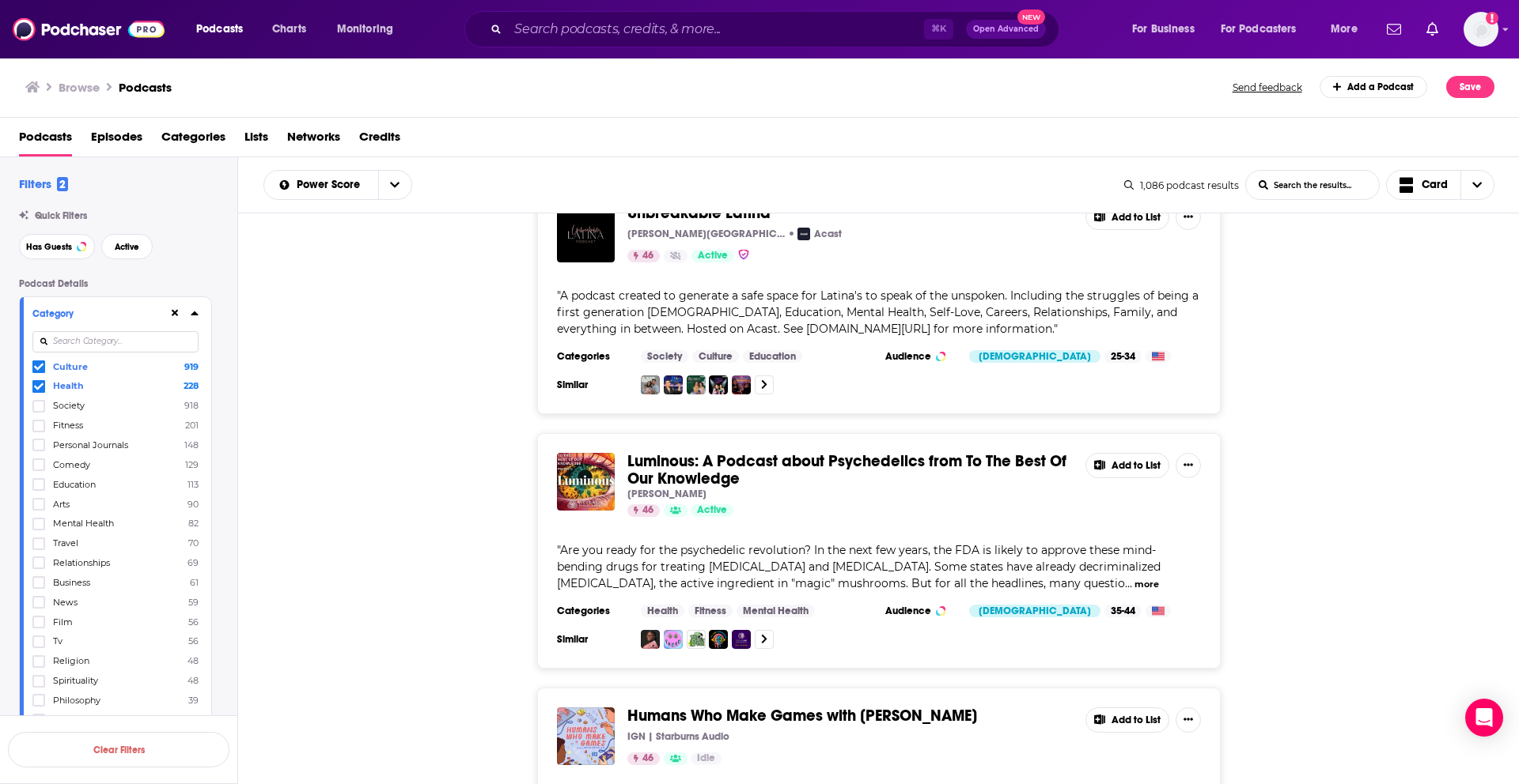
scroll to position [22980, 0]
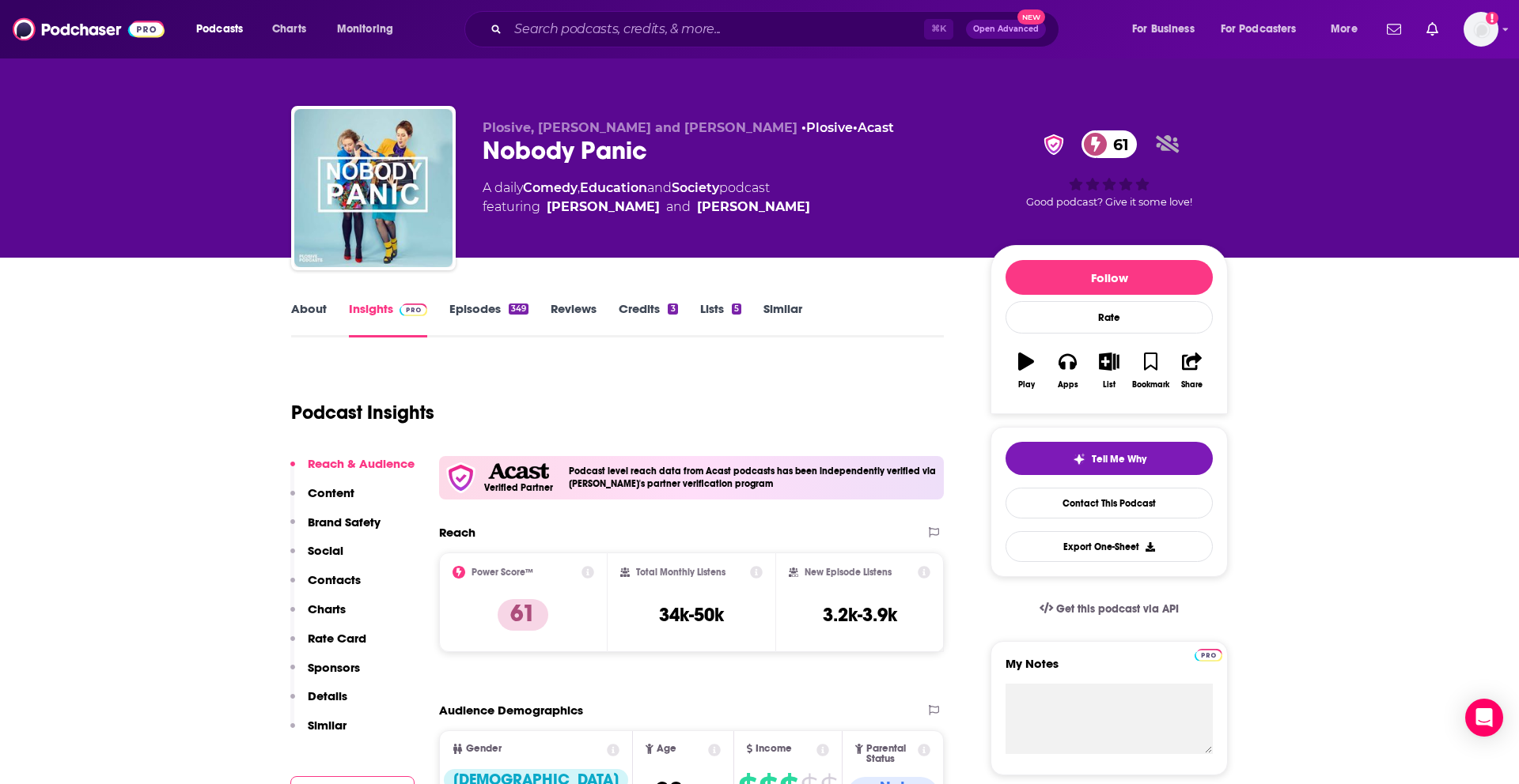
click at [310, 302] on link "About" at bounding box center [309, 319] width 36 height 36
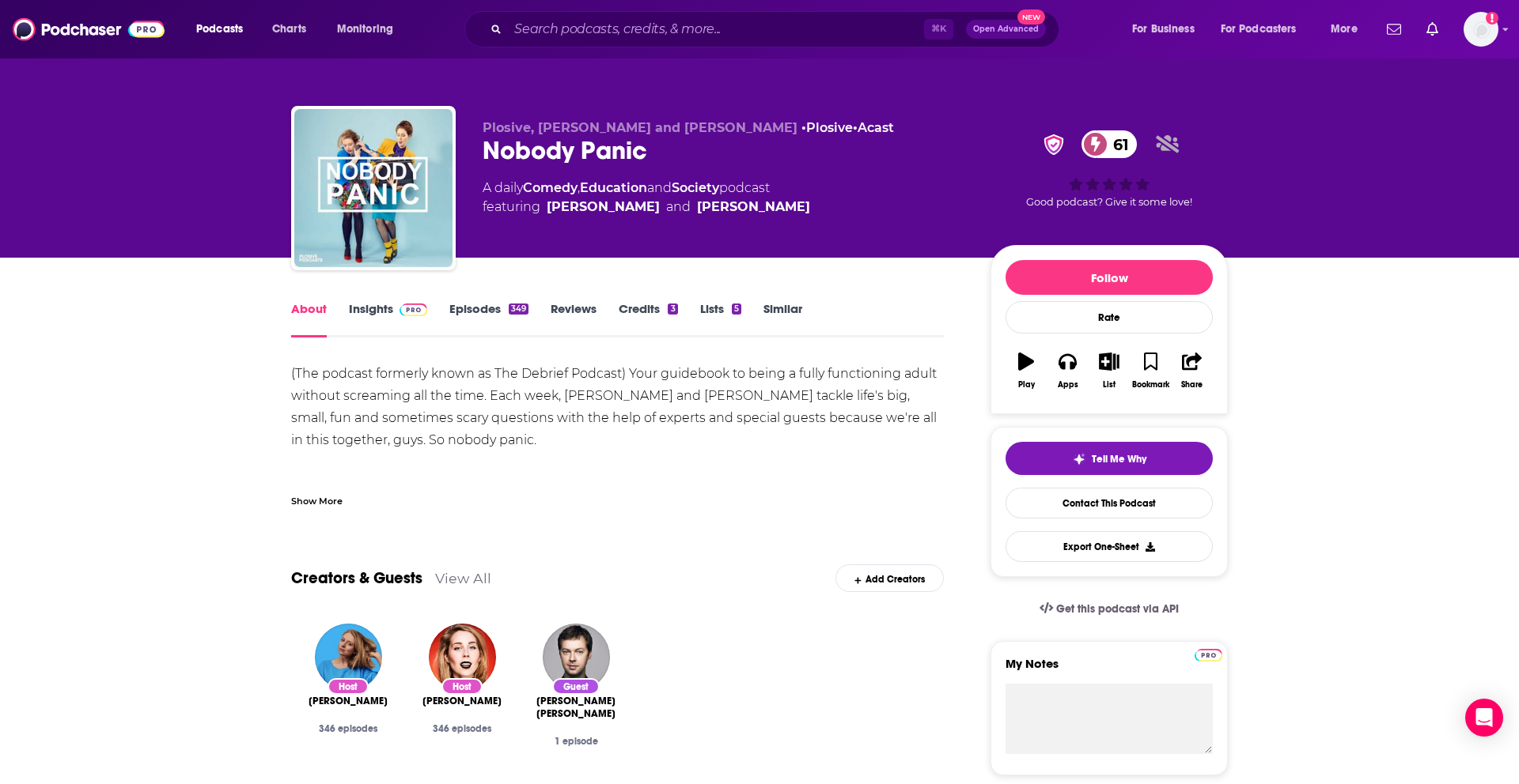
click at [488, 304] on link "Episodes 349" at bounding box center [489, 319] width 79 height 36
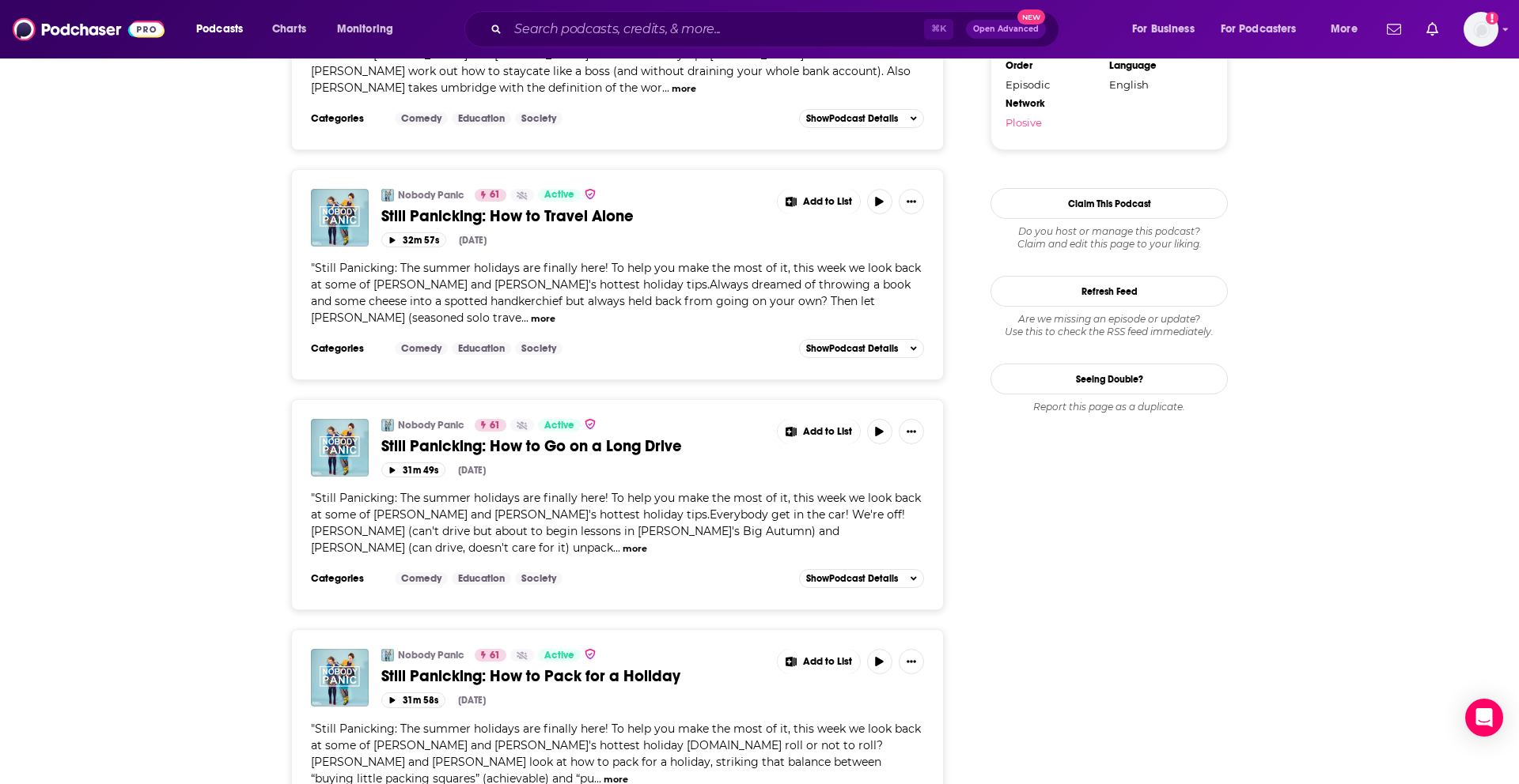
scroll to position [1887, 0]
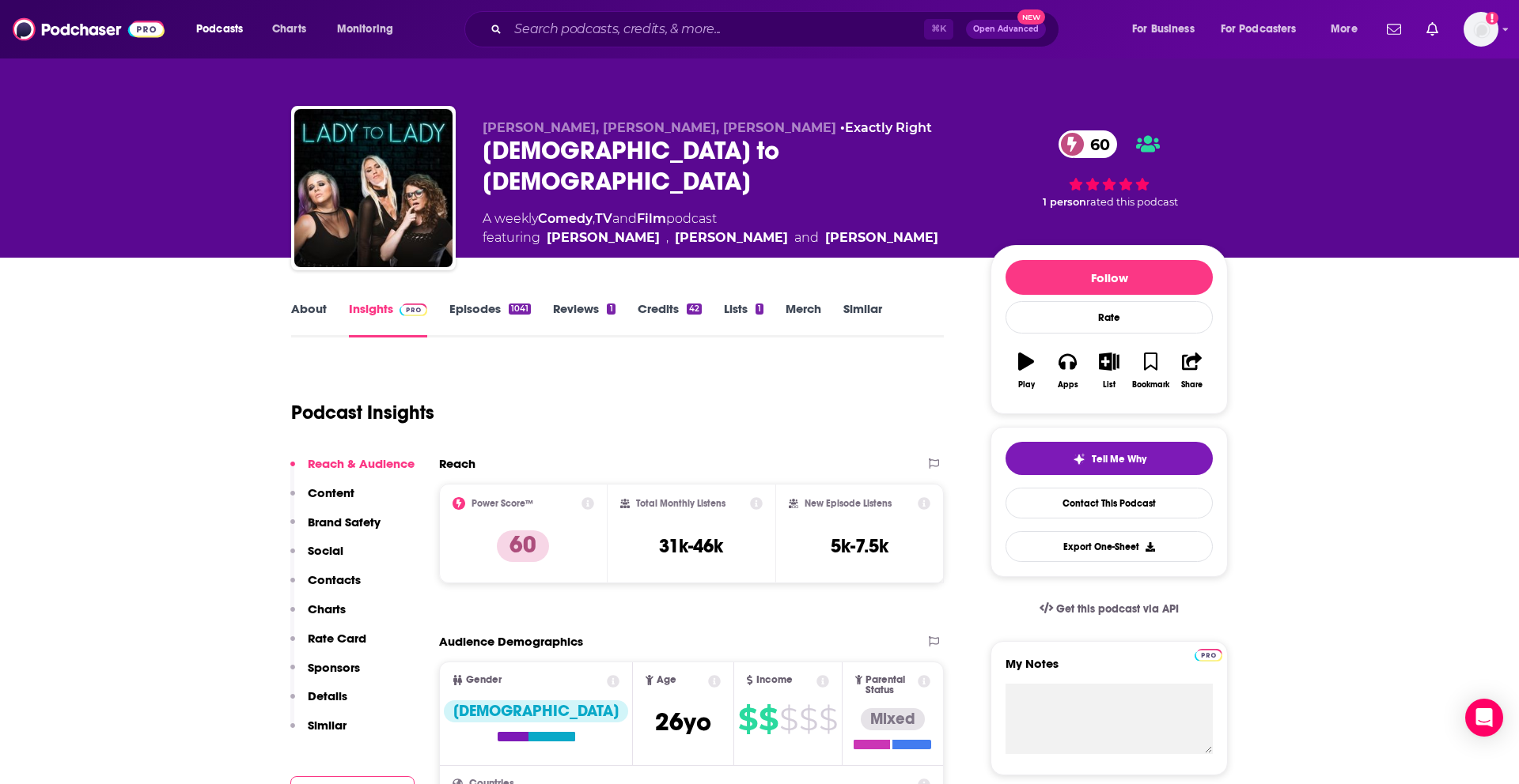
click at [311, 306] on link "About" at bounding box center [309, 319] width 36 height 36
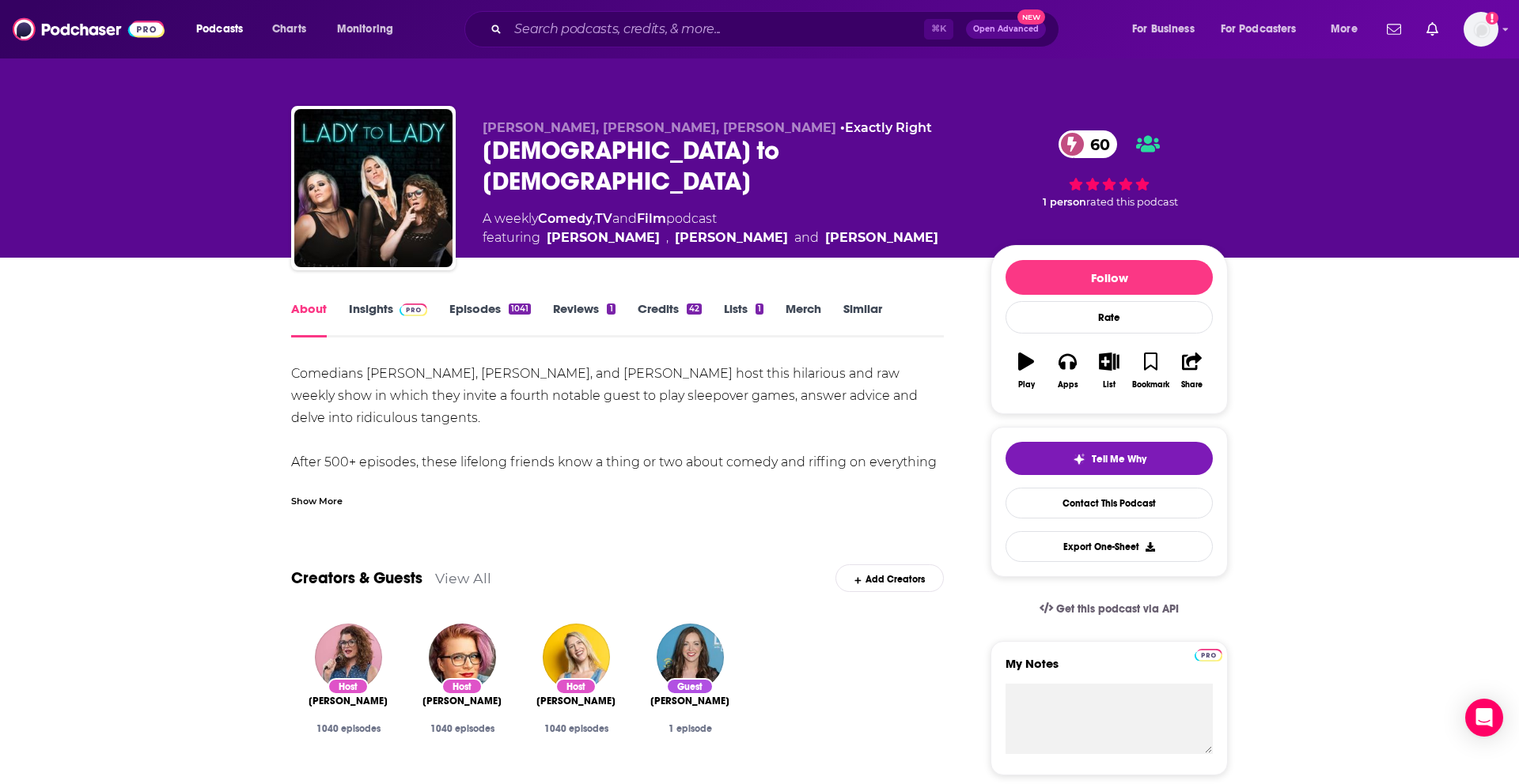
click at [364, 318] on link "Insights" at bounding box center [388, 319] width 79 height 36
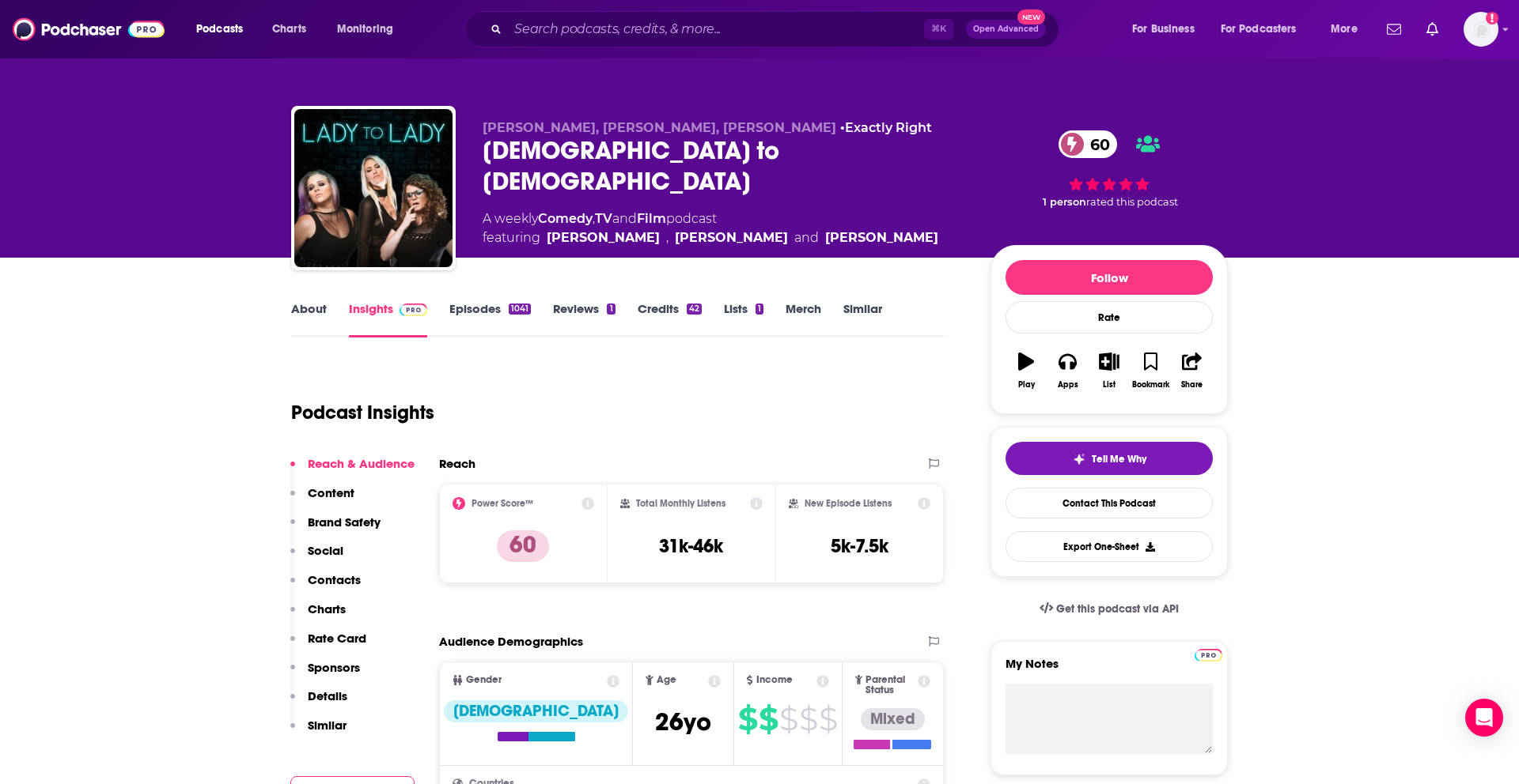
click at [494, 319] on link "Episodes 1041" at bounding box center [490, 319] width 81 height 36
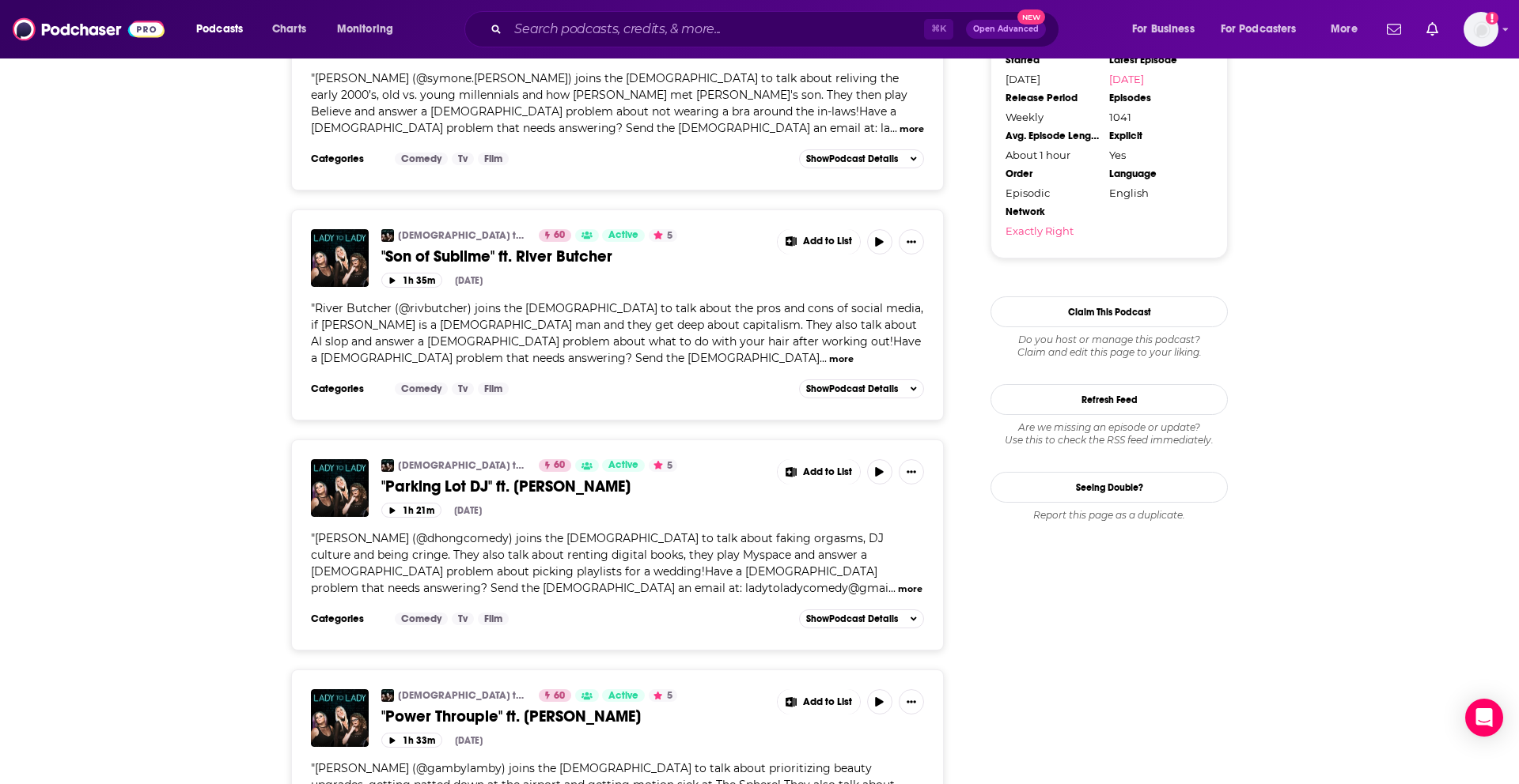
scroll to position [1730, 0]
